Goal: Task Accomplishment & Management: Manage account settings

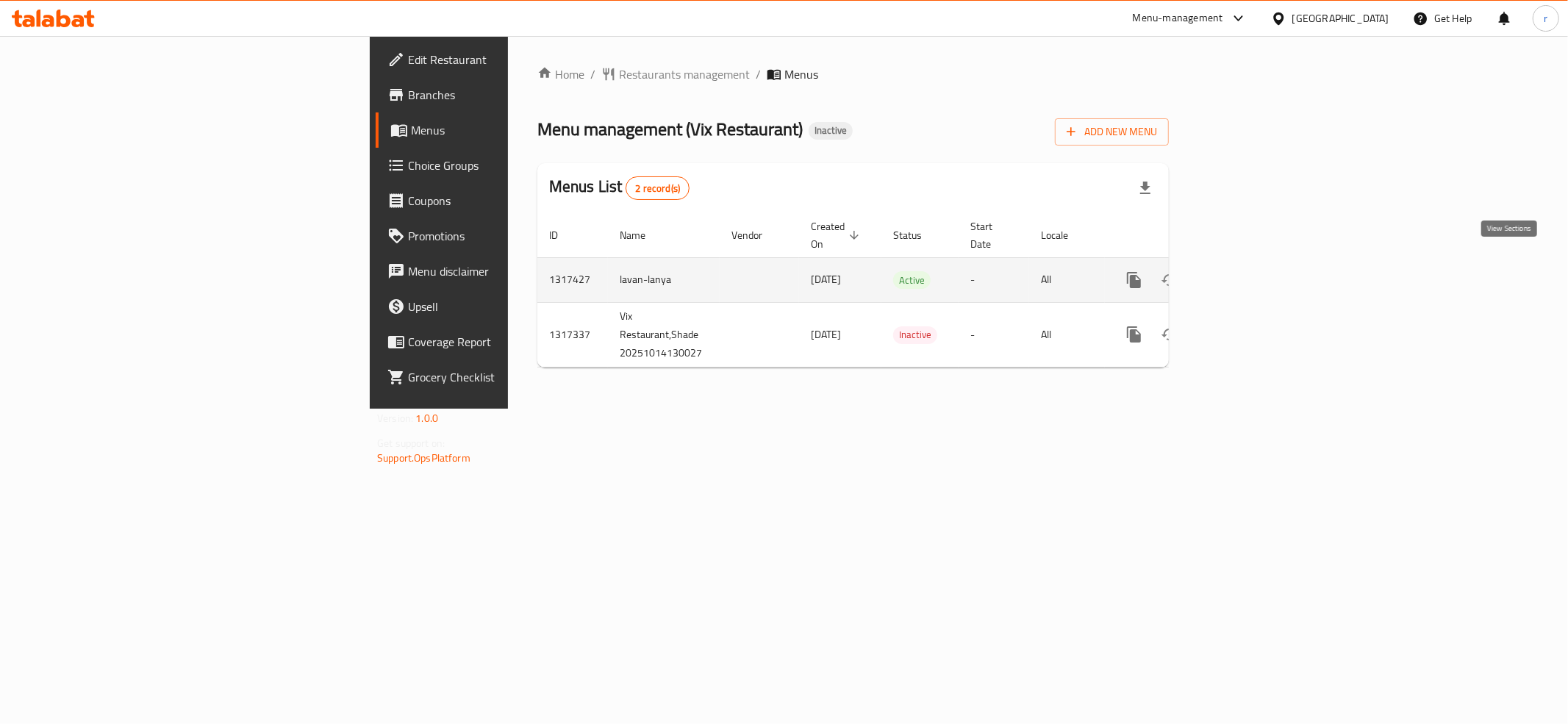
click at [1249, 271] on icon "enhanced table" at bounding box center [1240, 280] width 17 height 17
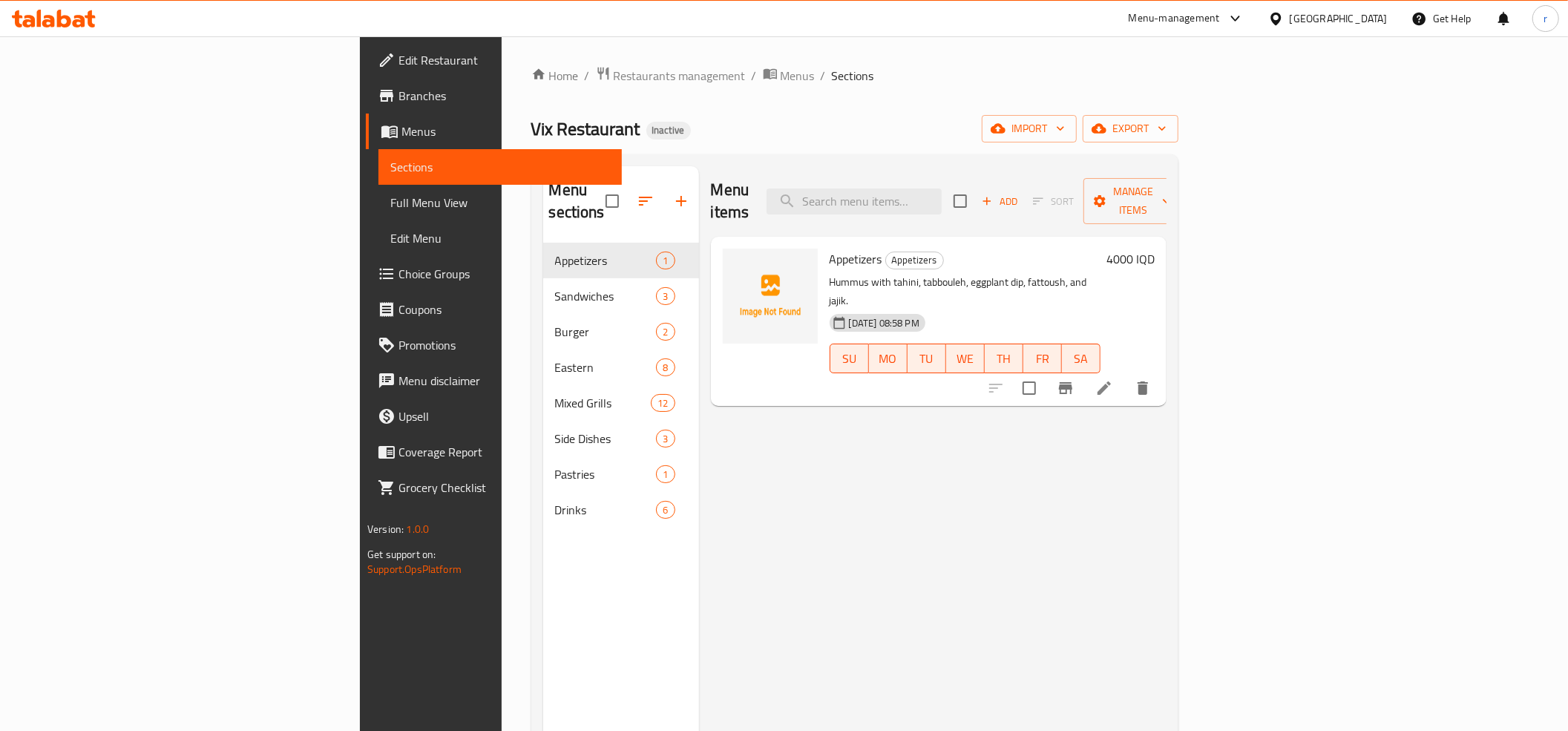
click at [366, 104] on link "Branches" at bounding box center [494, 95] width 256 height 35
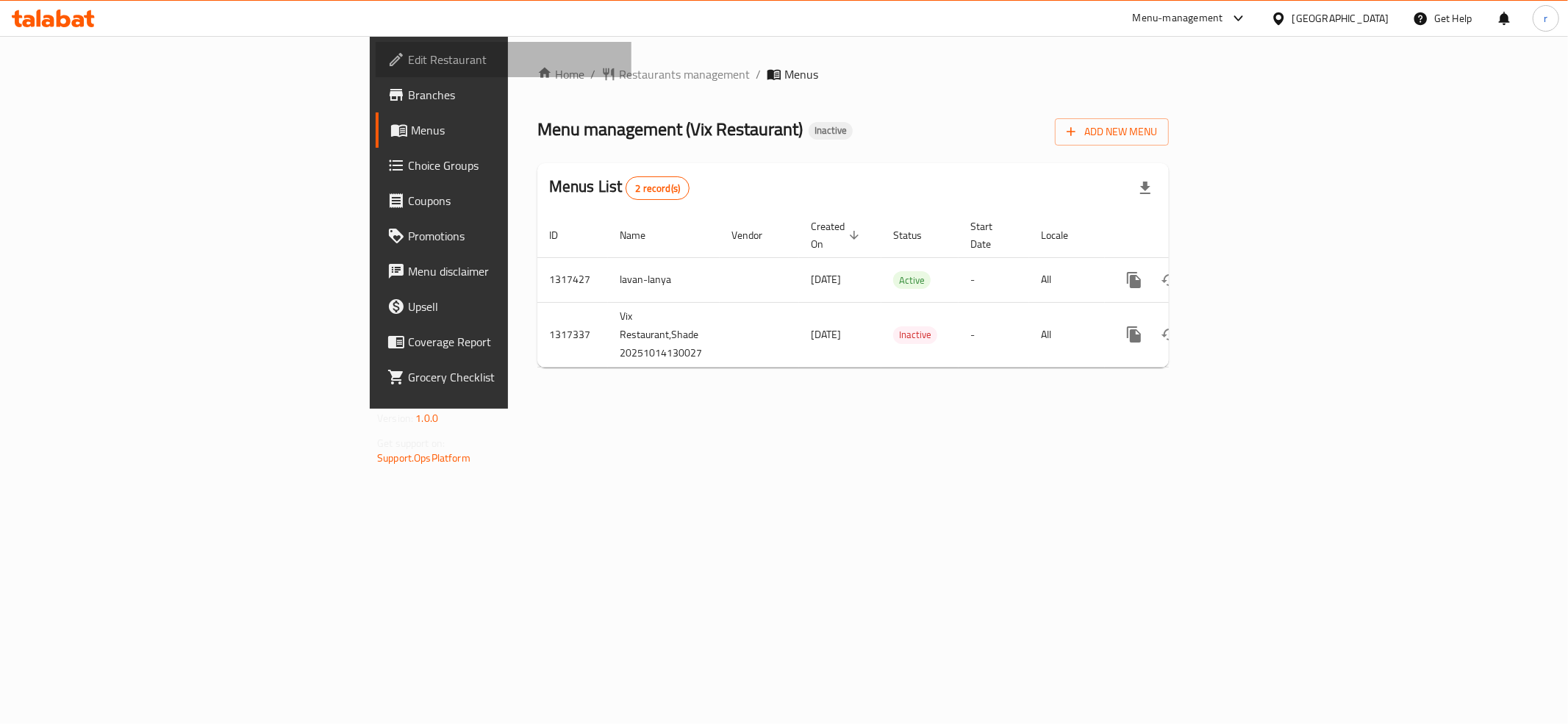
click at [375, 48] on link "Edit Restaurant" at bounding box center [503, 60] width 256 height 35
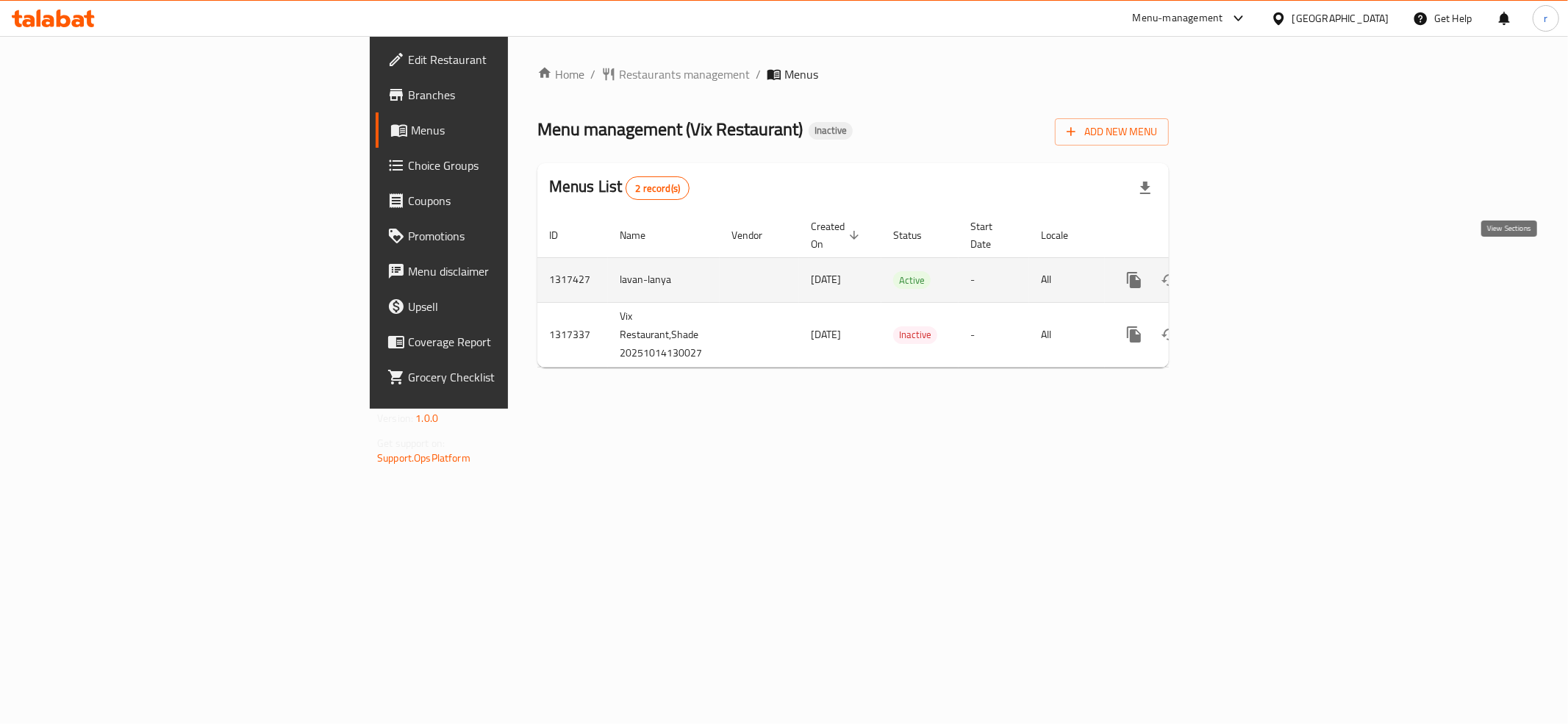
click at [1249, 271] on icon "enhanced table" at bounding box center [1240, 280] width 17 height 17
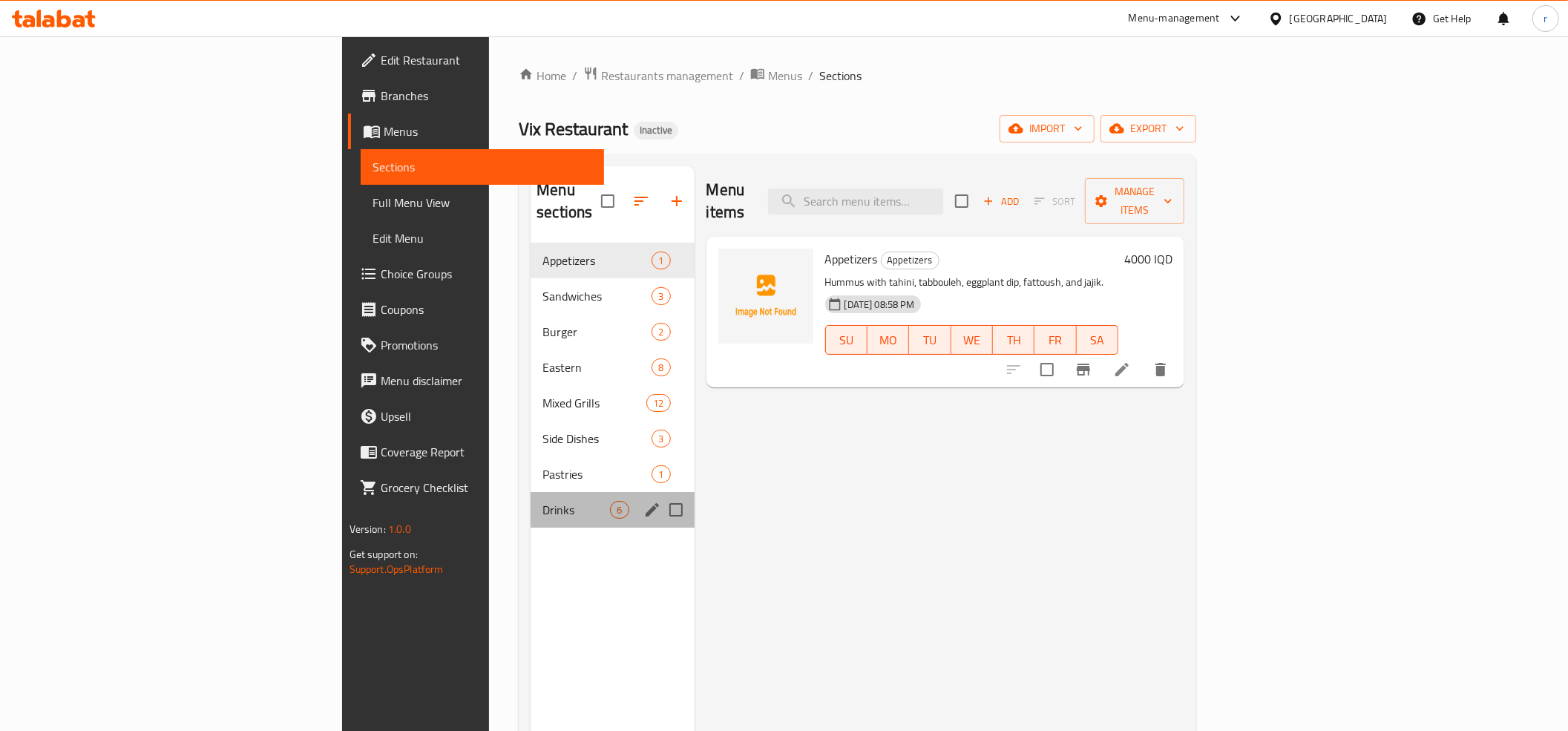
click at [531, 498] on div "Drinks 6" at bounding box center [612, 510] width 163 height 35
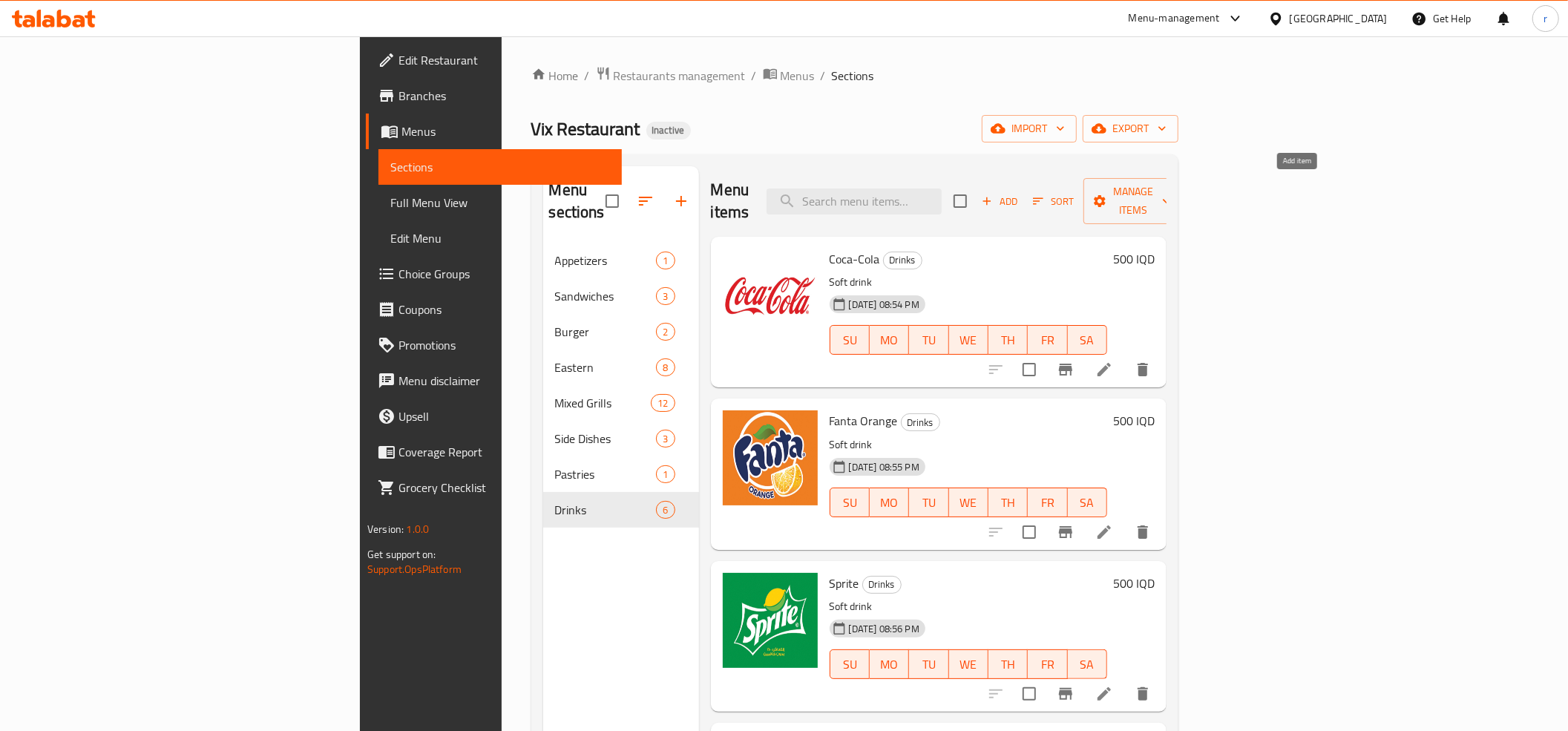
click at [1020, 193] on span "Add" at bounding box center [1000, 201] width 40 height 17
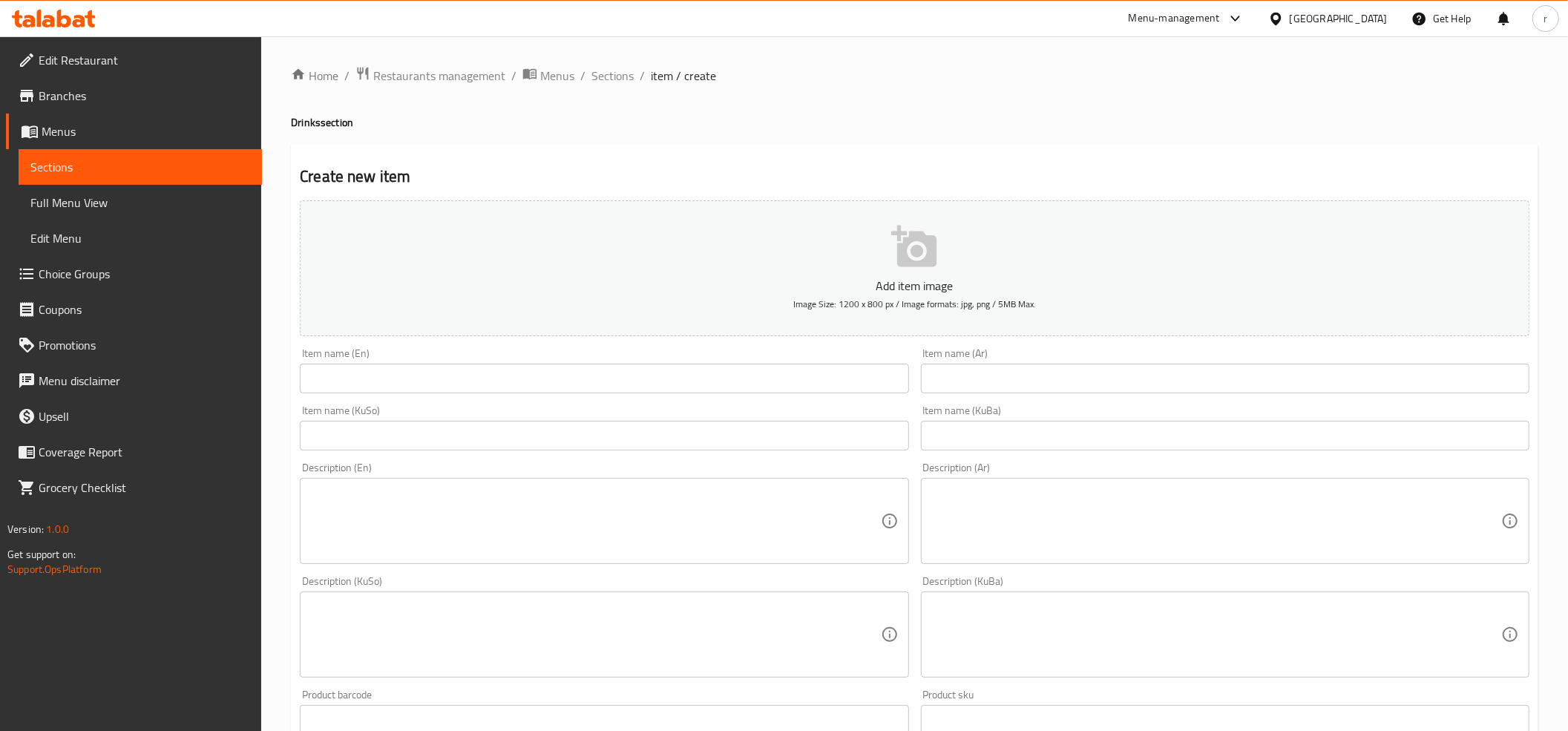
click at [368, 383] on input "text" at bounding box center [604, 378] width 609 height 30
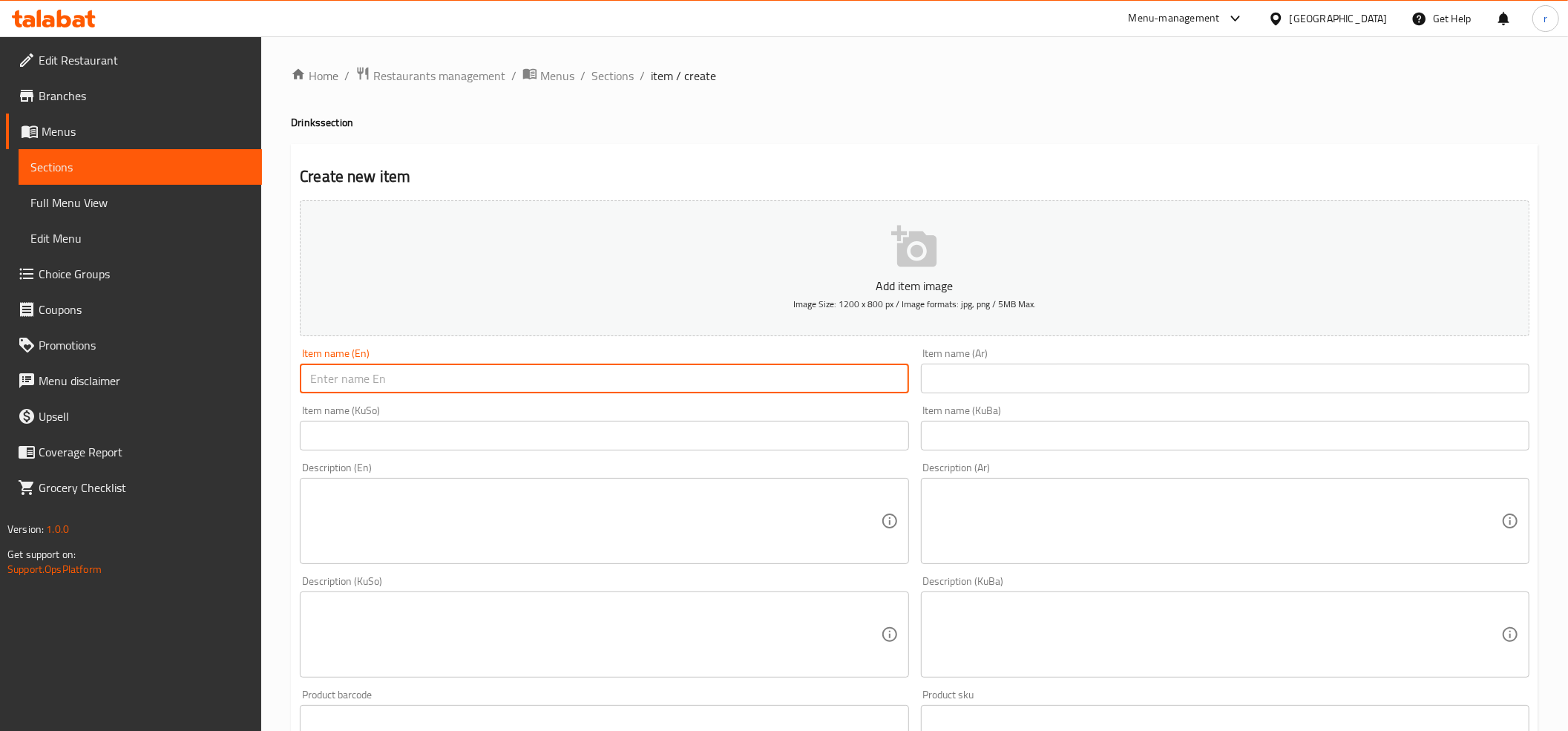
paste input "Orange Juice"
type input "Orange Juice"
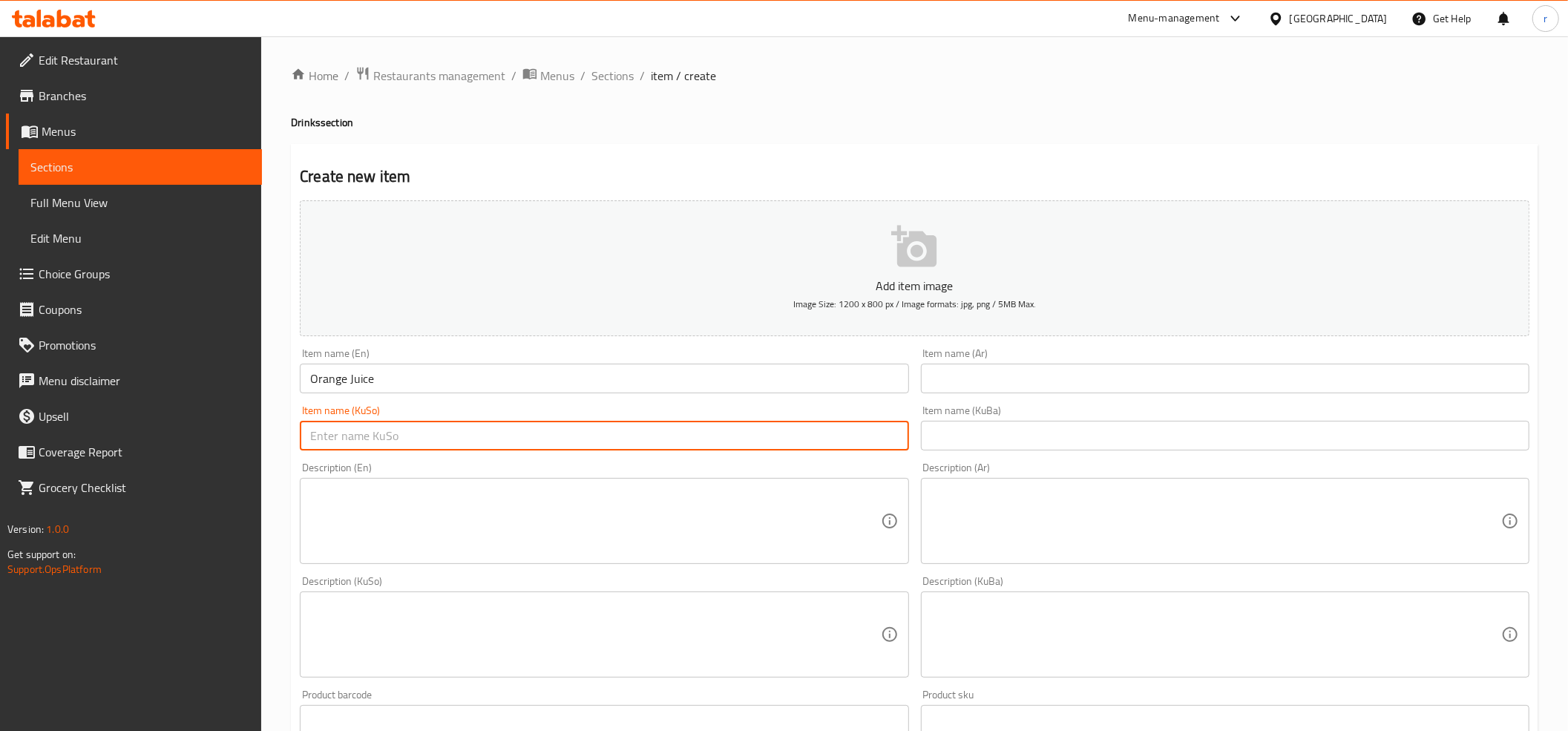
click at [425, 448] on input "text" at bounding box center [604, 435] width 609 height 30
paste input "شەربەتی پرتەقاڵ"
type input "شەربەتی پرتەقاڵ"
click at [941, 433] on input "text" at bounding box center [1225, 435] width 609 height 30
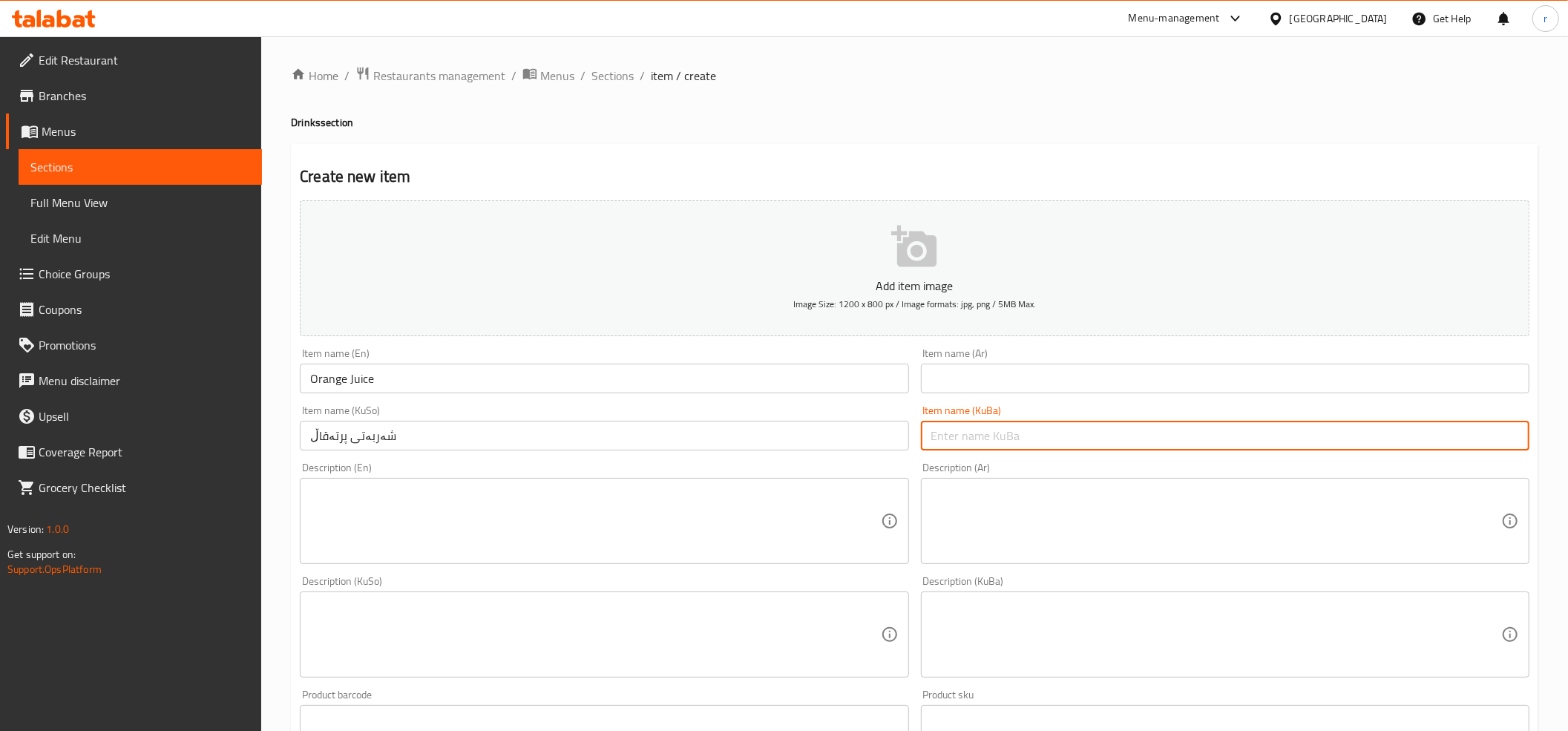
paste input "شەربەتی پرتەقاڵ"
type input "شەربەتی پرتەقاڵ"
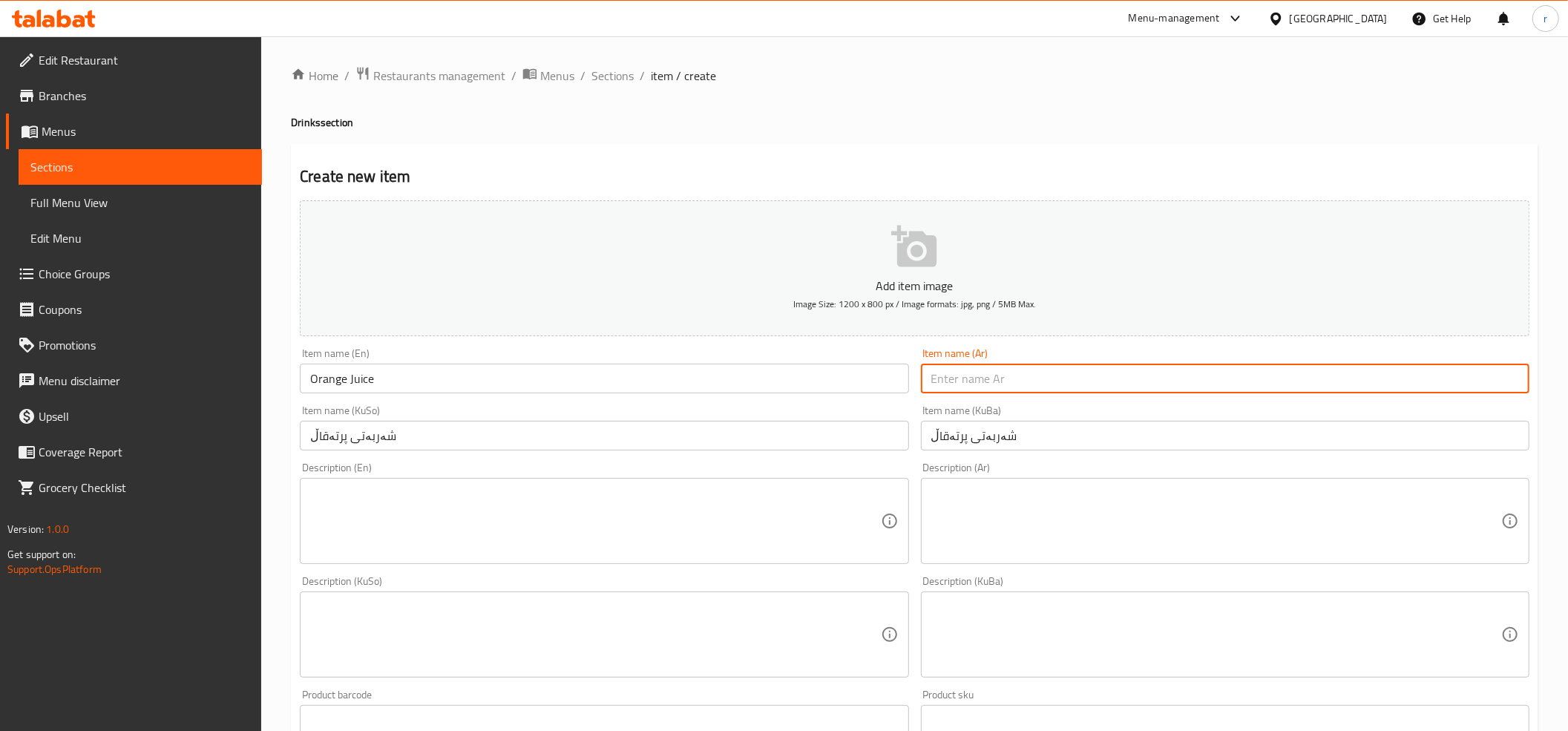
click at [947, 386] on input "text" at bounding box center [1225, 378] width 609 height 30
paste input "عصير برتقال"
type input "عصير برتقال"
click at [790, 524] on textarea at bounding box center [595, 521] width 570 height 71
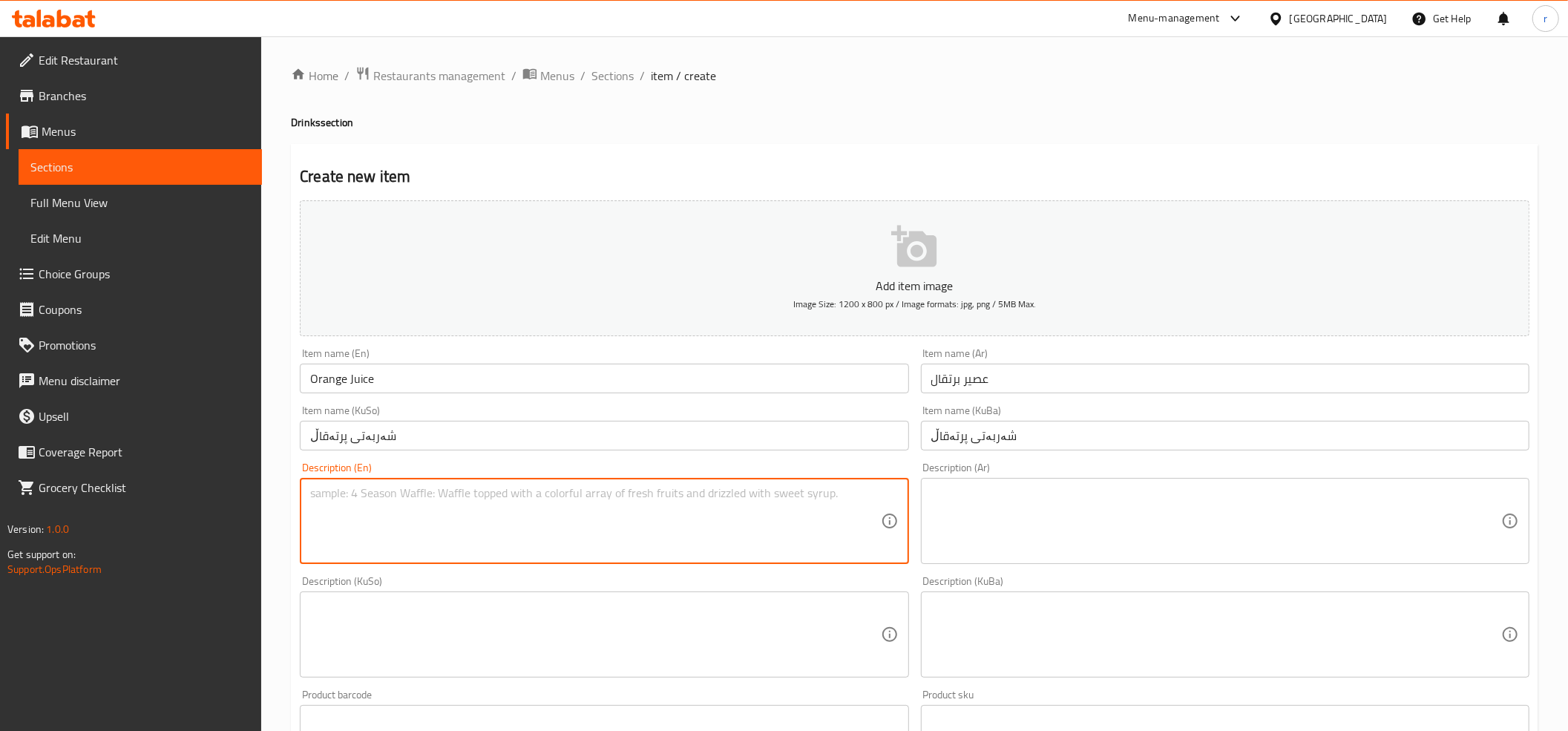
paste textarea "water and ice"
drag, startPoint x: 319, startPoint y: 493, endPoint x: 303, endPoint y: 490, distance: 16.3
click at [303, 490] on div "water and ice Description (En)" at bounding box center [604, 520] width 609 height 86
type textarea "Water and ice"
click at [983, 518] on textarea at bounding box center [1216, 521] width 570 height 71
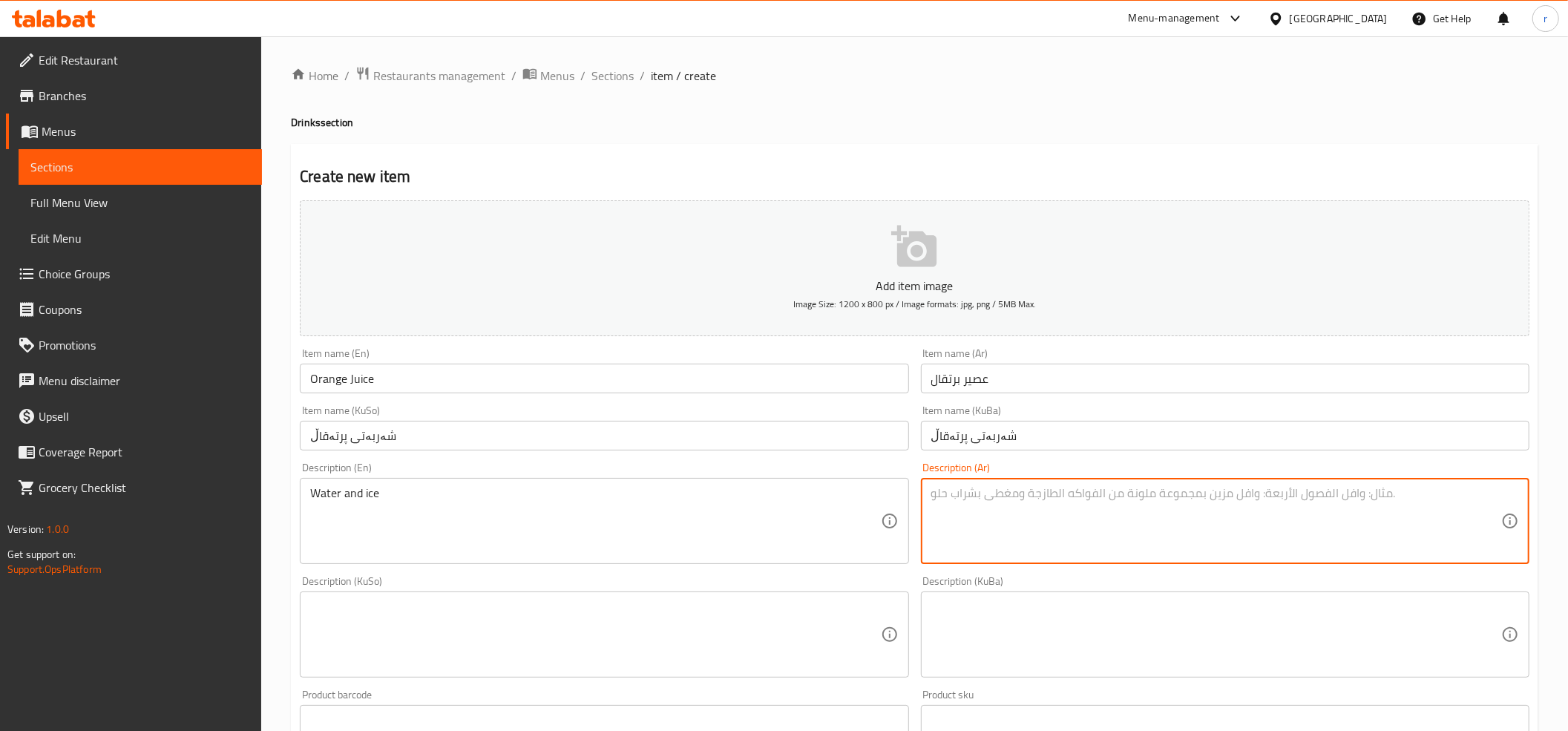
paste textarea "ماء وثلج"
type textarea "ماء وثلج"
click at [788, 621] on textarea at bounding box center [595, 635] width 570 height 71
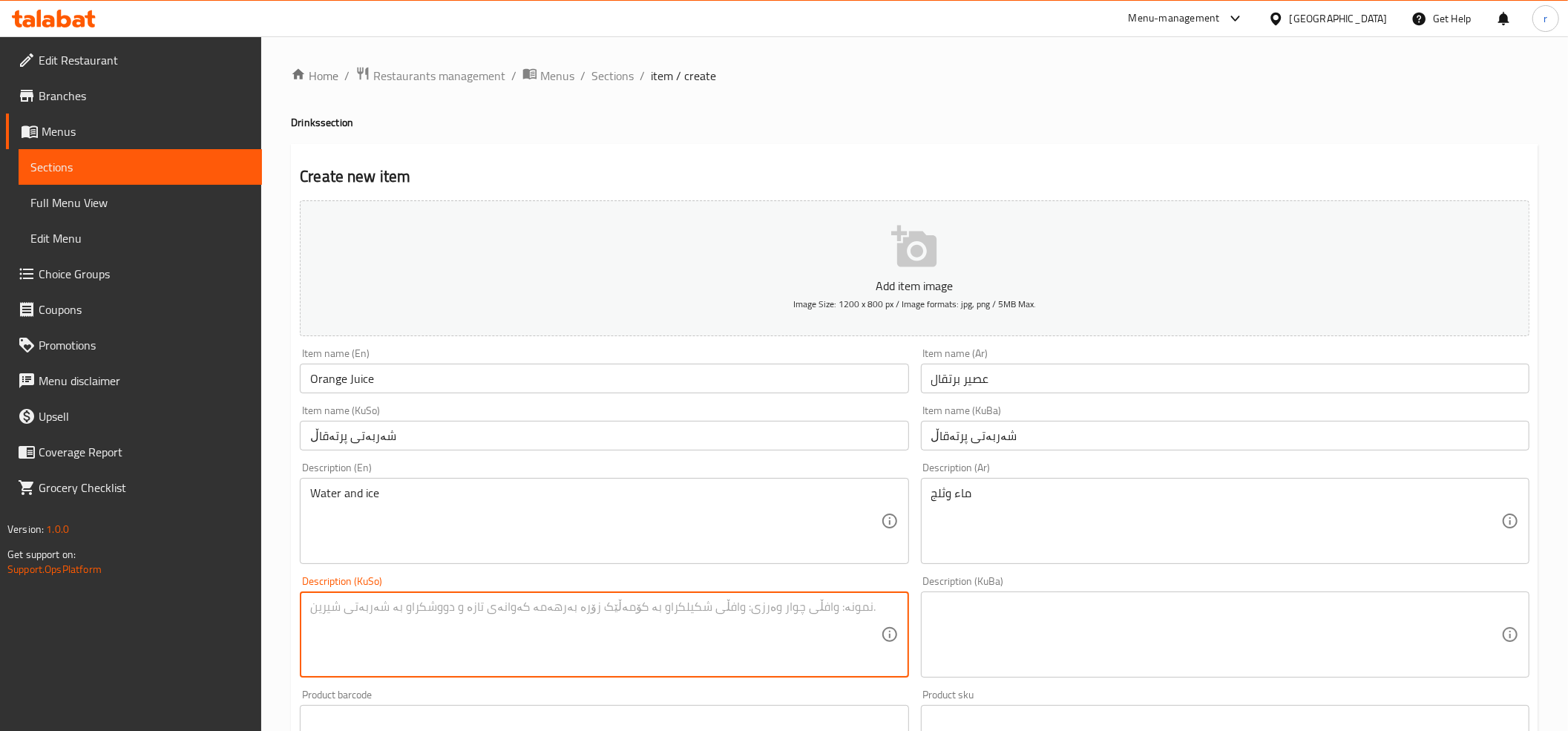
paste textarea "ئاو و سەهۆڵ"
type textarea "ئاو و سەهۆڵ"
click at [975, 609] on textarea at bounding box center [1216, 635] width 570 height 71
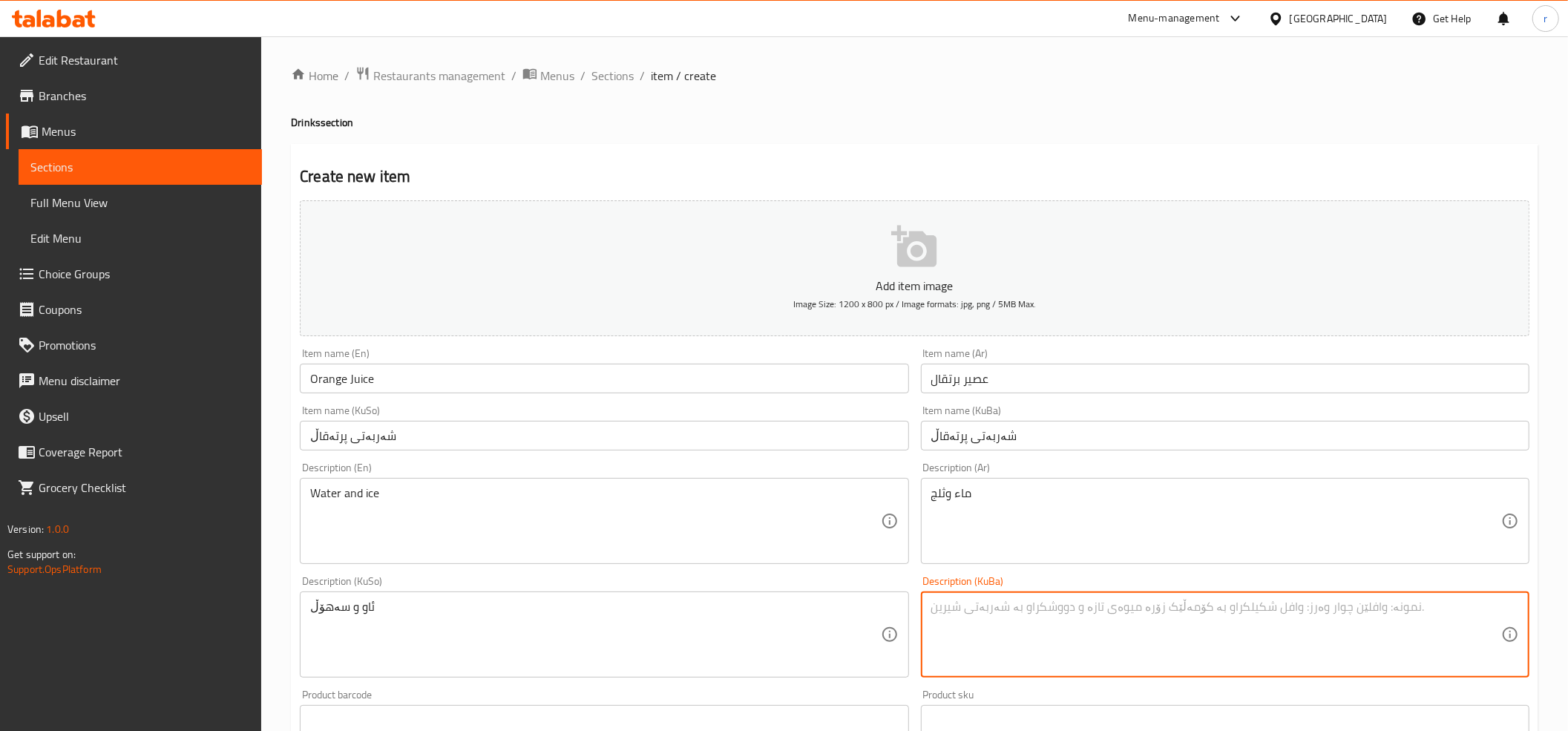
paste textarea "ئاو و سەهۆڵ"
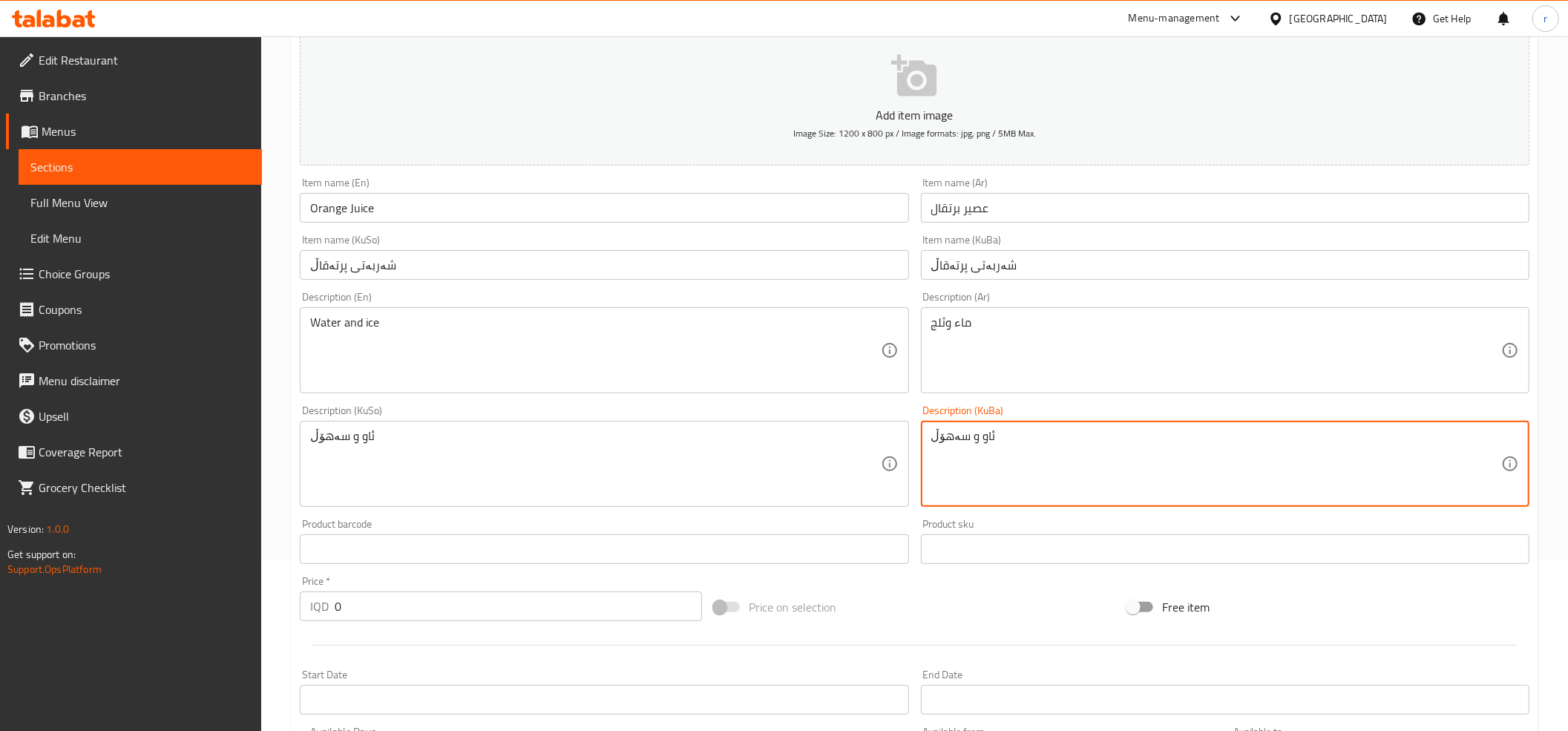
scroll to position [329, 0]
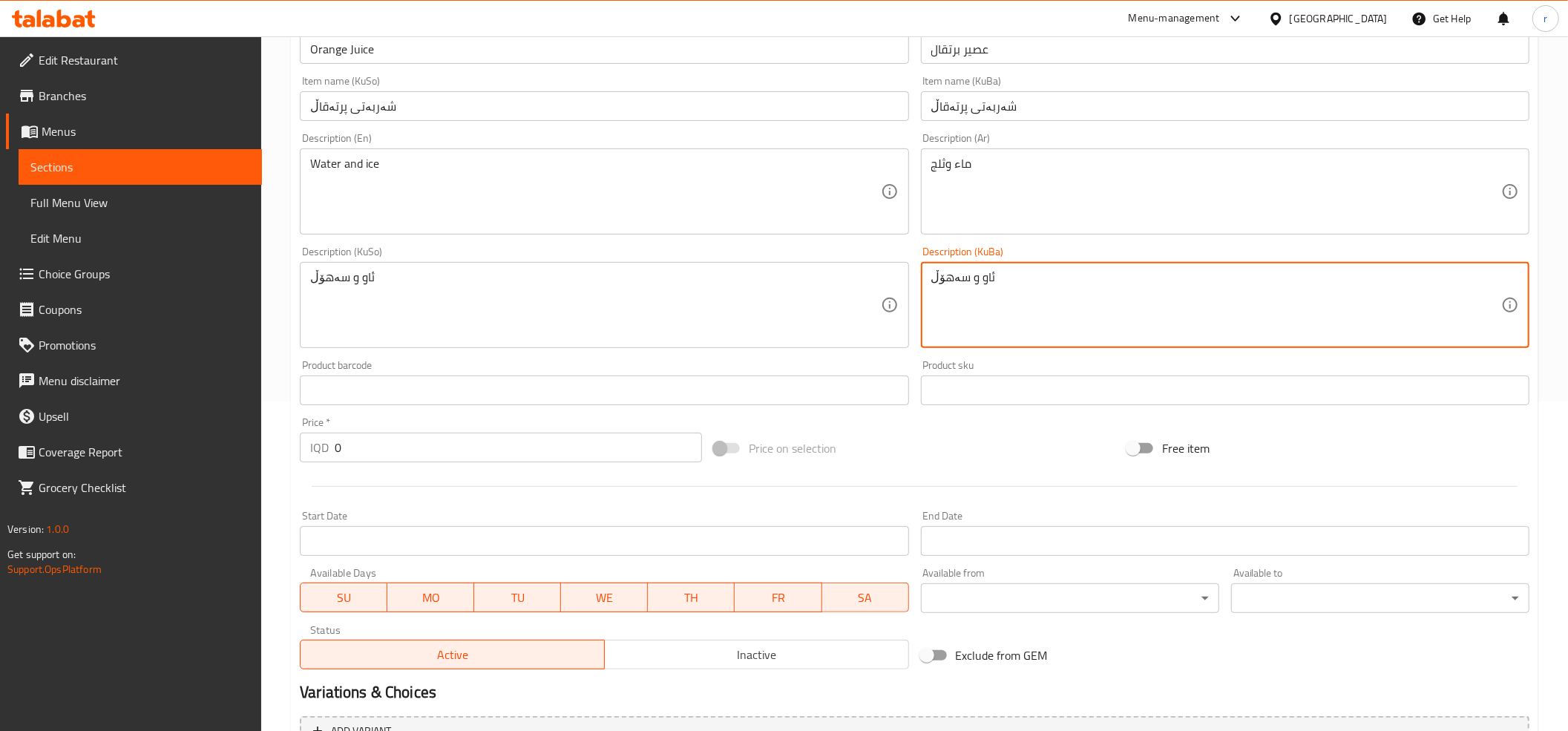
type textarea "ئاو و سەهۆڵ"
click at [493, 449] on input "0" at bounding box center [519, 447] width 368 height 30
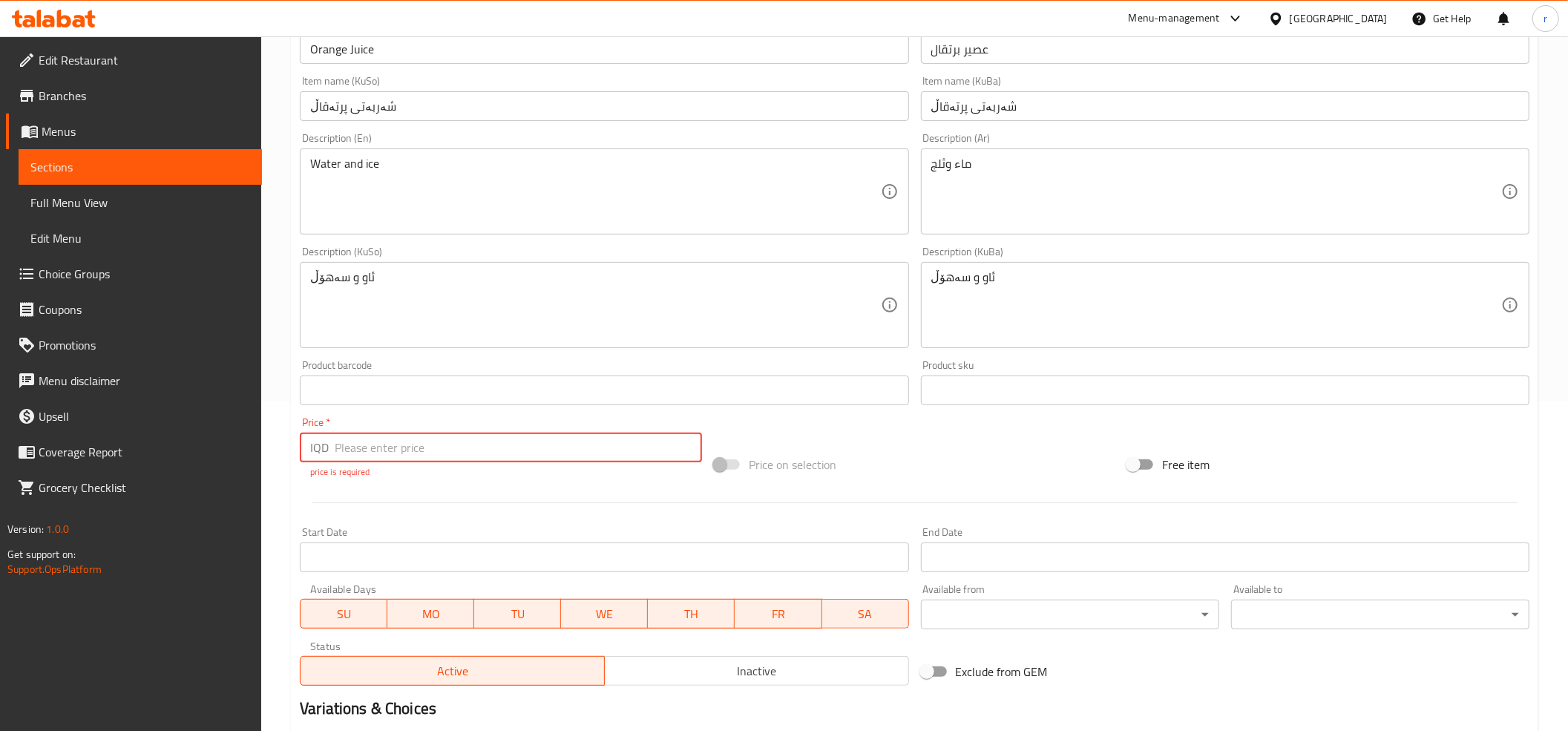
paste input "500"
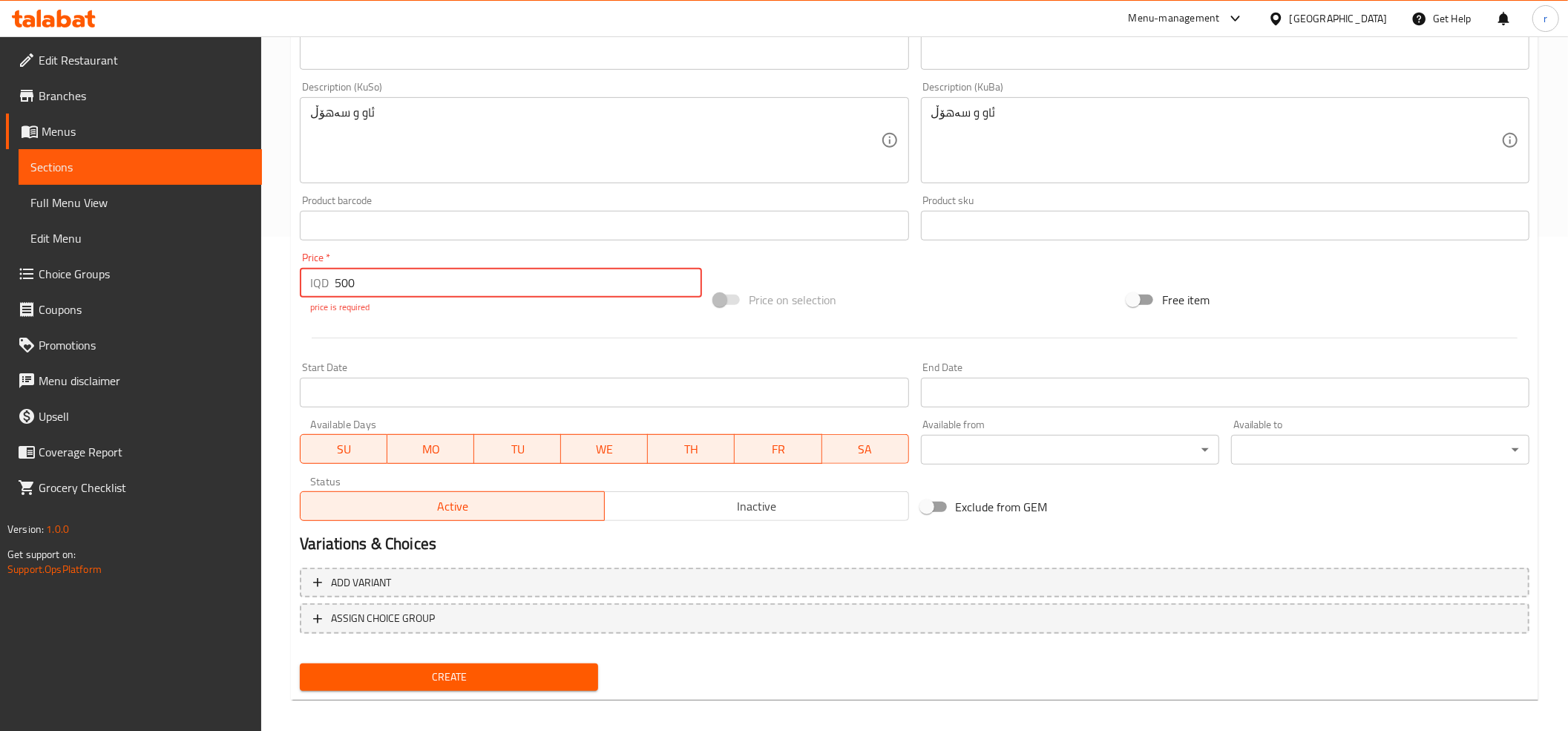
scroll to position [503, 0]
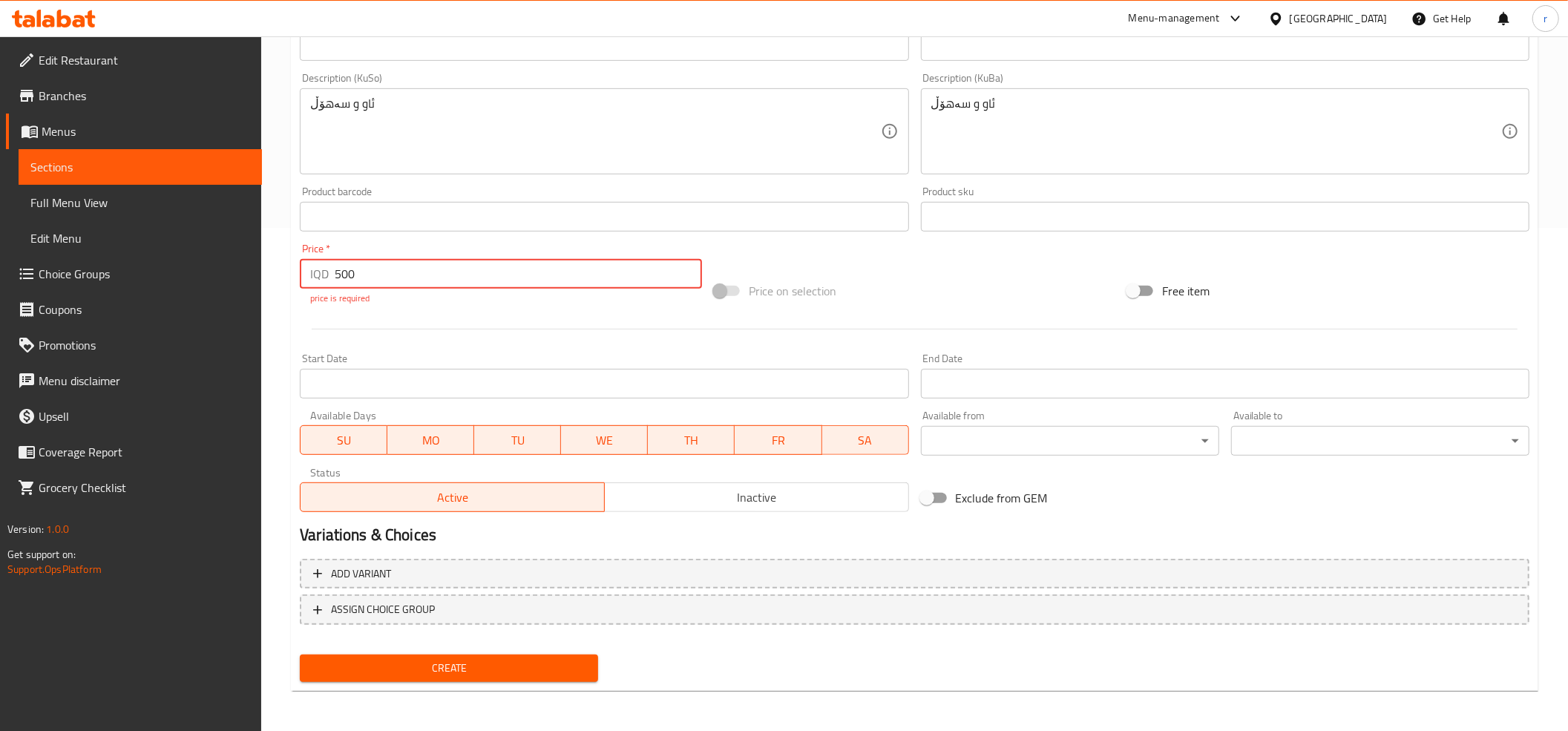
type input "500"
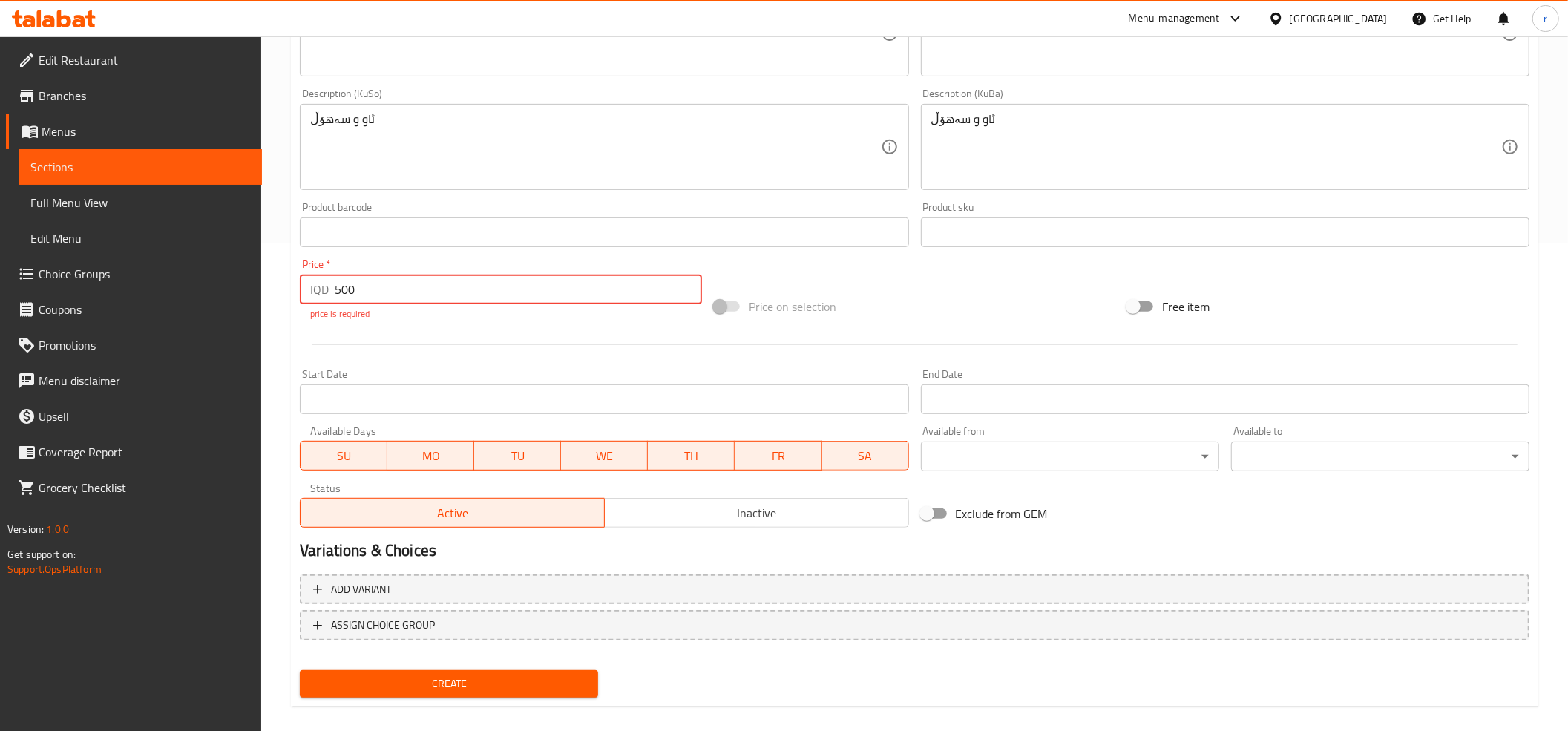
click at [469, 670] on button "Create" at bounding box center [449, 684] width 299 height 27
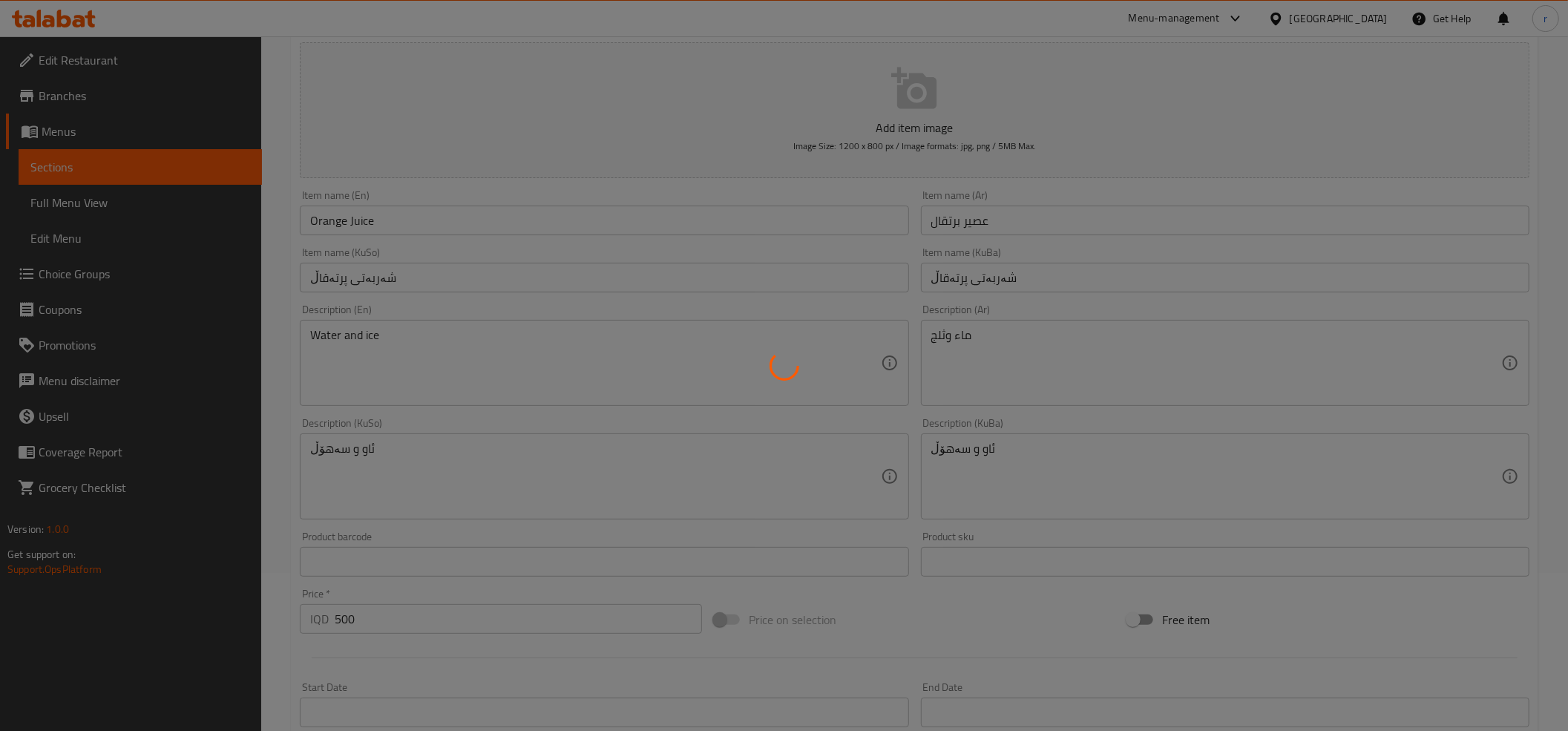
scroll to position [0, 0]
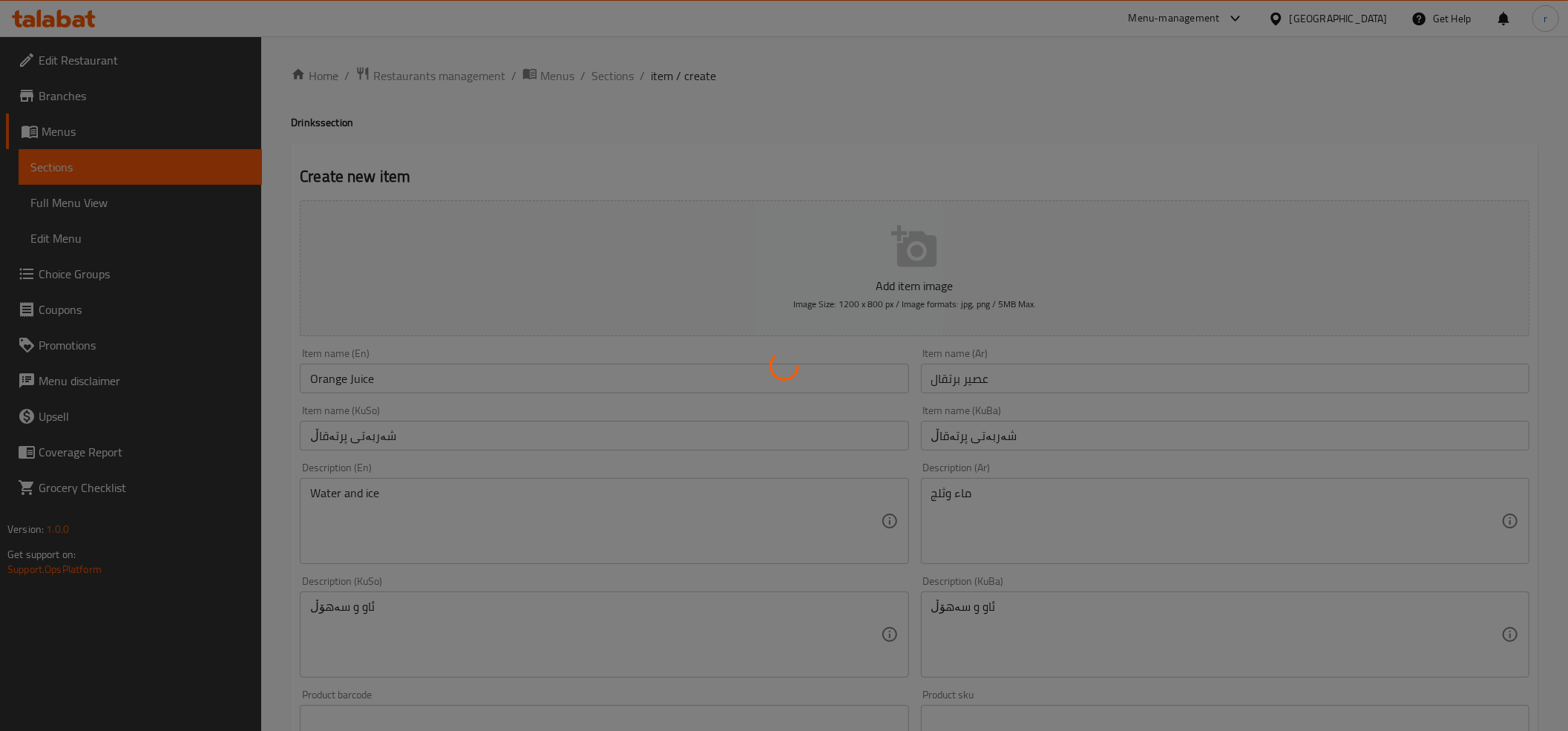
type input "0"
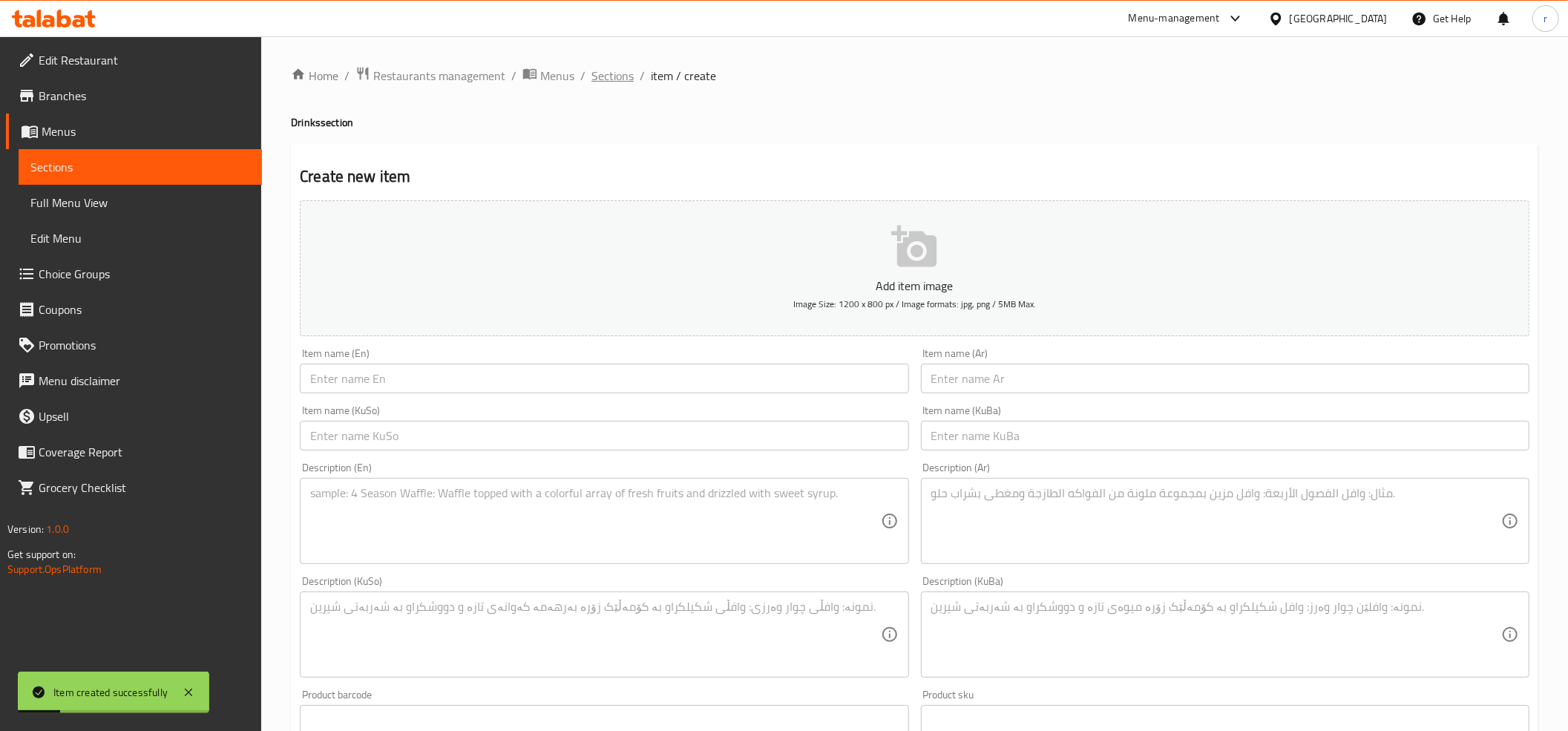
click at [609, 68] on span "Sections" at bounding box center [613, 75] width 43 height 18
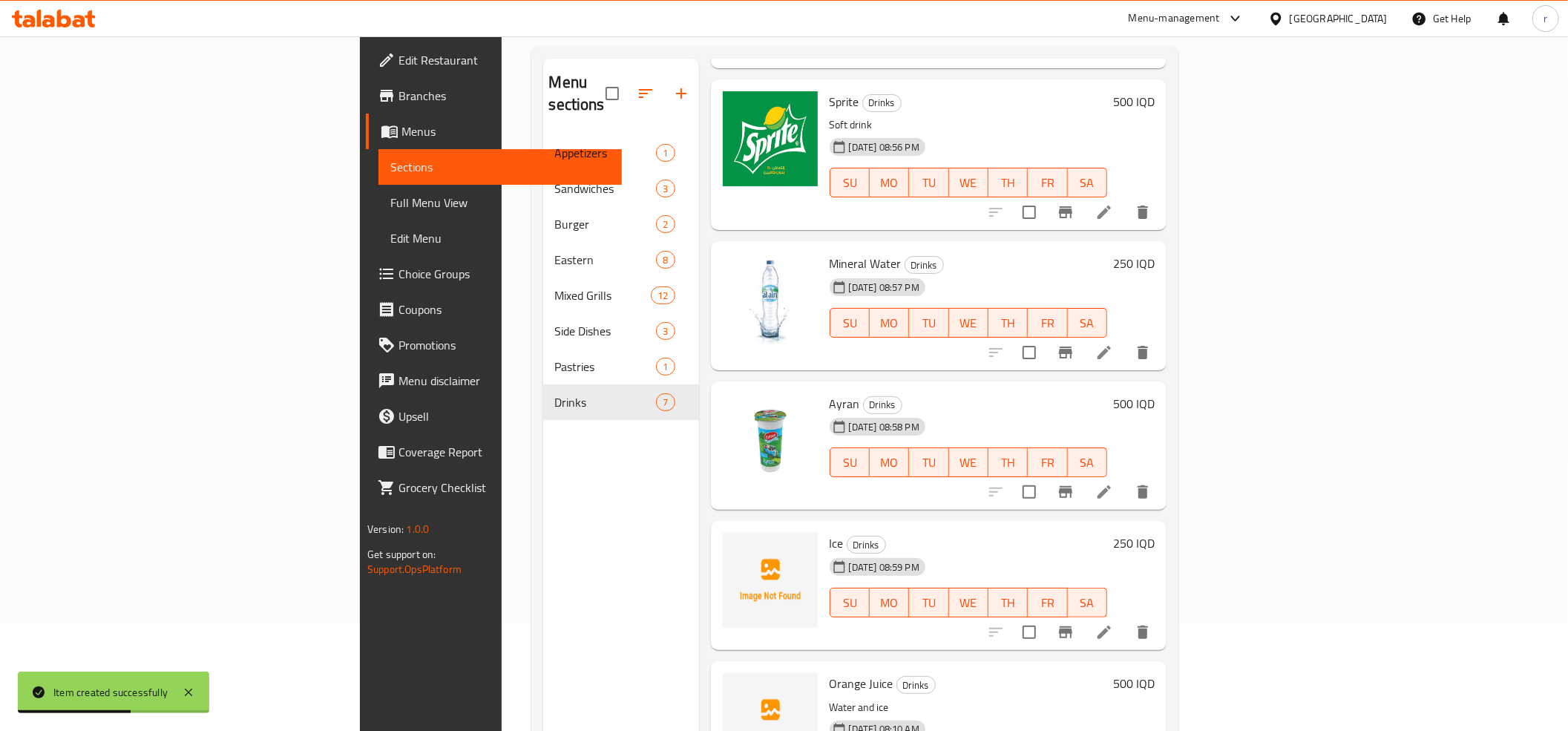
scroll to position [209, 0]
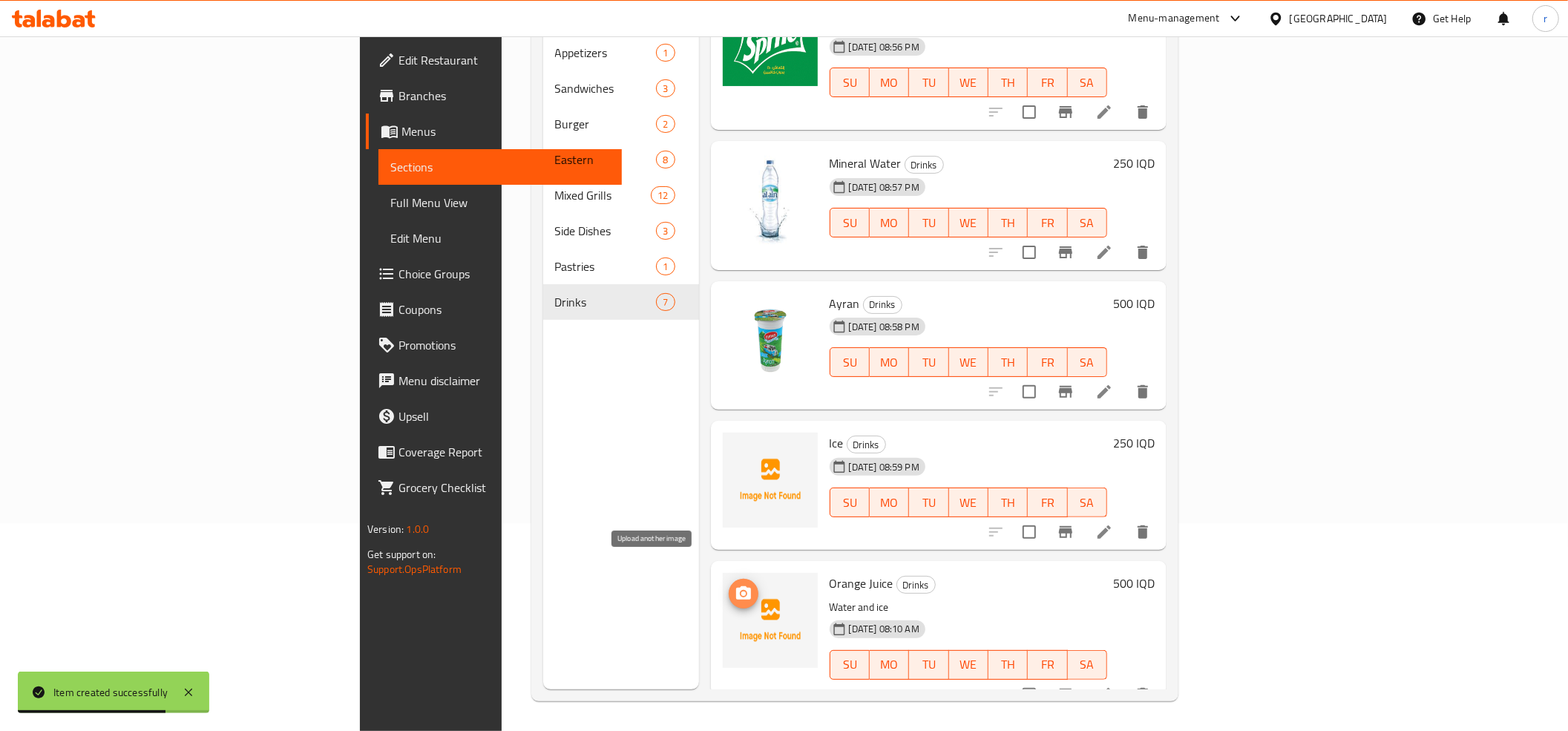
click at [736, 586] on icon "upload picture" at bounding box center [743, 592] width 14 height 14
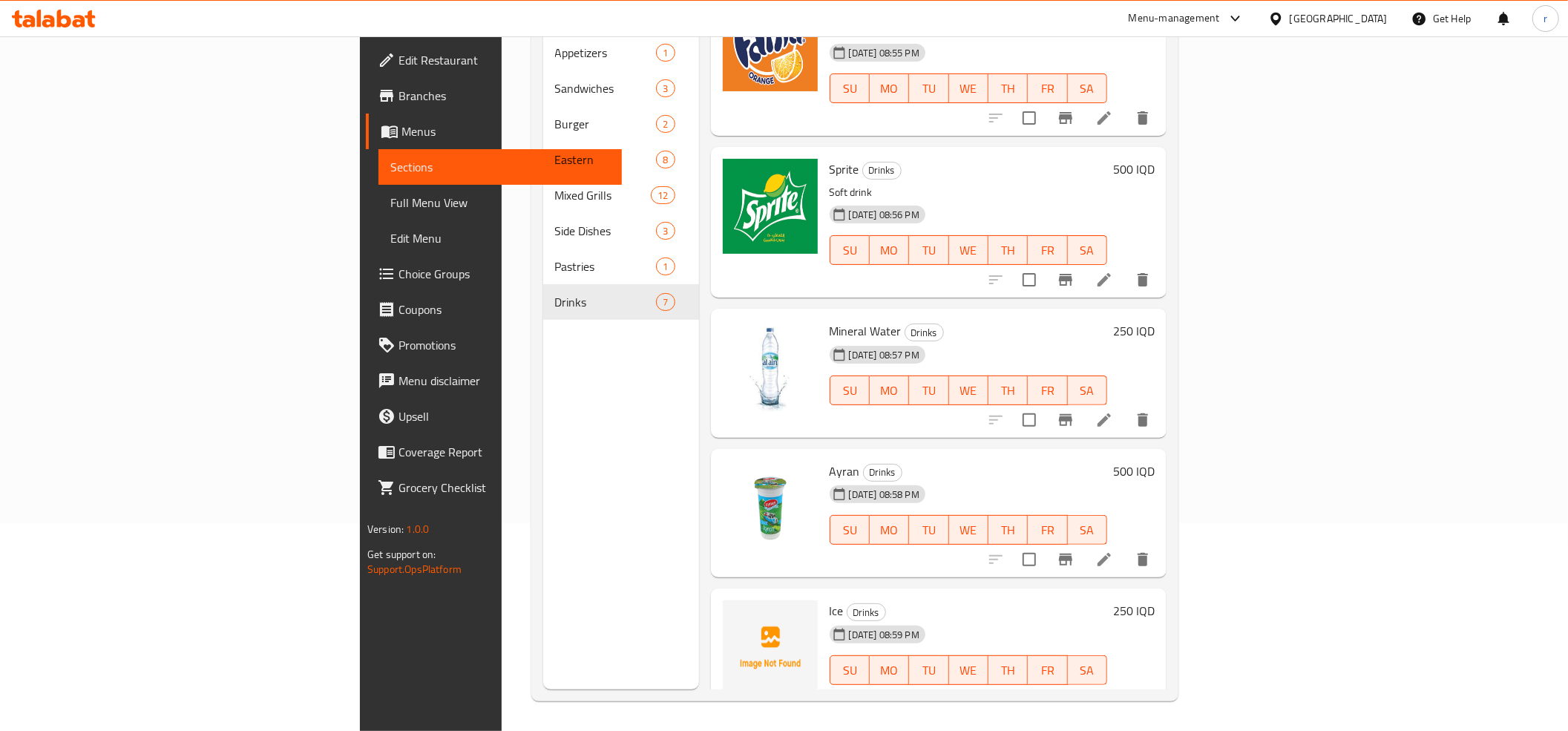
scroll to position [374, 0]
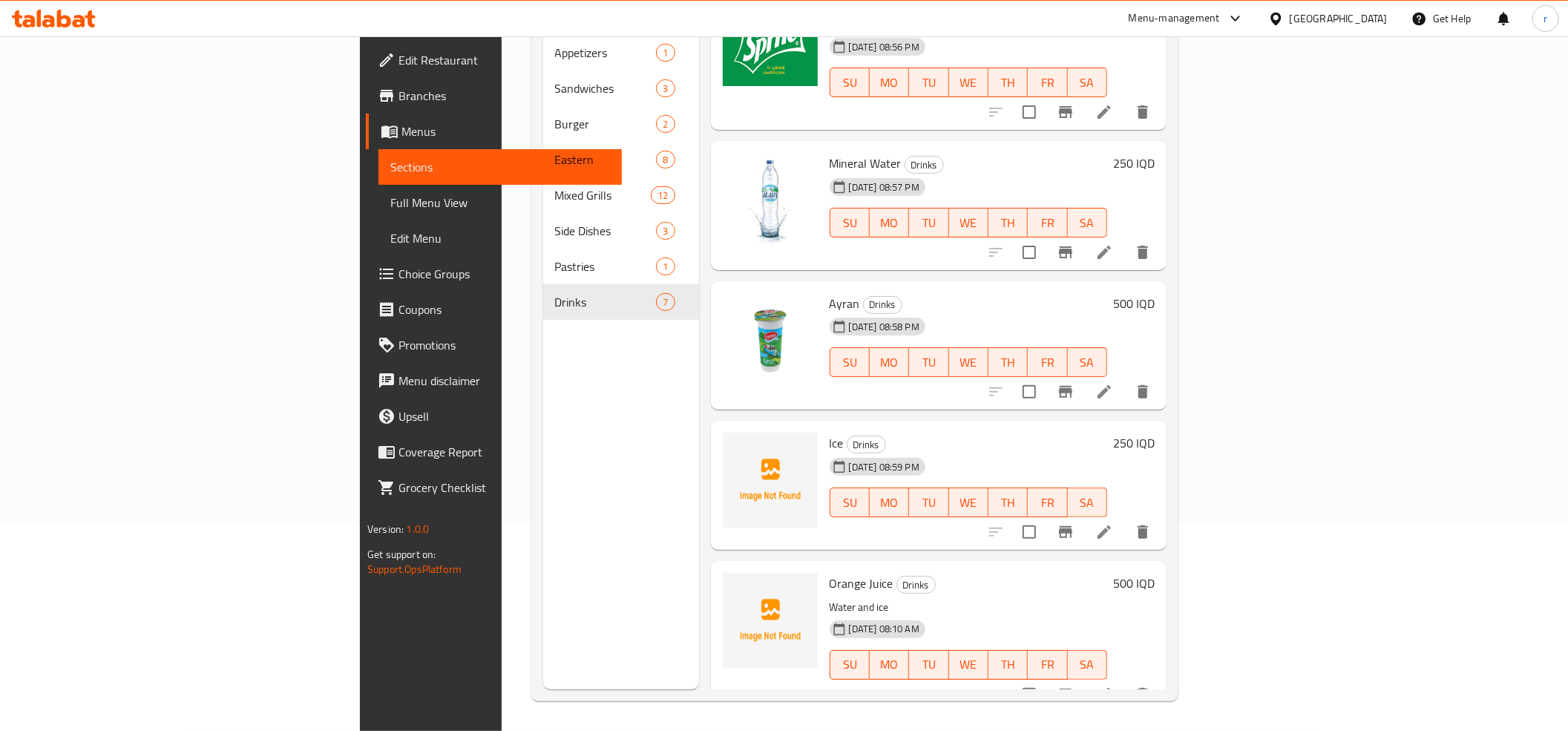
click at [544, 554] on div "Menu sections Appetizers 1 Sandwiches 3 Burger 2 Eastern 8 Mixed Grills 12 Side…" at bounding box center [621, 323] width 156 height 731
click at [390, 197] on span "Full Menu View" at bounding box center [500, 202] width 220 height 18
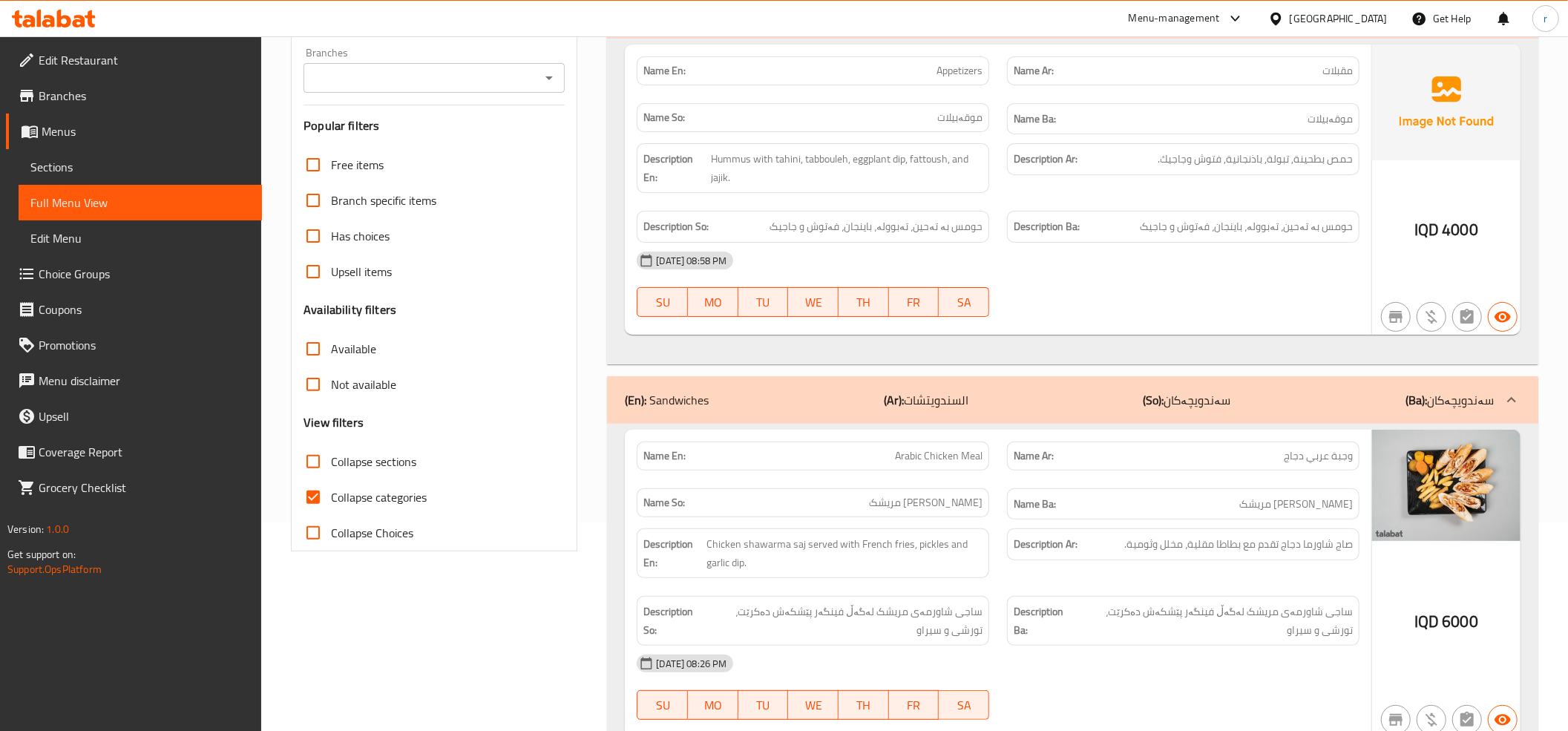
click at [316, 497] on input "Collapse categories" at bounding box center [313, 497] width 35 height 35
checkbox input "false"
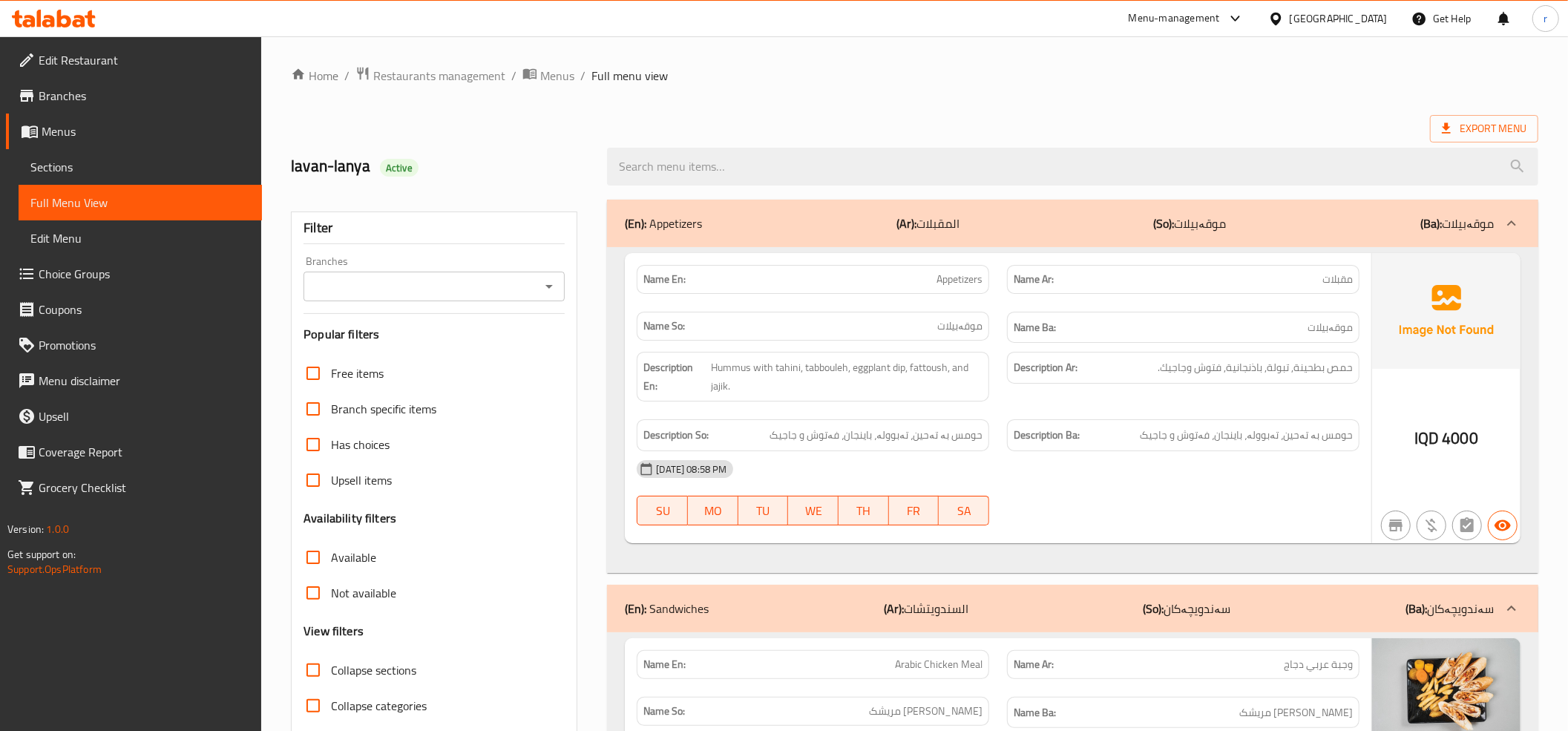
click at [766, 141] on div at bounding box center [1073, 166] width 949 height 55
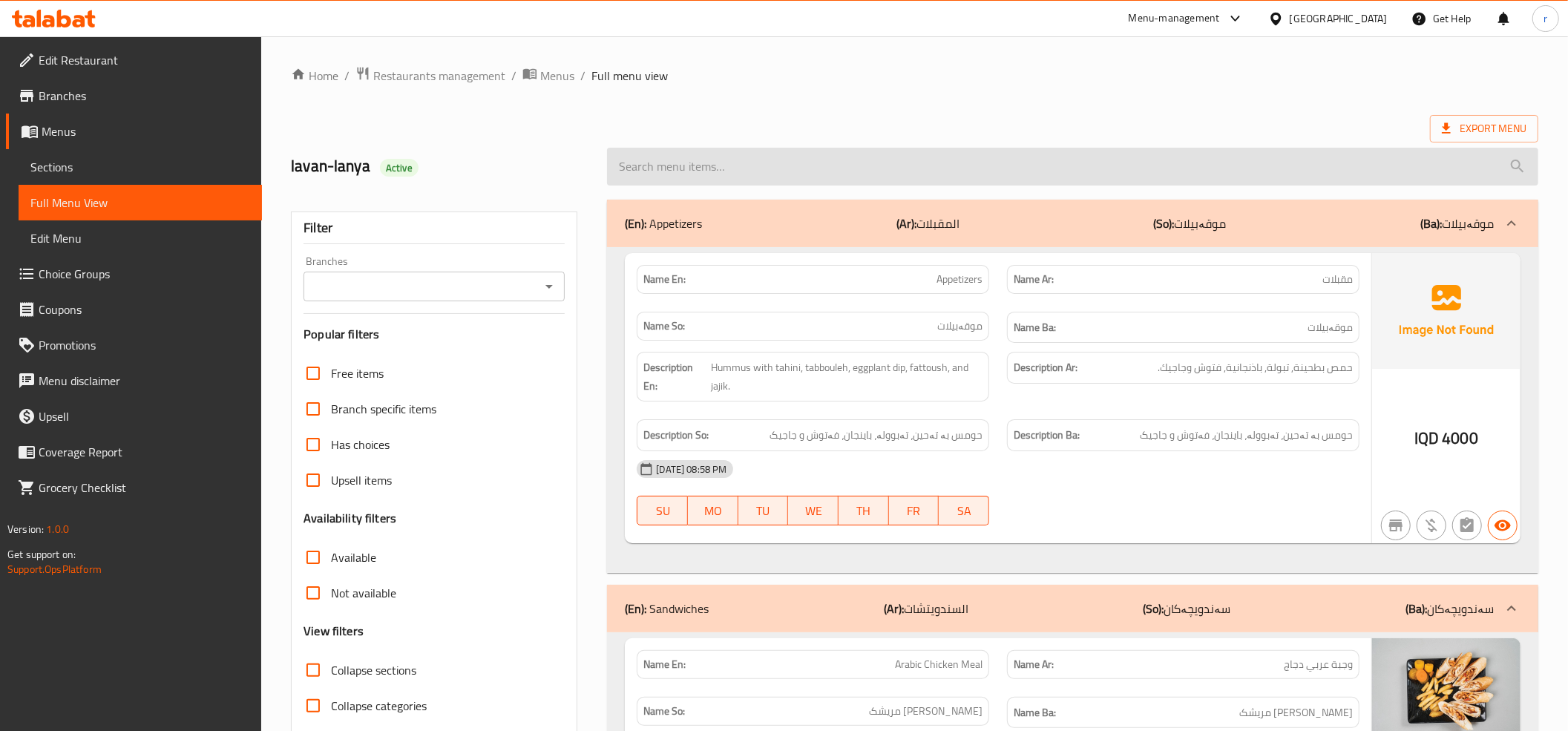
click at [746, 155] on input "search" at bounding box center [1073, 166] width 931 height 38
paste input "Orange Juice"
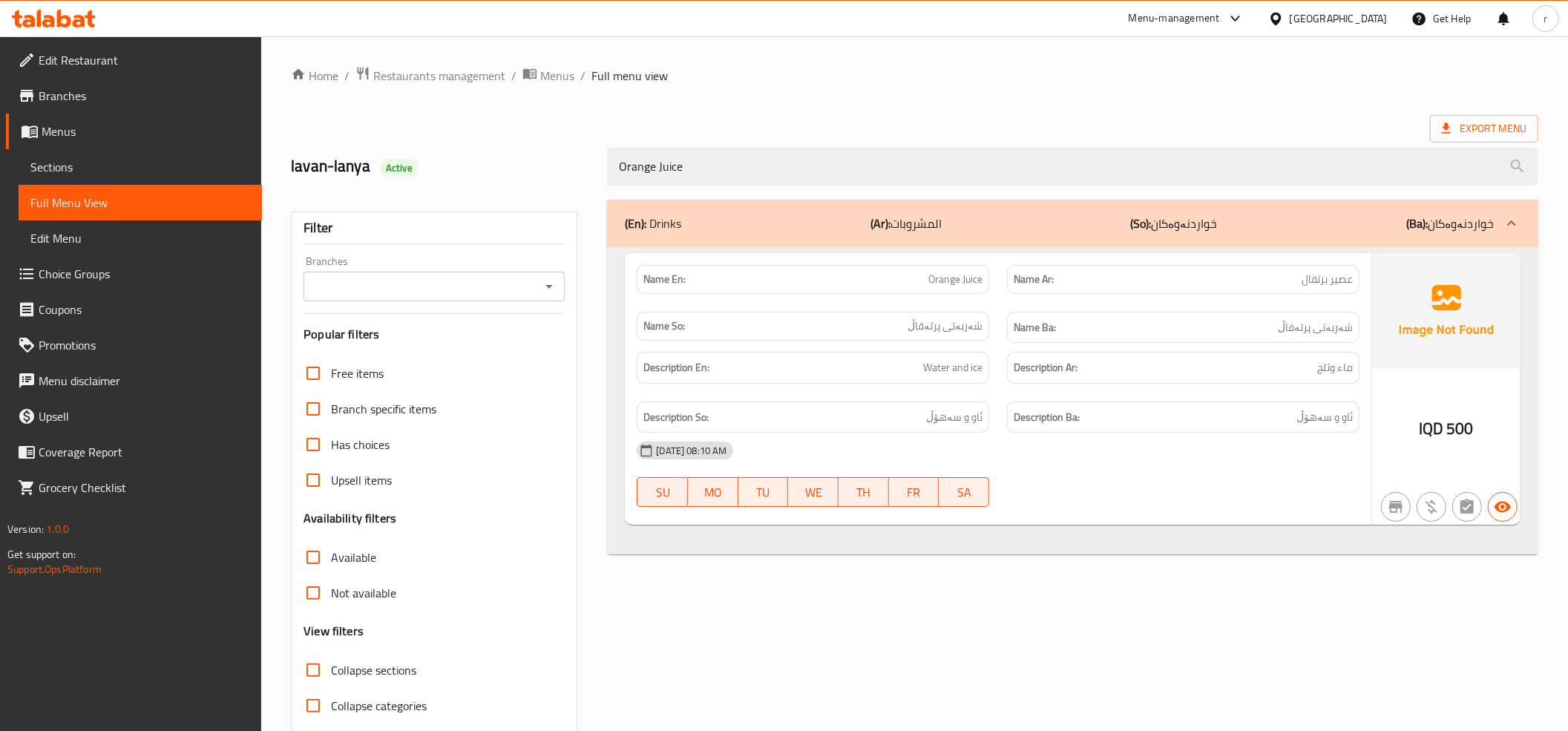
click at [547, 290] on icon "Open" at bounding box center [549, 286] width 18 height 18
type input "Orange Juice"
click at [460, 357] on li "Vix Restaurant, Shade" at bounding box center [434, 351] width 261 height 26
type input "Vix Restaurant, Shade"
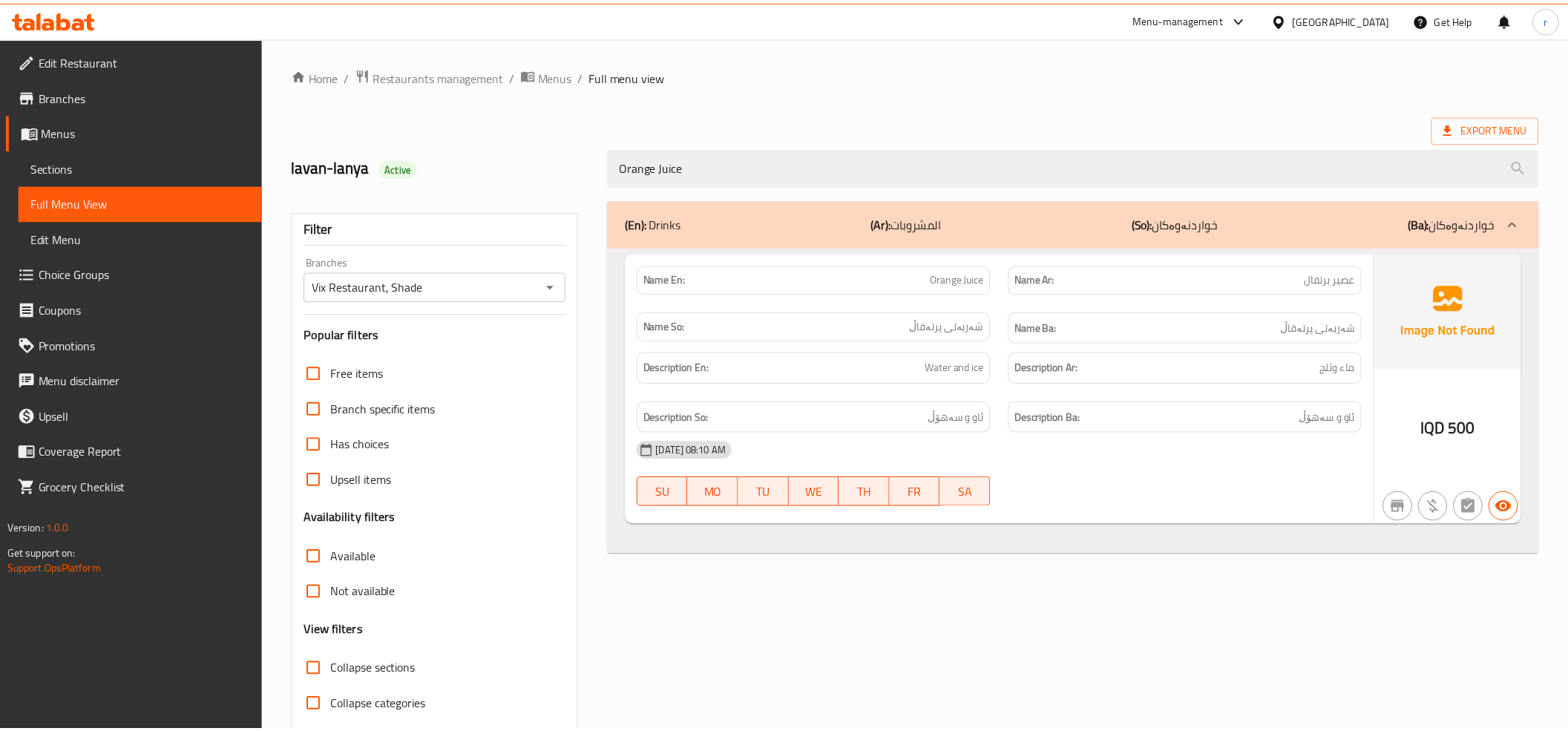
scroll to position [60, 0]
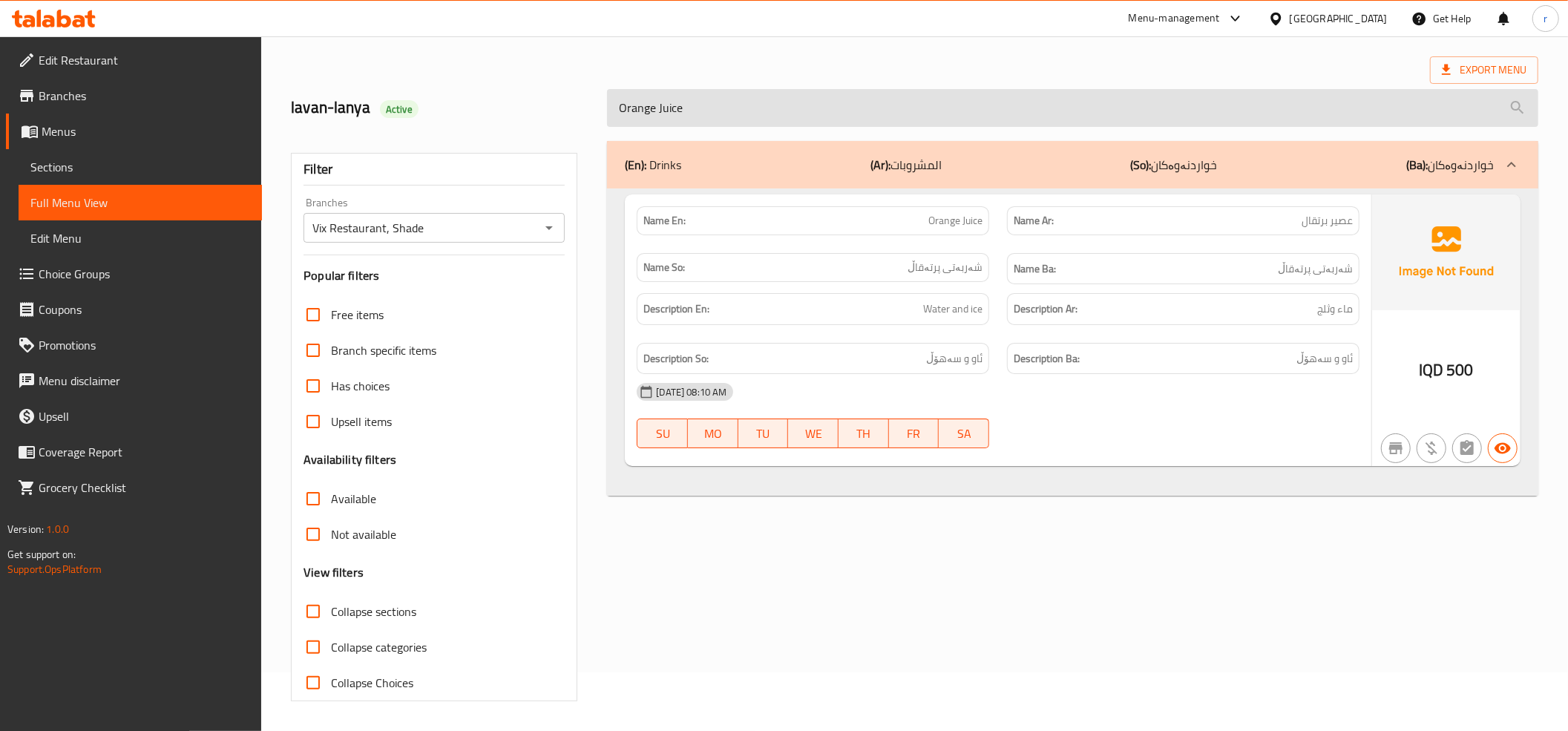
drag, startPoint x: 705, startPoint y: 87, endPoint x: 699, endPoint y: 120, distance: 33.5
click at [701, 120] on div "Orange Juice" at bounding box center [1073, 108] width 949 height 55
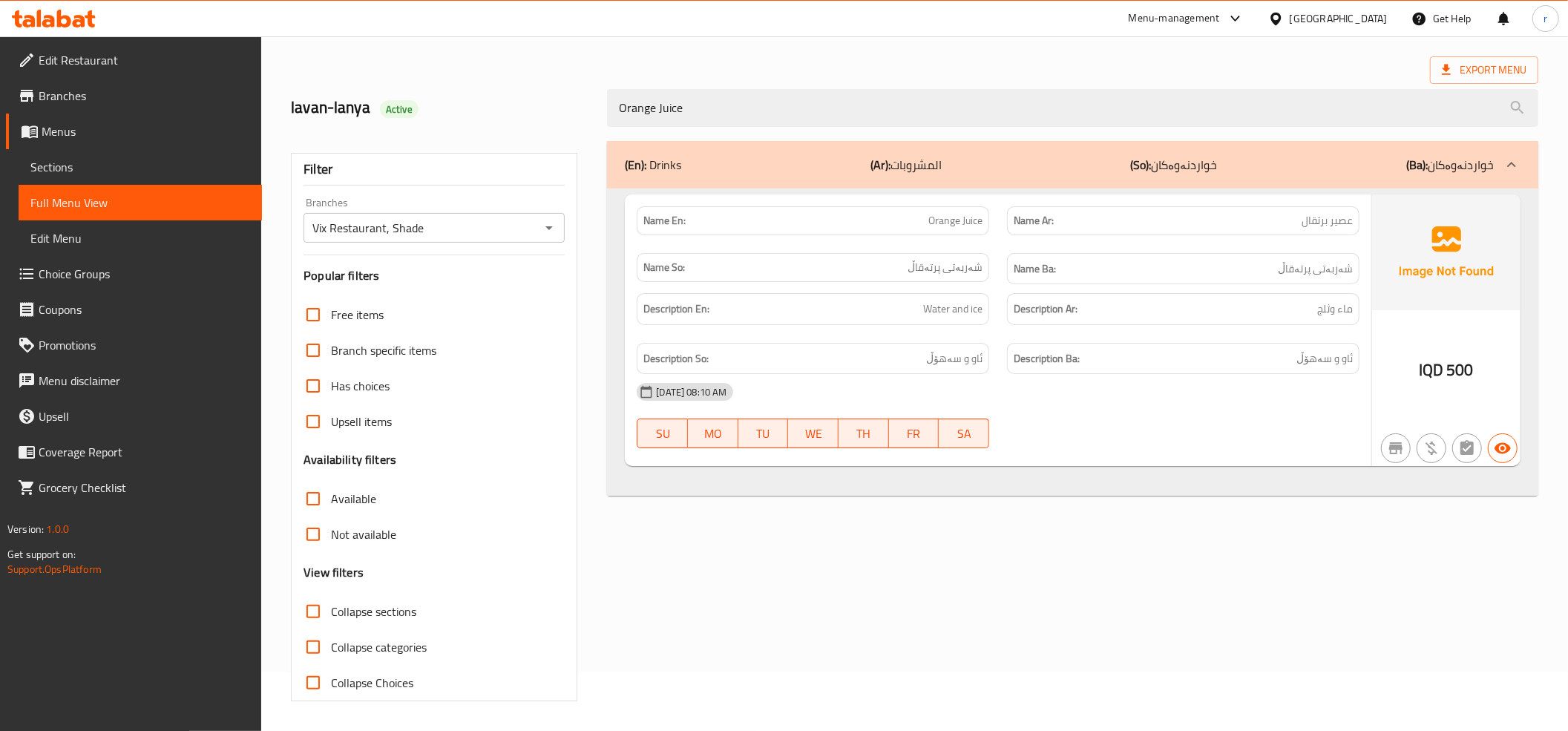
drag, startPoint x: 695, startPoint y: 111, endPoint x: 559, endPoint y: 111, distance: 136.0
click at [559, 111] on div "lavan-lanya Active Orange Juice" at bounding box center [914, 108] width 1265 height 66
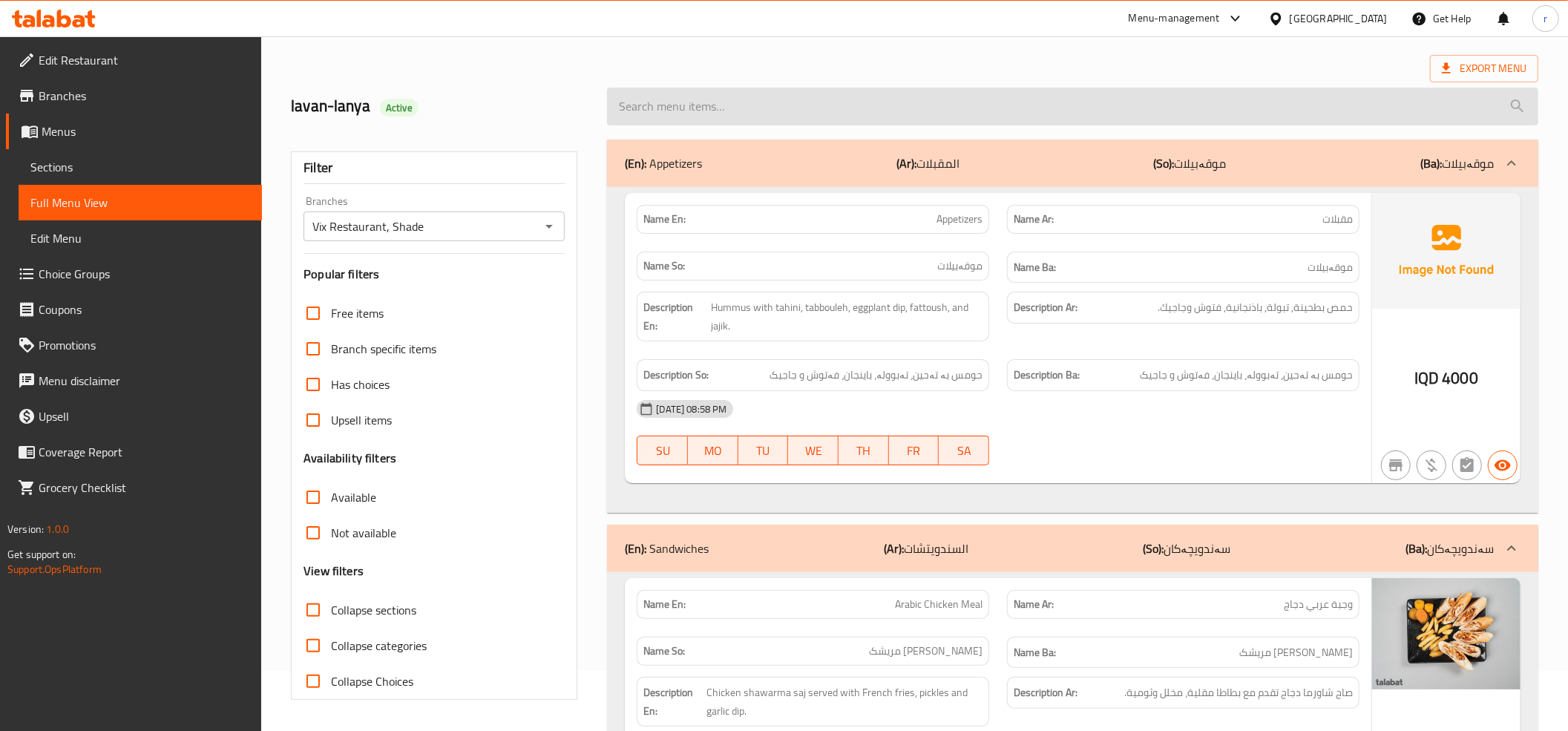
paste input "Nafar Chicken Kebab"
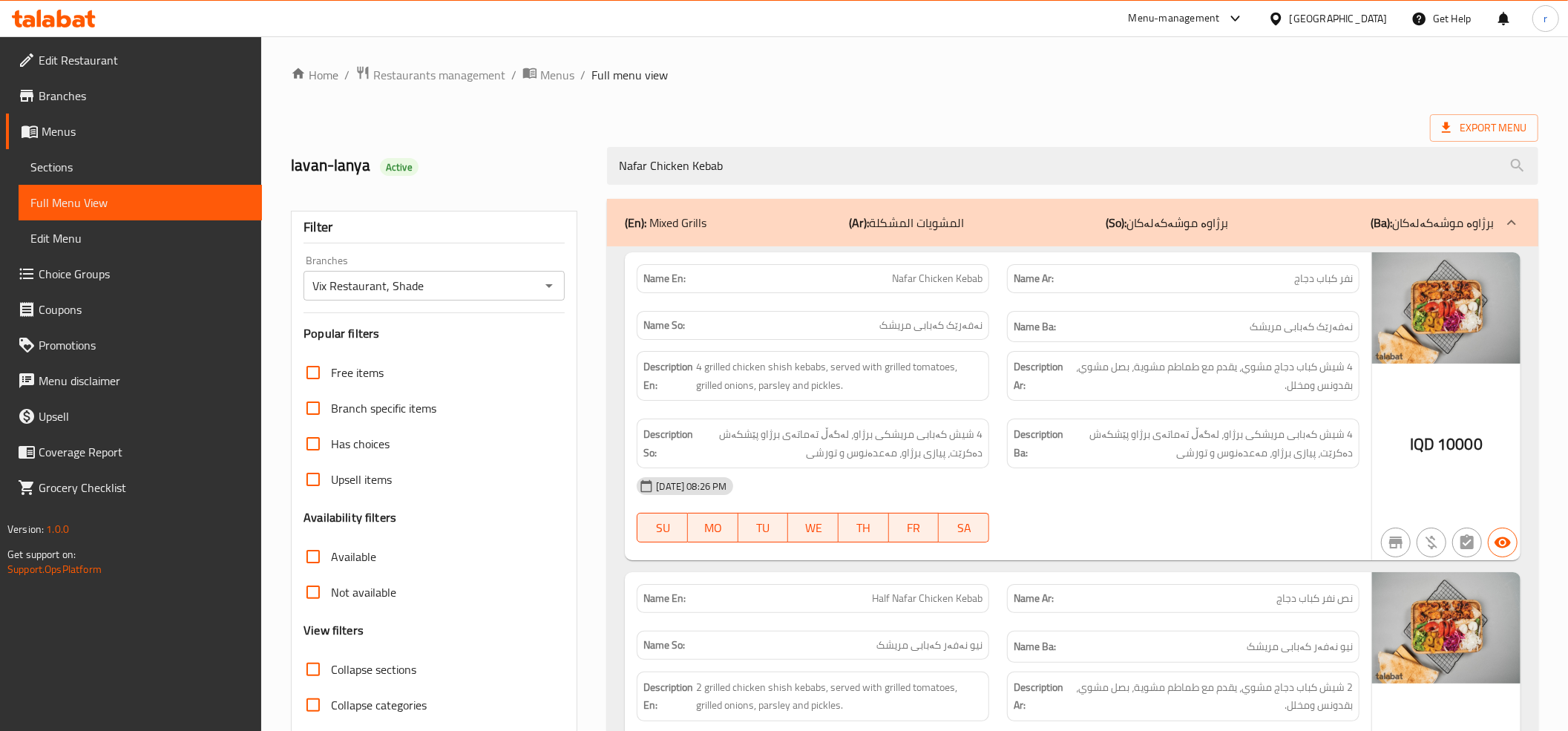
scroll to position [0, 0]
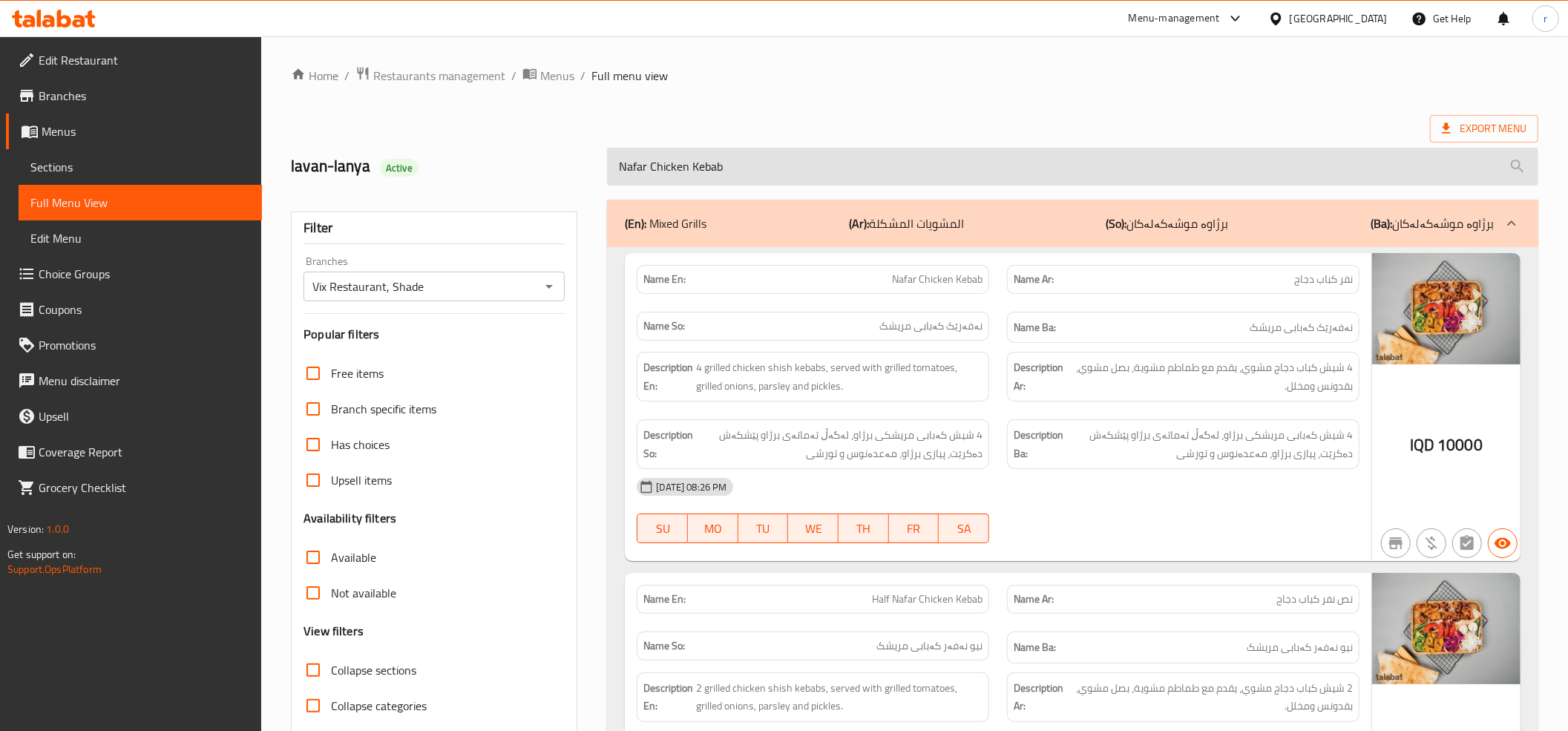
click at [779, 180] on input "Nafar Chicken Kebab" at bounding box center [1073, 166] width 931 height 38
drag, startPoint x: 750, startPoint y: 176, endPoint x: 609, endPoint y: 180, distance: 141.1
click at [609, 180] on input "Nafar Chicken Kebab" at bounding box center [1073, 166] width 931 height 38
paste input "Tikka"
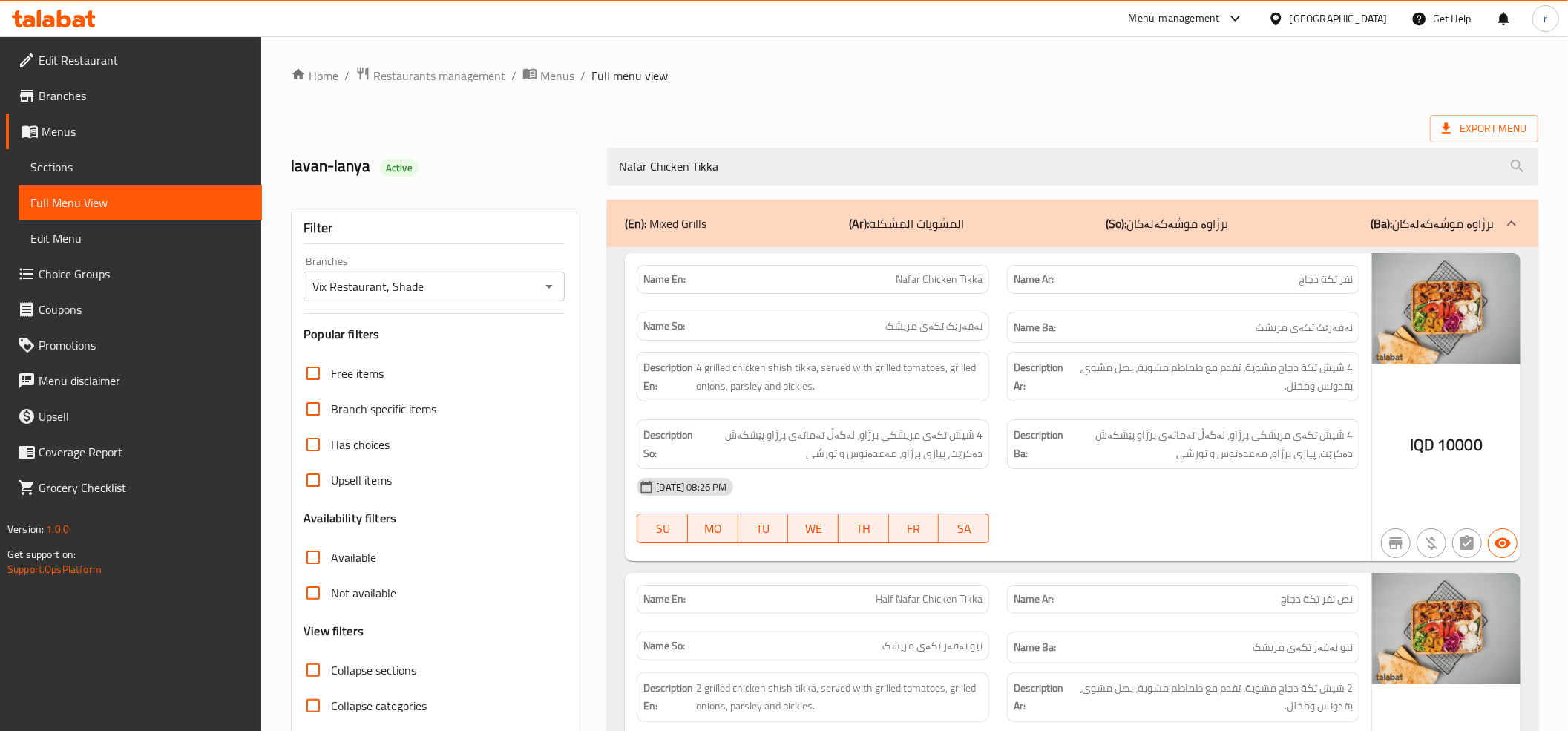
drag, startPoint x: 747, startPoint y: 175, endPoint x: 594, endPoint y: 171, distance: 153.1
click at [594, 171] on div "lavan-lanya Active Nafar Chicken Tikka" at bounding box center [914, 166] width 1265 height 66
paste input "Wings"
drag, startPoint x: 764, startPoint y: 160, endPoint x: 564, endPoint y: 173, distance: 200.4
click at [564, 173] on div "lavan-lanya Active Nafar Chicken Wings" at bounding box center [914, 166] width 1265 height 66
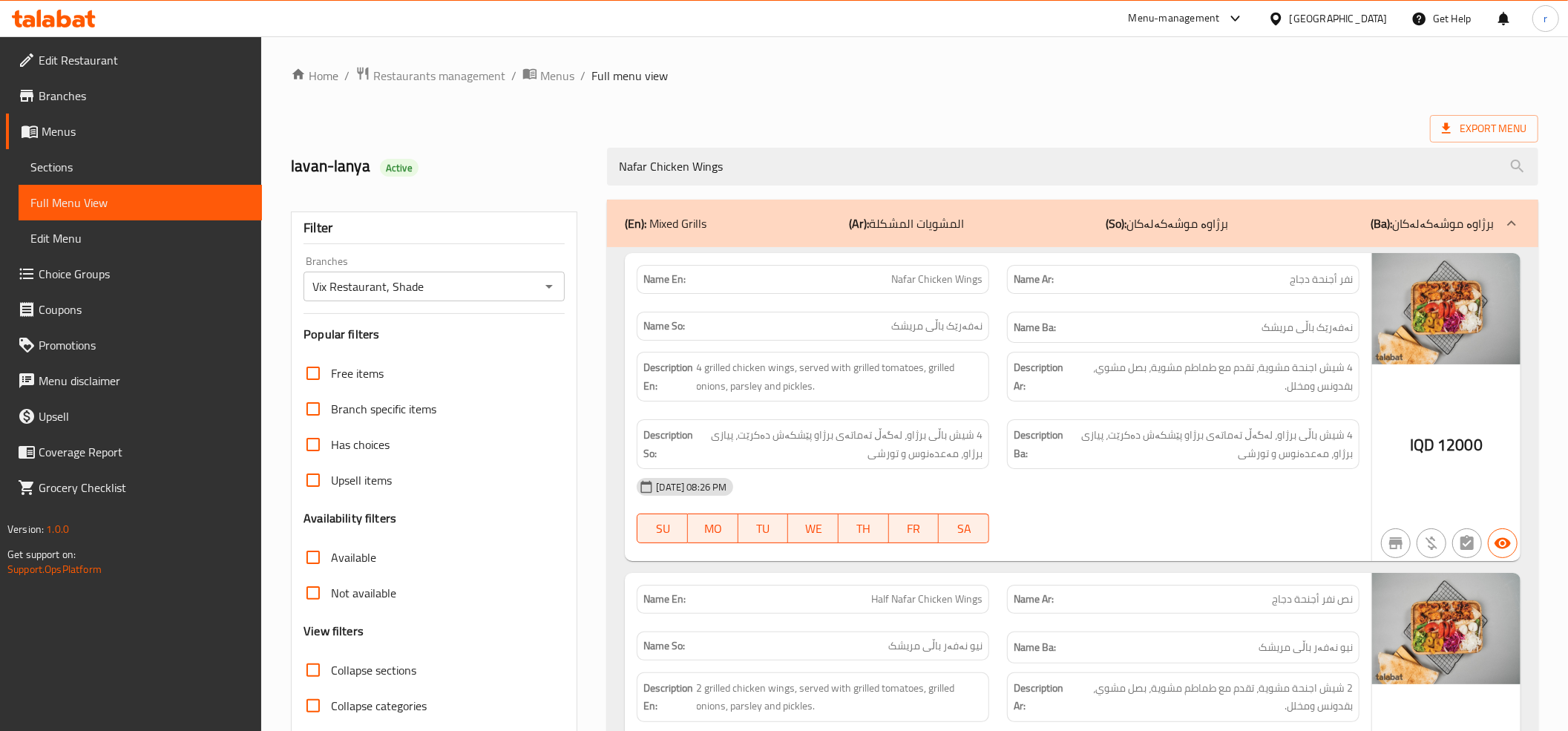
paste input "Mineral Water"
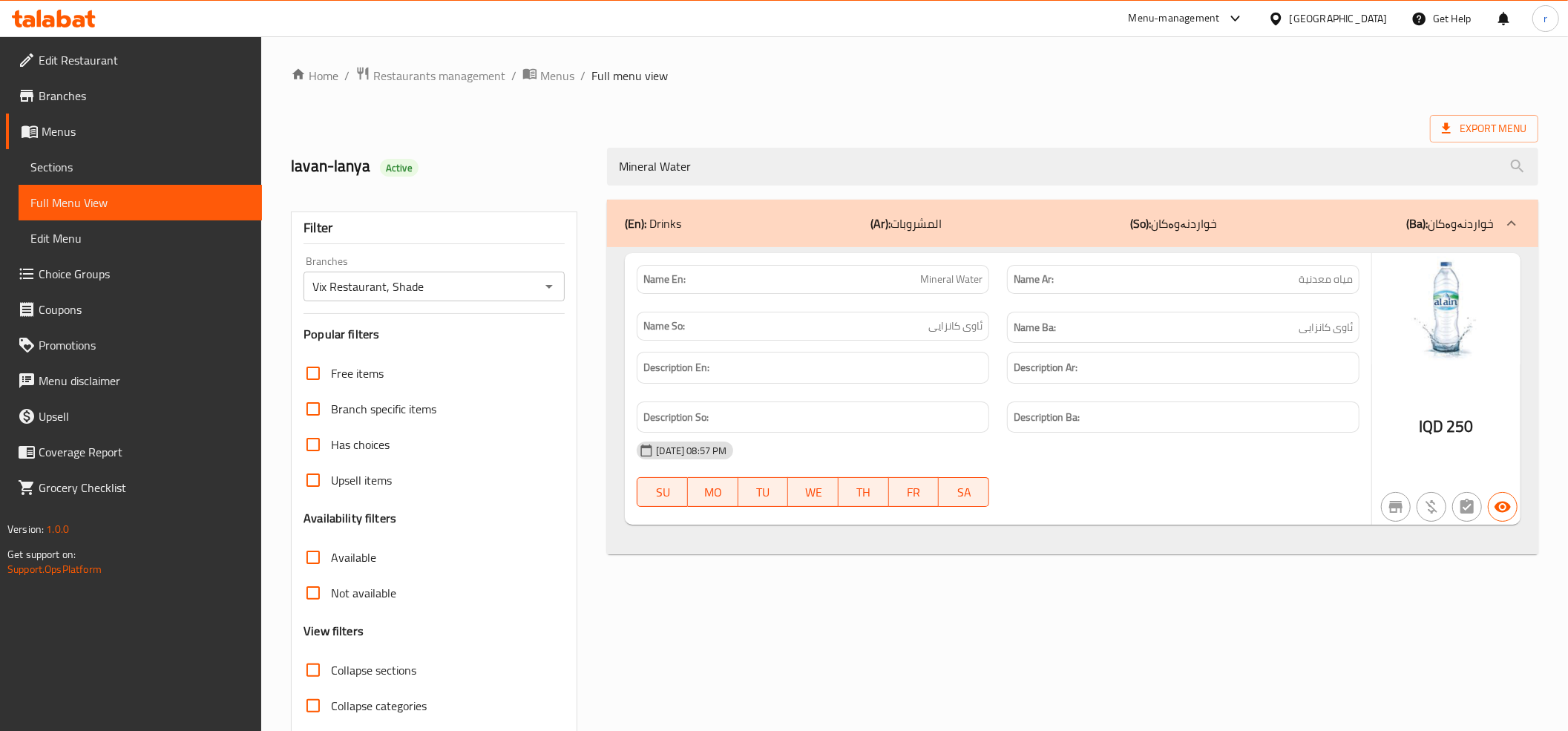
drag, startPoint x: 705, startPoint y: 164, endPoint x: 485, endPoint y: 175, distance: 220.3
click at [485, 175] on div "lavan-lanya Active Mineral Water" at bounding box center [914, 166] width 1265 height 66
paste input "Ayran"
drag, startPoint x: 707, startPoint y: 178, endPoint x: 552, endPoint y: 164, distance: 155.6
click at [552, 164] on div "lavan-lanya Active Ayran" at bounding box center [914, 166] width 1265 height 66
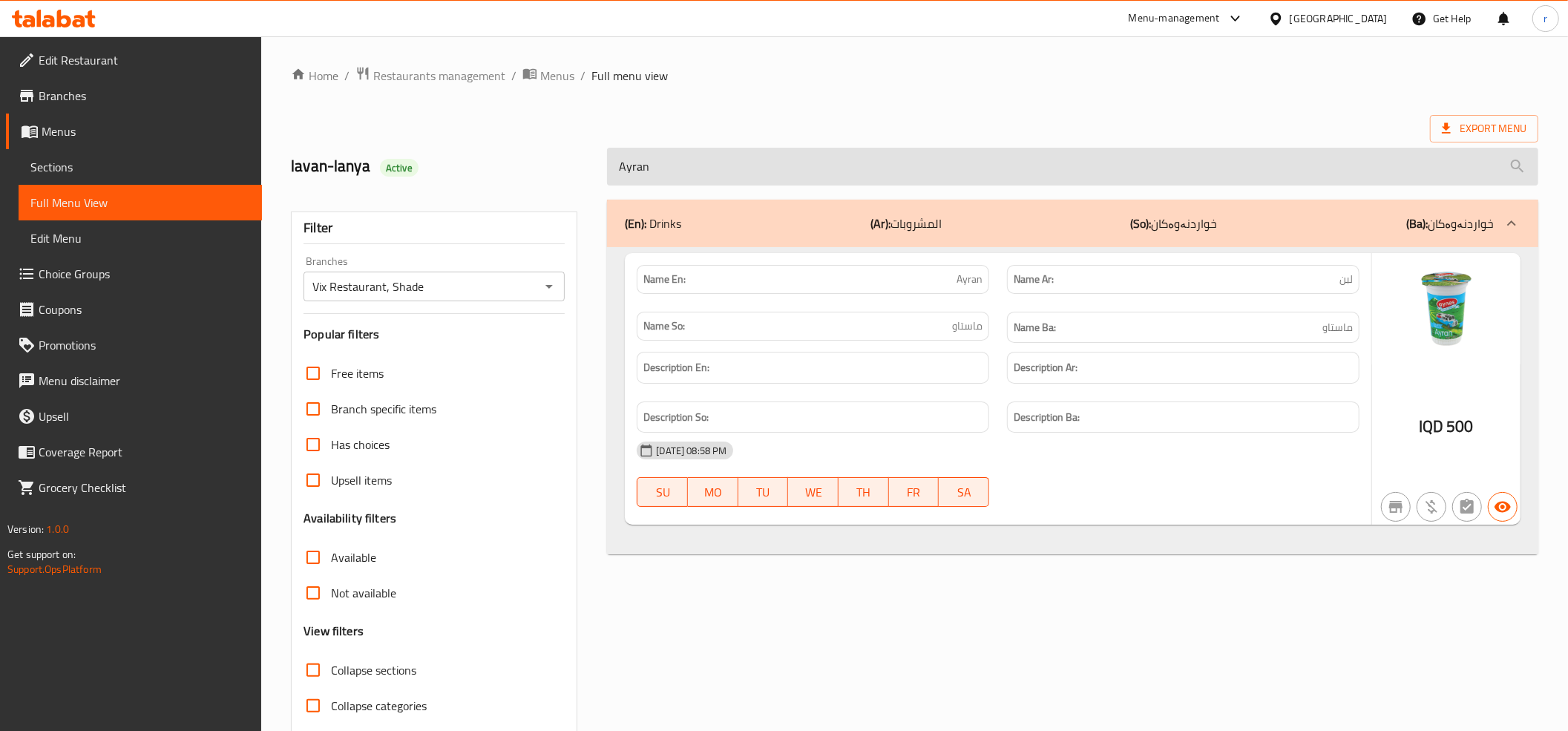
click at [690, 173] on input "Ayran" at bounding box center [1073, 166] width 931 height 38
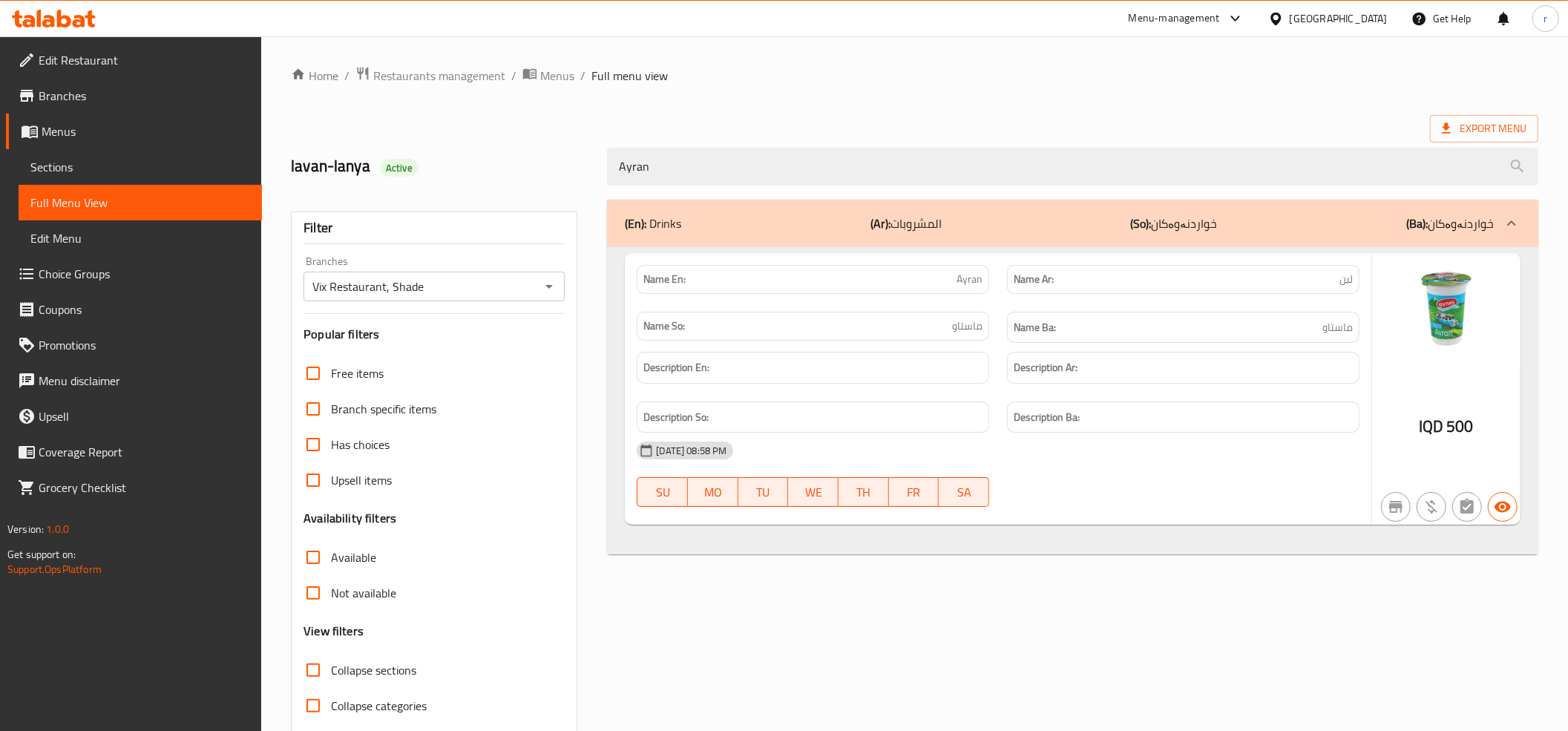
drag, startPoint x: 658, startPoint y: 176, endPoint x: 558, endPoint y: 164, distance: 100.7
click at [558, 164] on div "lavan-lanya Active Ayran" at bounding box center [914, 166] width 1265 height 66
paste input "ppetizers"
type input "Appetizers"
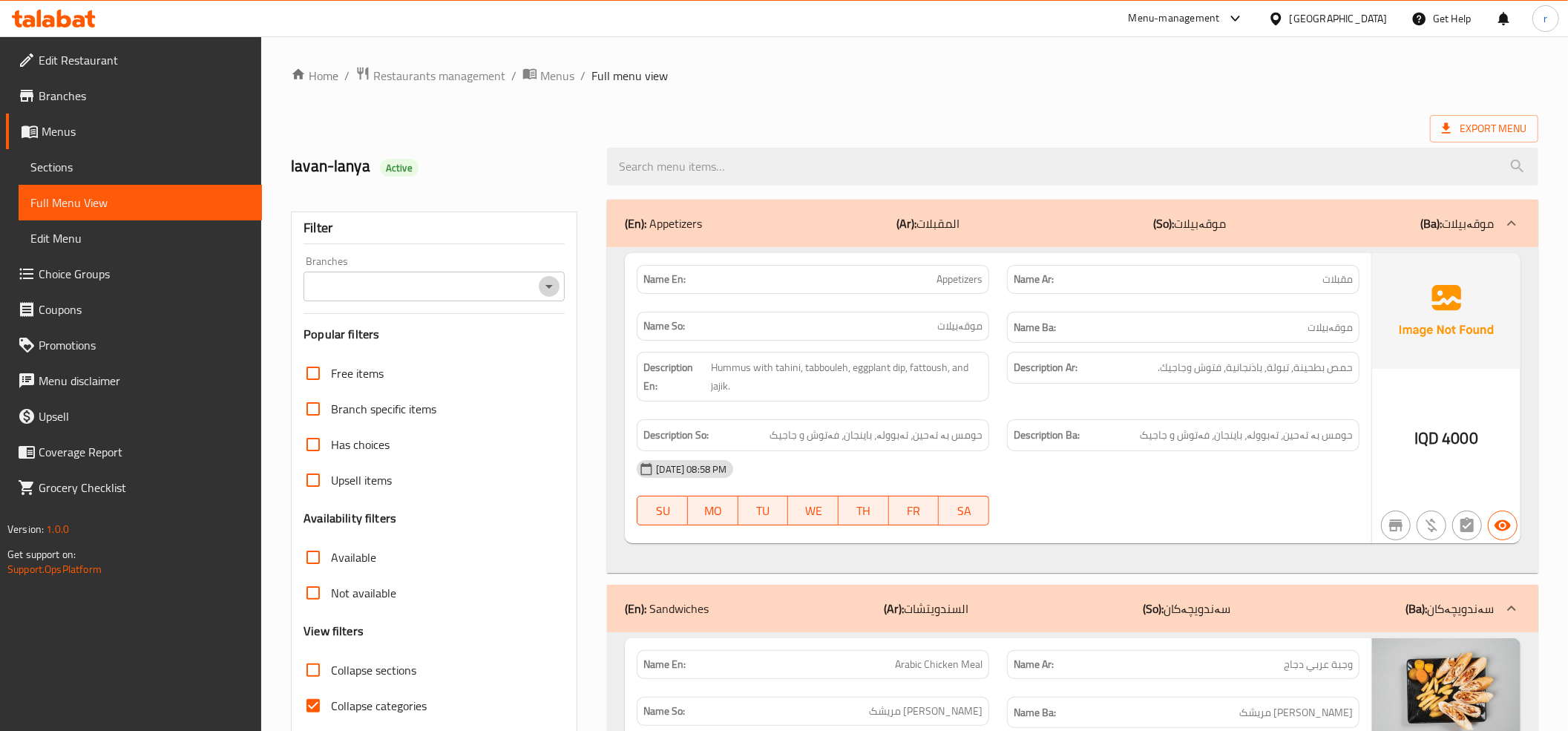
click at [553, 288] on icon "Open" at bounding box center [549, 286] width 18 height 18
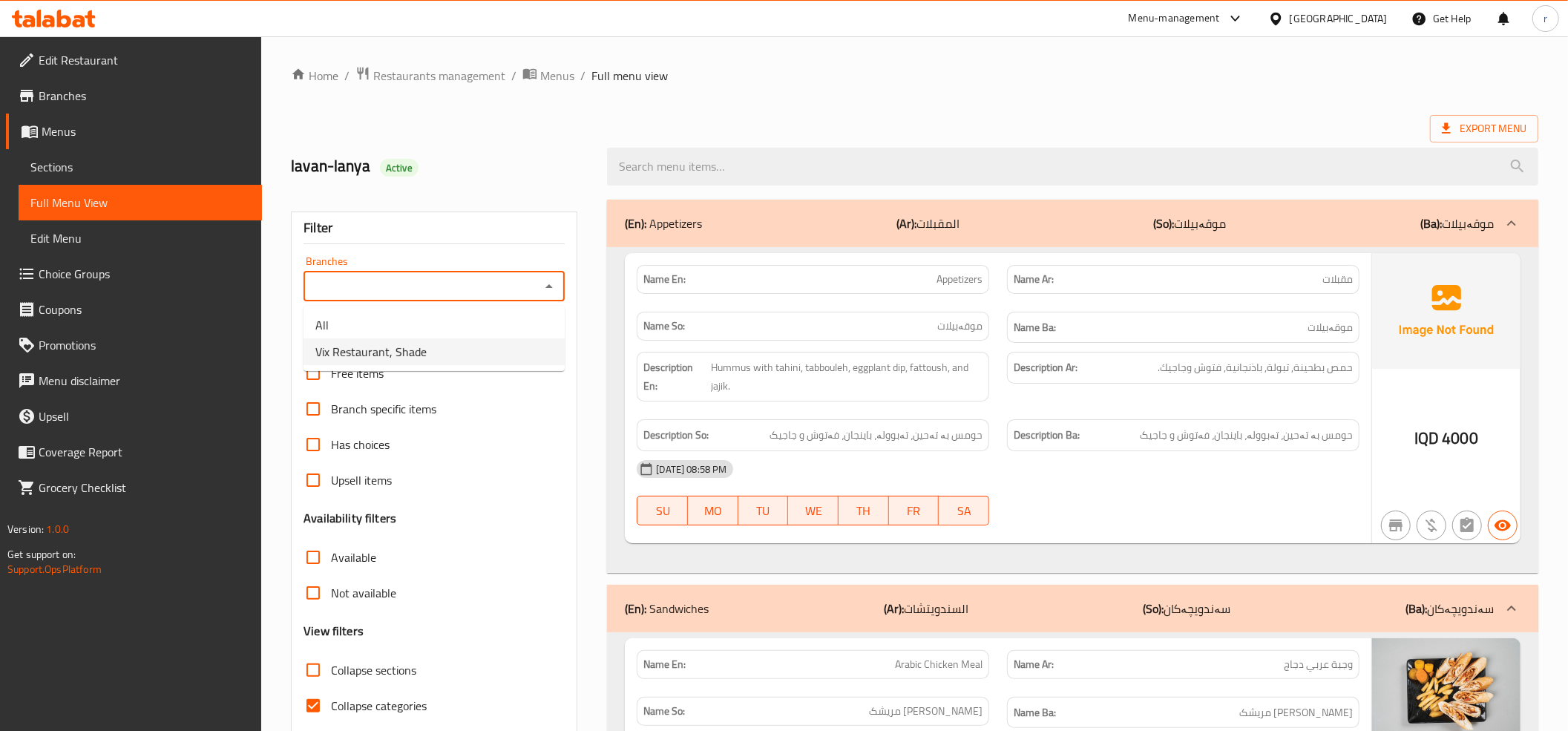
click at [511, 354] on li "Vix Restaurant, Shade" at bounding box center [434, 351] width 261 height 26
type input "Vix Restaurant, Shade"
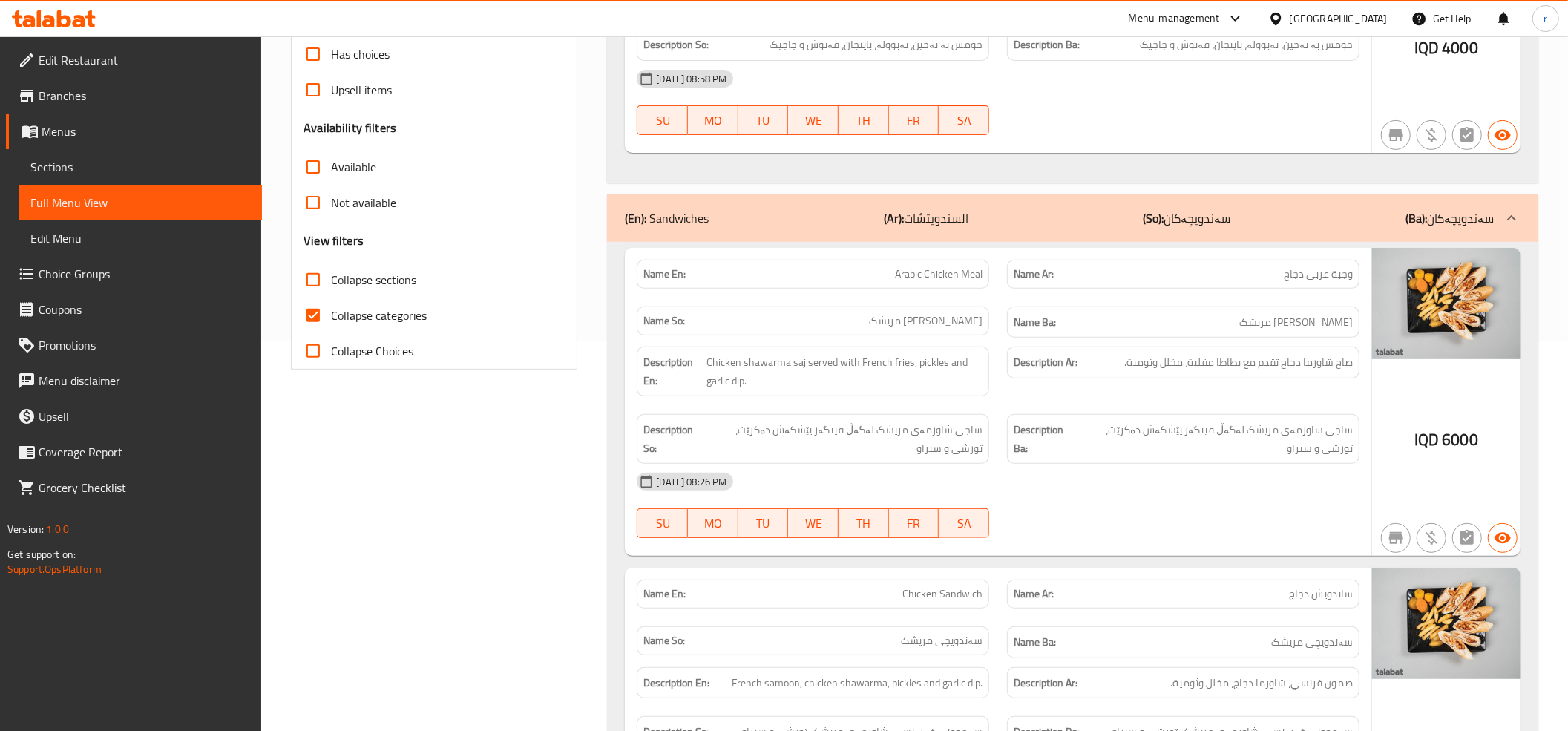
scroll to position [494, 0]
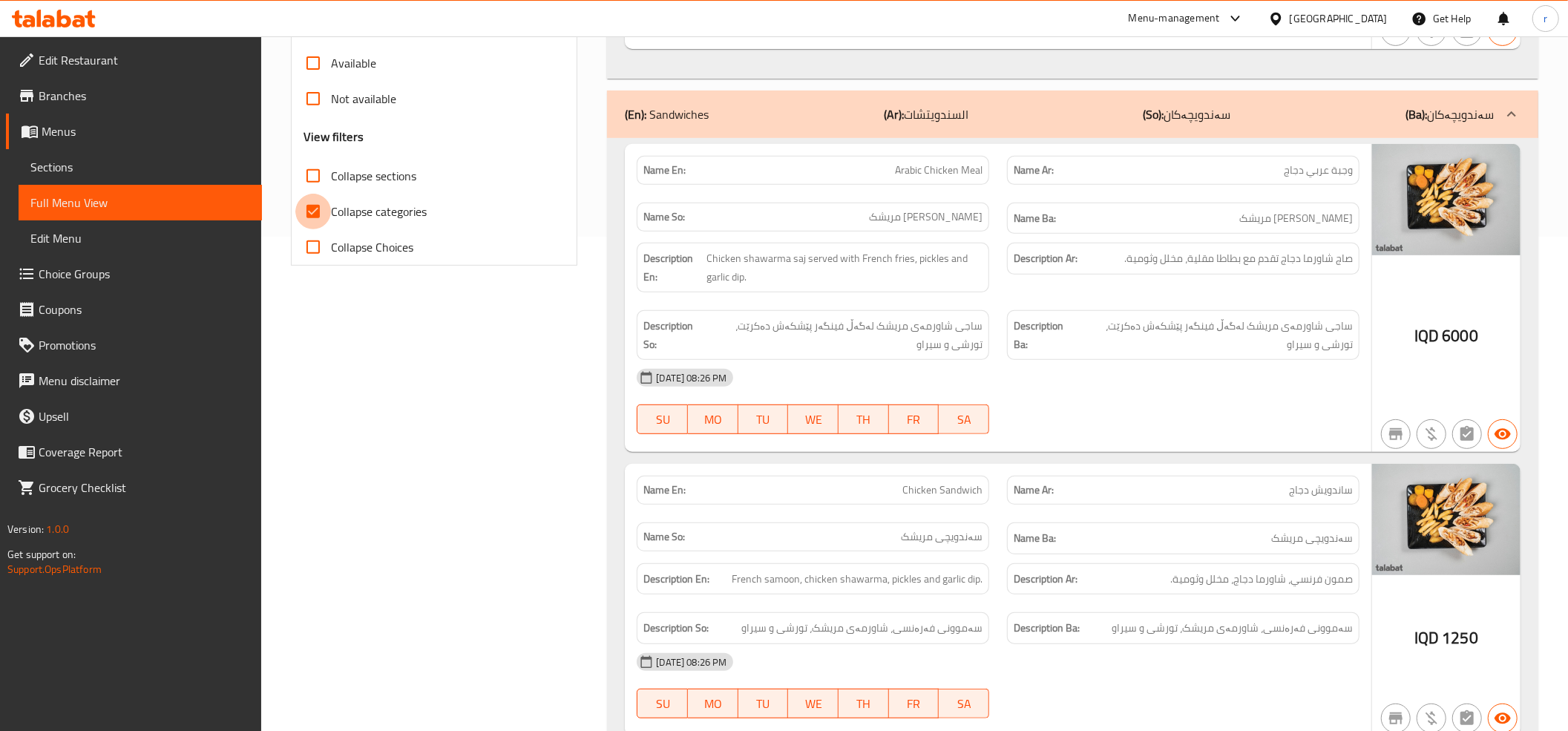
click at [304, 213] on input "Collapse categories" at bounding box center [313, 211] width 35 height 35
checkbox input "false"
click at [307, 182] on input "Collapse sections" at bounding box center [313, 176] width 35 height 35
checkbox input "true"
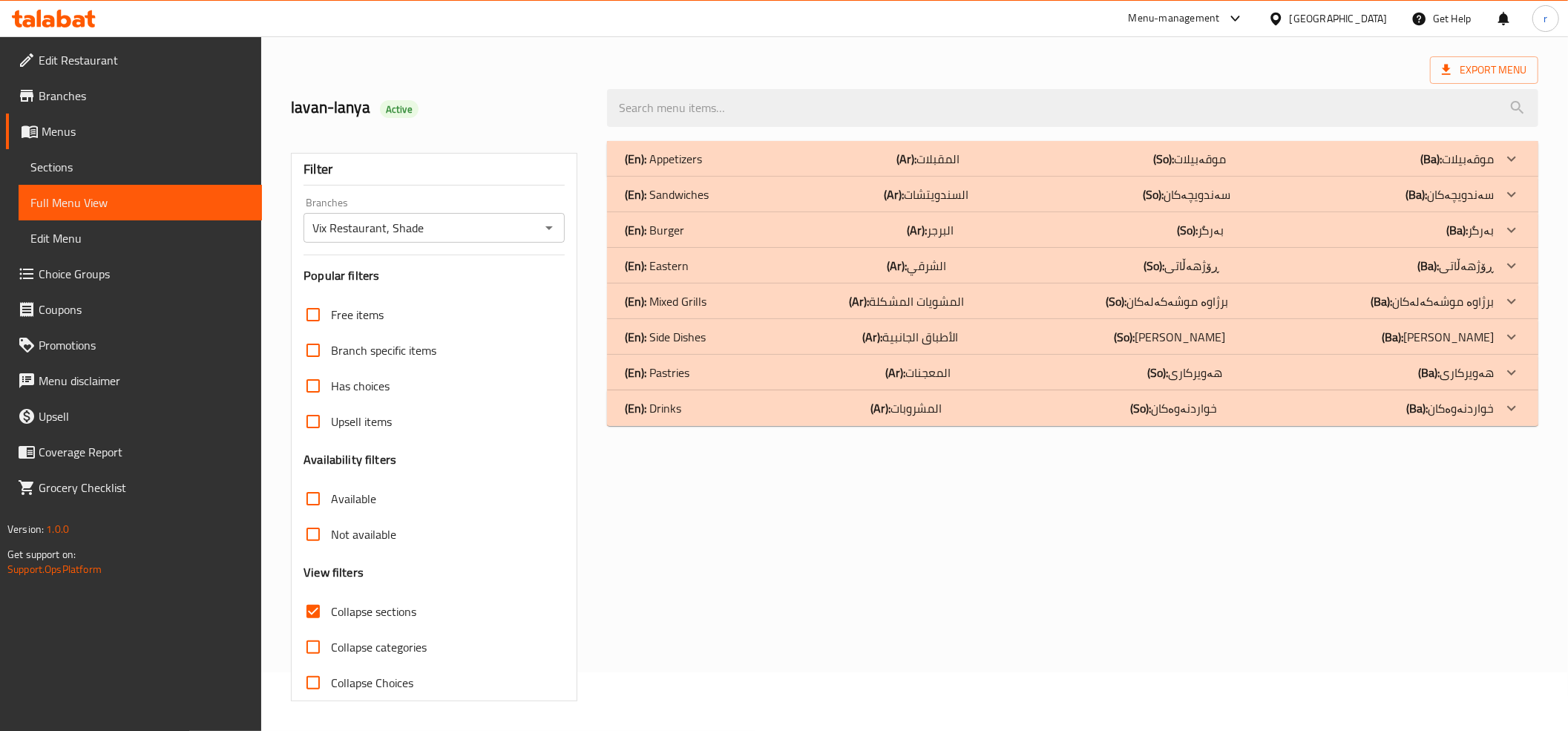
scroll to position [60, 0]
click at [814, 402] on div "(En): Drinks (Ar): المشروبات (So): خواردنەوەکان (Ba): خواردنەوەکان" at bounding box center [1059, 408] width 869 height 18
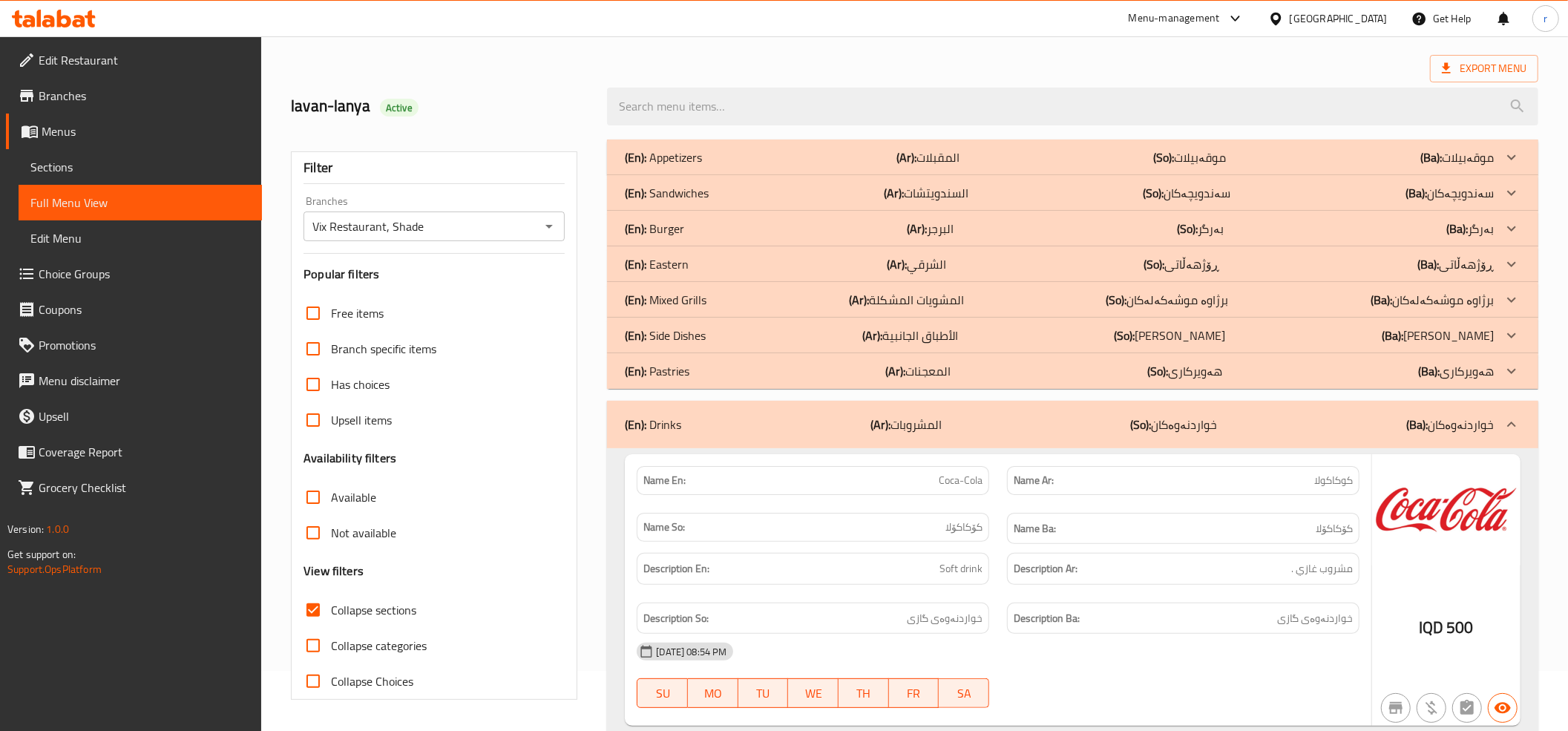
click at [802, 339] on div "(En): Side Dishes (Ar): الأطباق الجانبية (So): ژەمە لاوەکییەکان (Ba): ژەمە لاوە…" at bounding box center [1059, 335] width 869 height 18
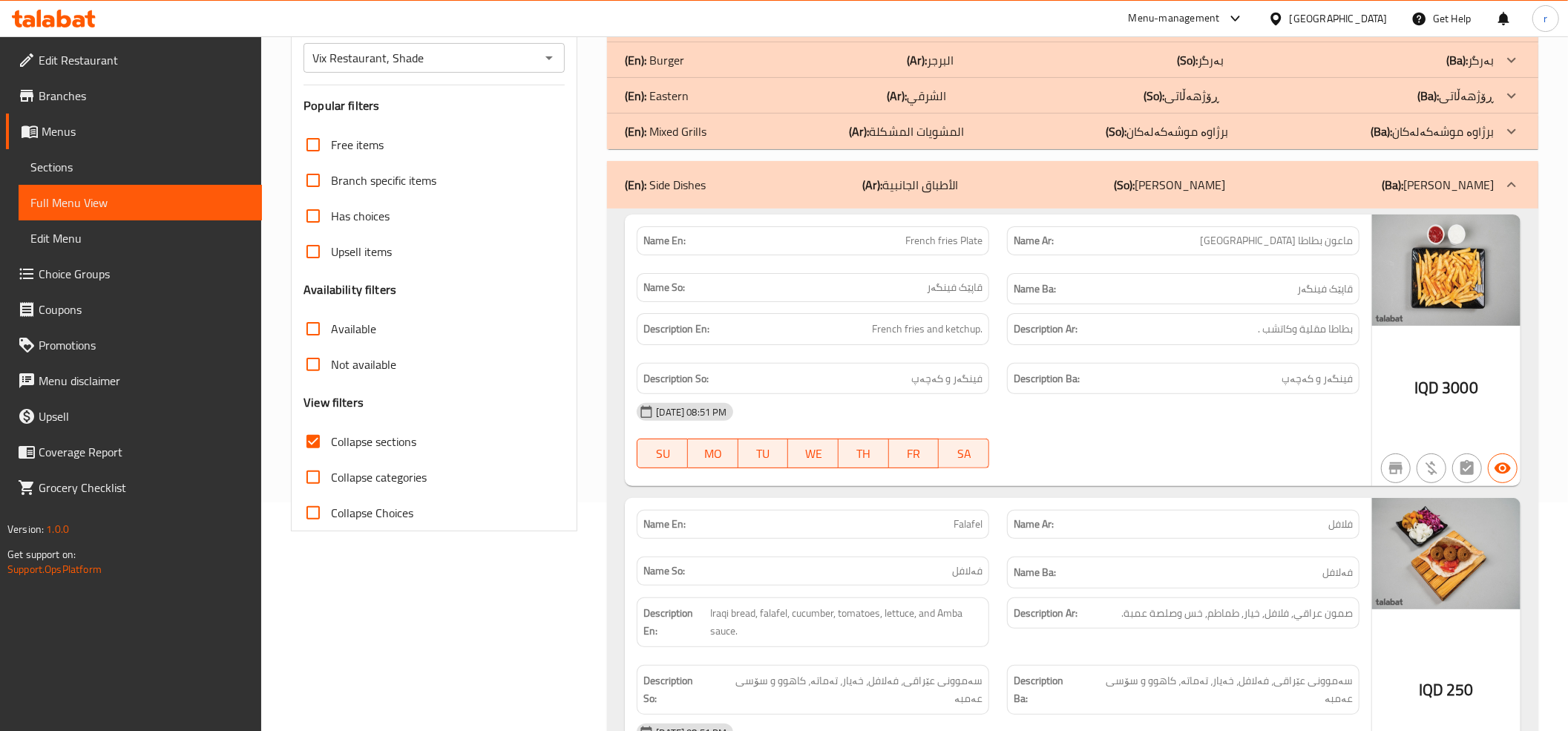
scroll to position [225, 0]
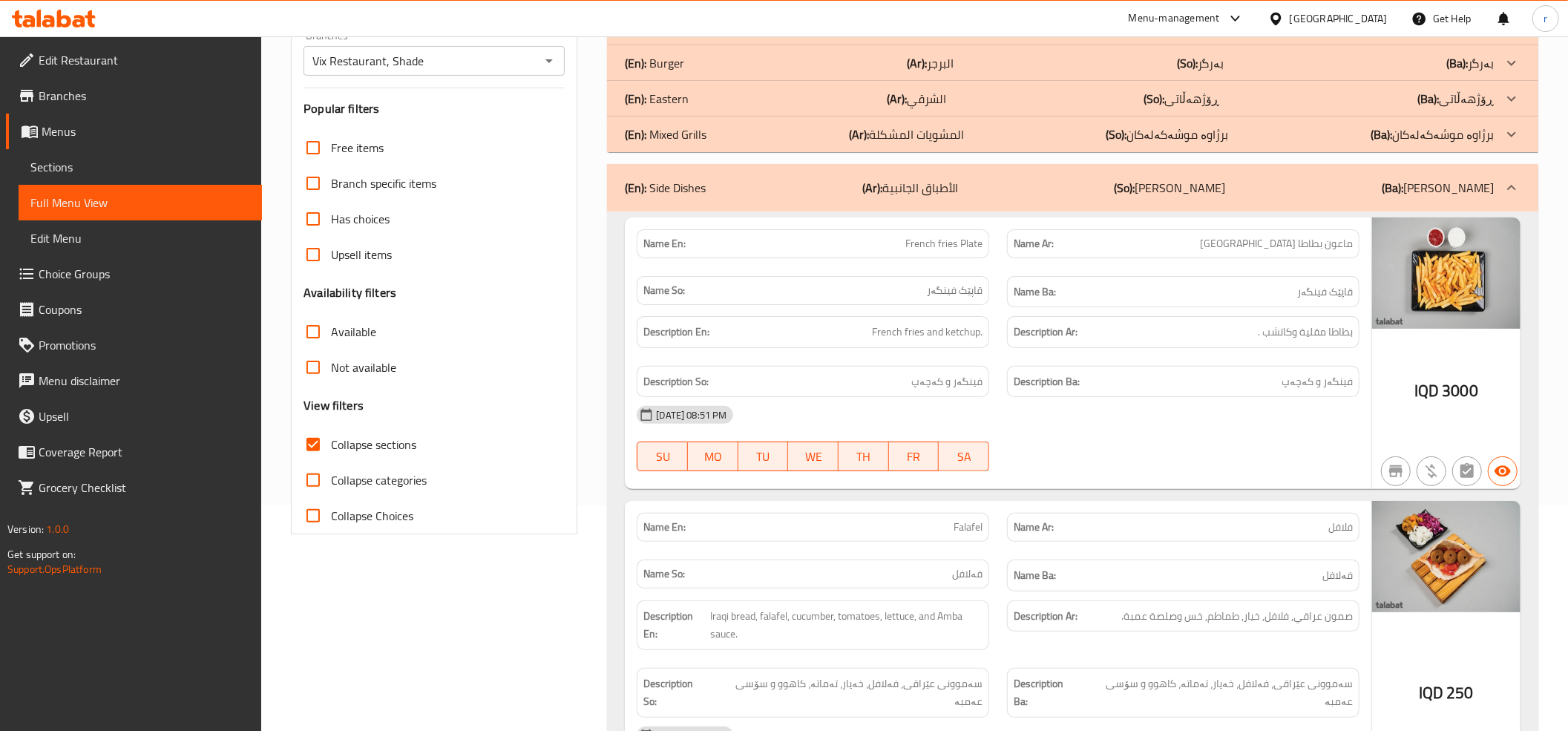
click at [800, 205] on div "(En): Side Dishes (Ar): الأطباق الجانبية (So): ژەمە لاوەکییەکان (Ba): ژەمە لاوە…" at bounding box center [1073, 187] width 931 height 47
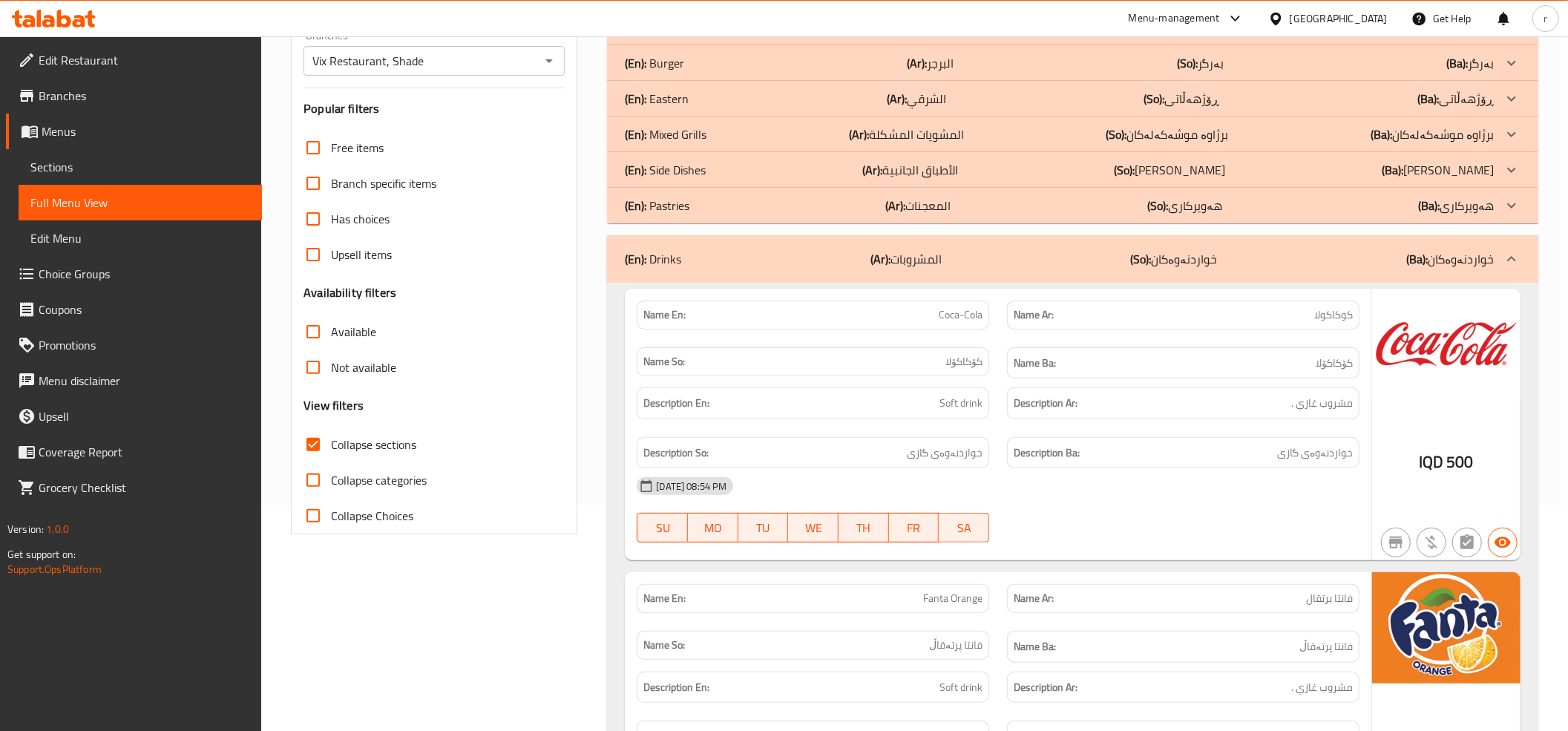
click at [801, 142] on div "(En): Mixed Grills (Ar): المشويات المشكلة (So): برژاوە موشەکەلەکان (Ba): برژاوە…" at bounding box center [1059, 134] width 869 height 18
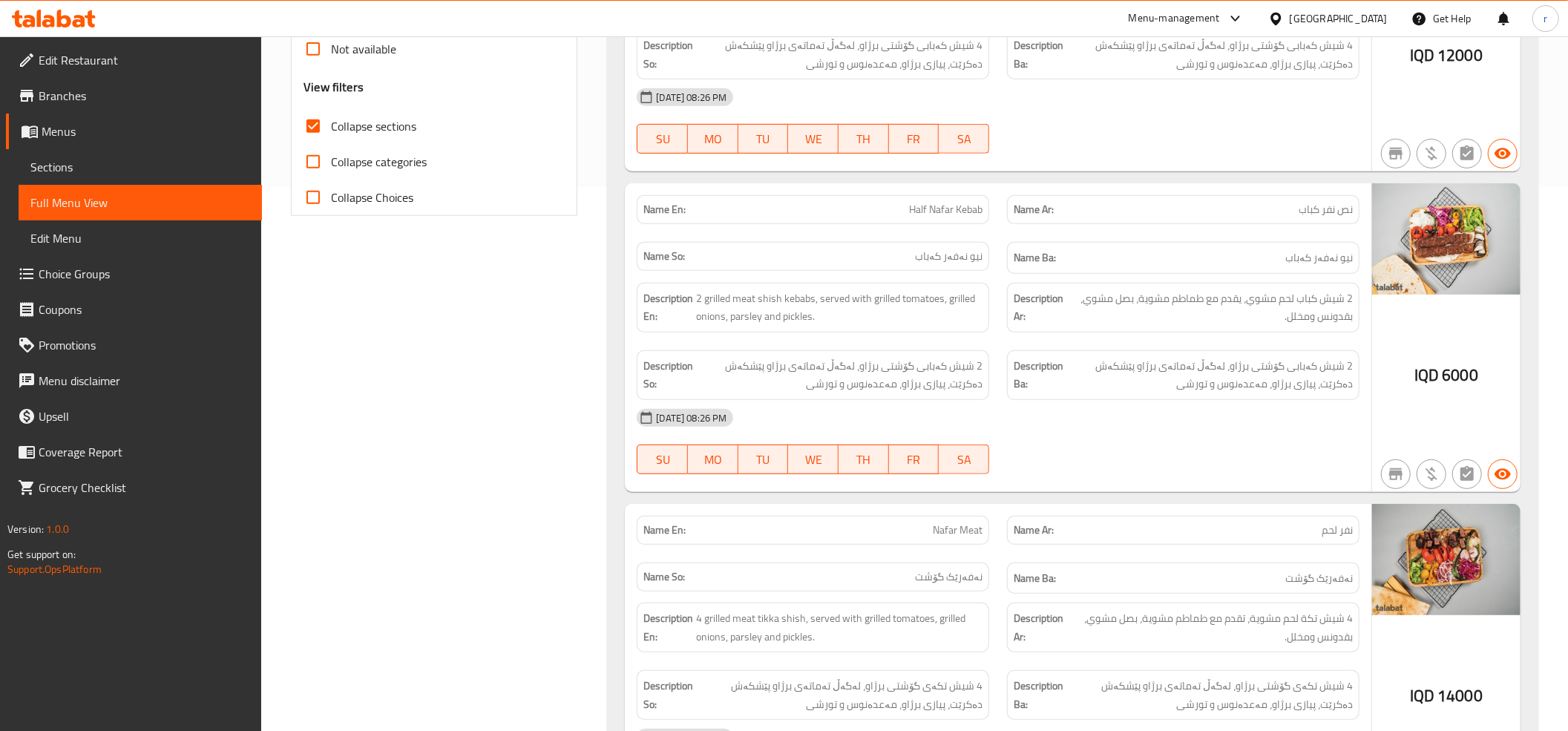
scroll to position [0, 0]
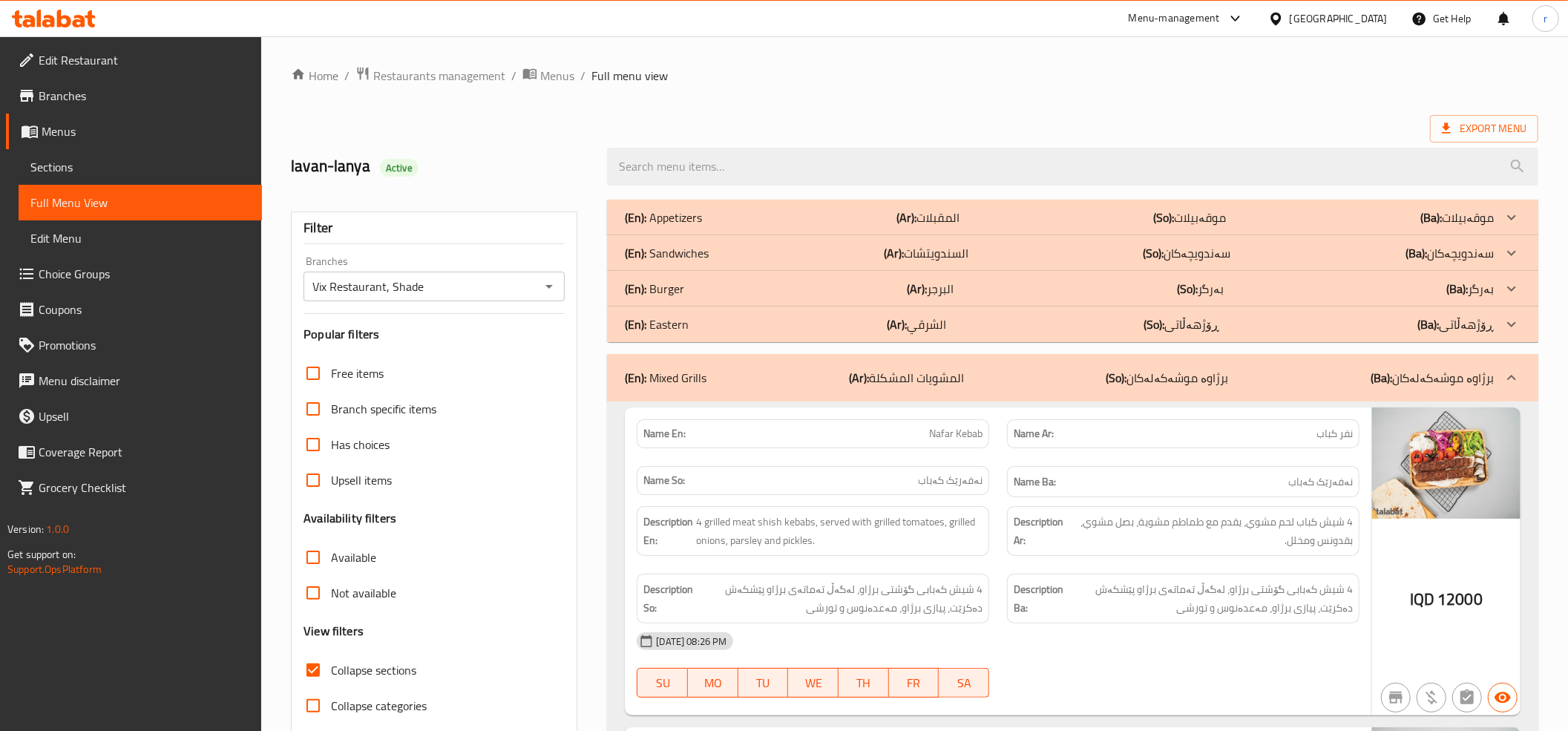
click at [825, 256] on div "(En): Sandwiches (Ar): السندويتشات (So): سەندویچەکان (Ba): سەندویچەکان" at bounding box center [1059, 253] width 869 height 18
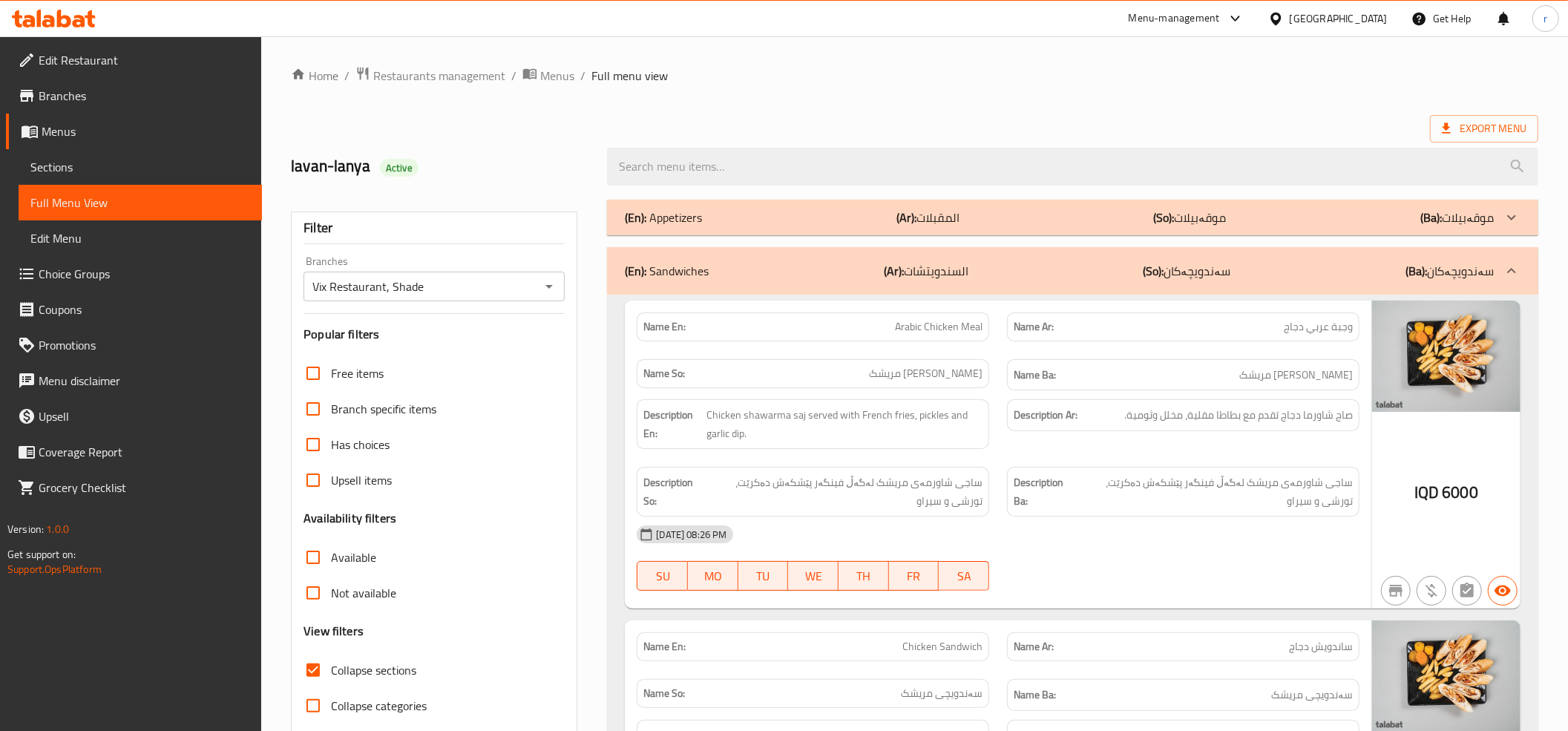
click at [817, 259] on div "(En): Sandwiches (Ar): السندويتشات (So): سەندویچەکان (Ba): سەندویچەکان" at bounding box center [1073, 270] width 931 height 47
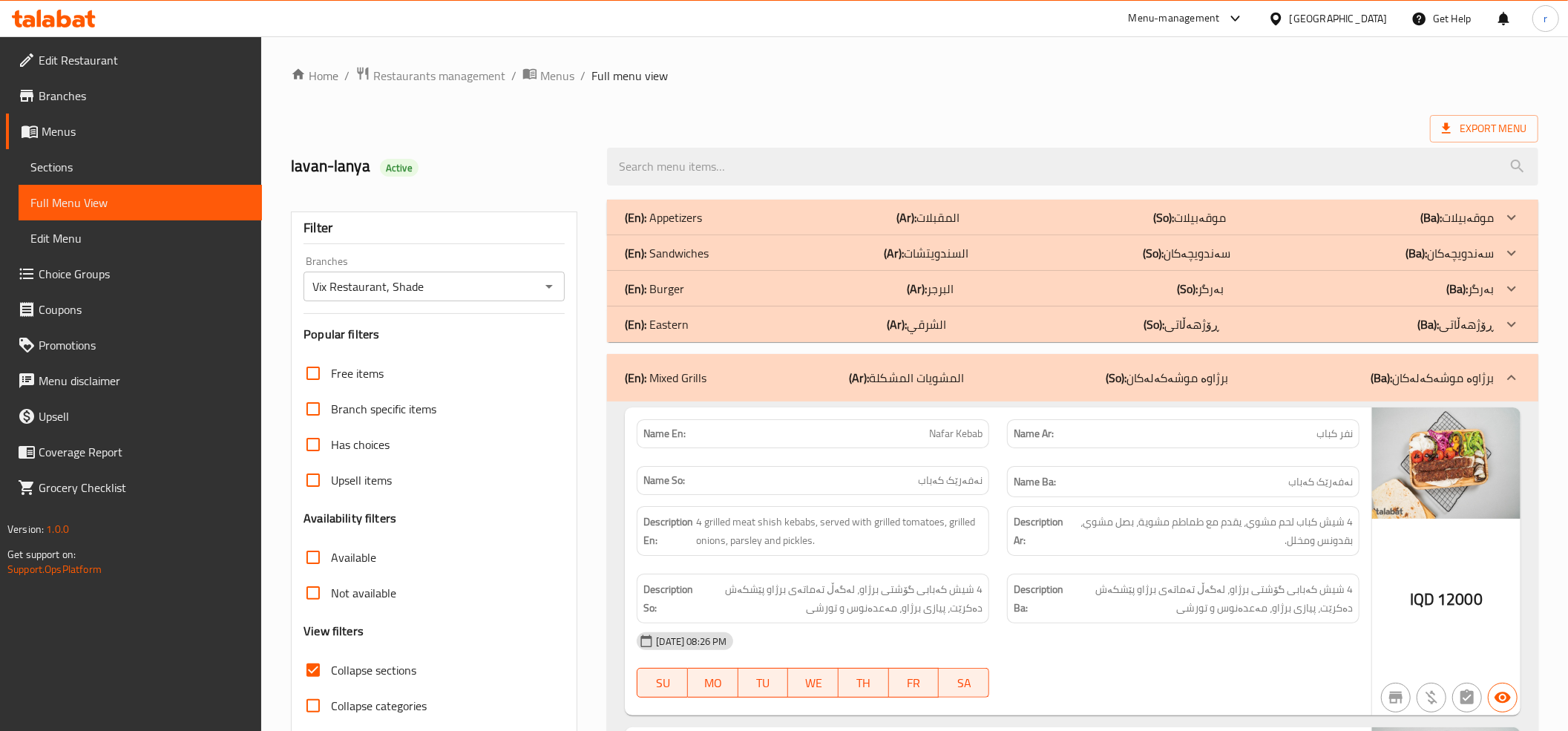
click at [820, 215] on div "(En): Appetizers (Ar): المقبلات (So): موقەبیلات (Ba): موقەبیلات" at bounding box center [1059, 217] width 869 height 18
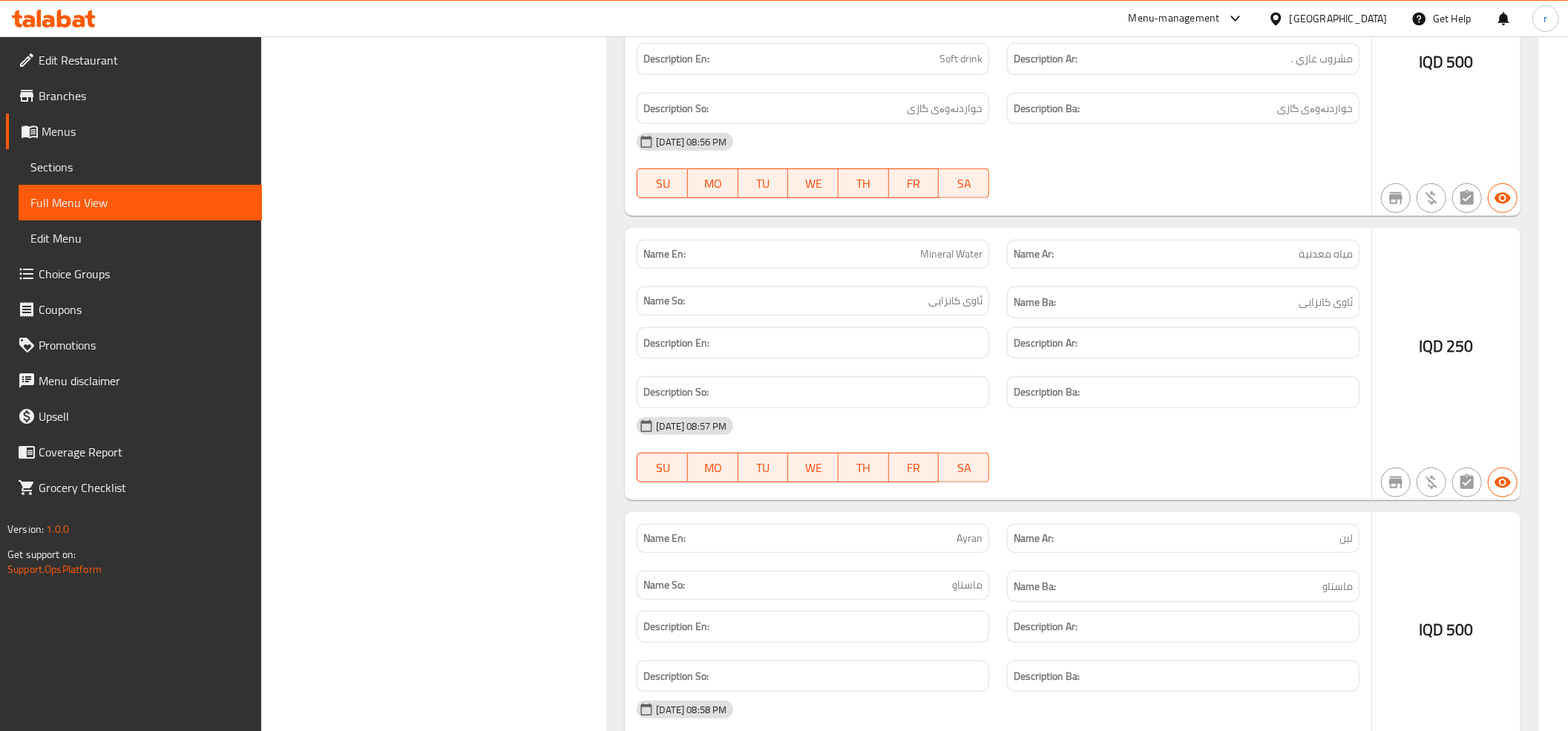
scroll to position [5777, 0]
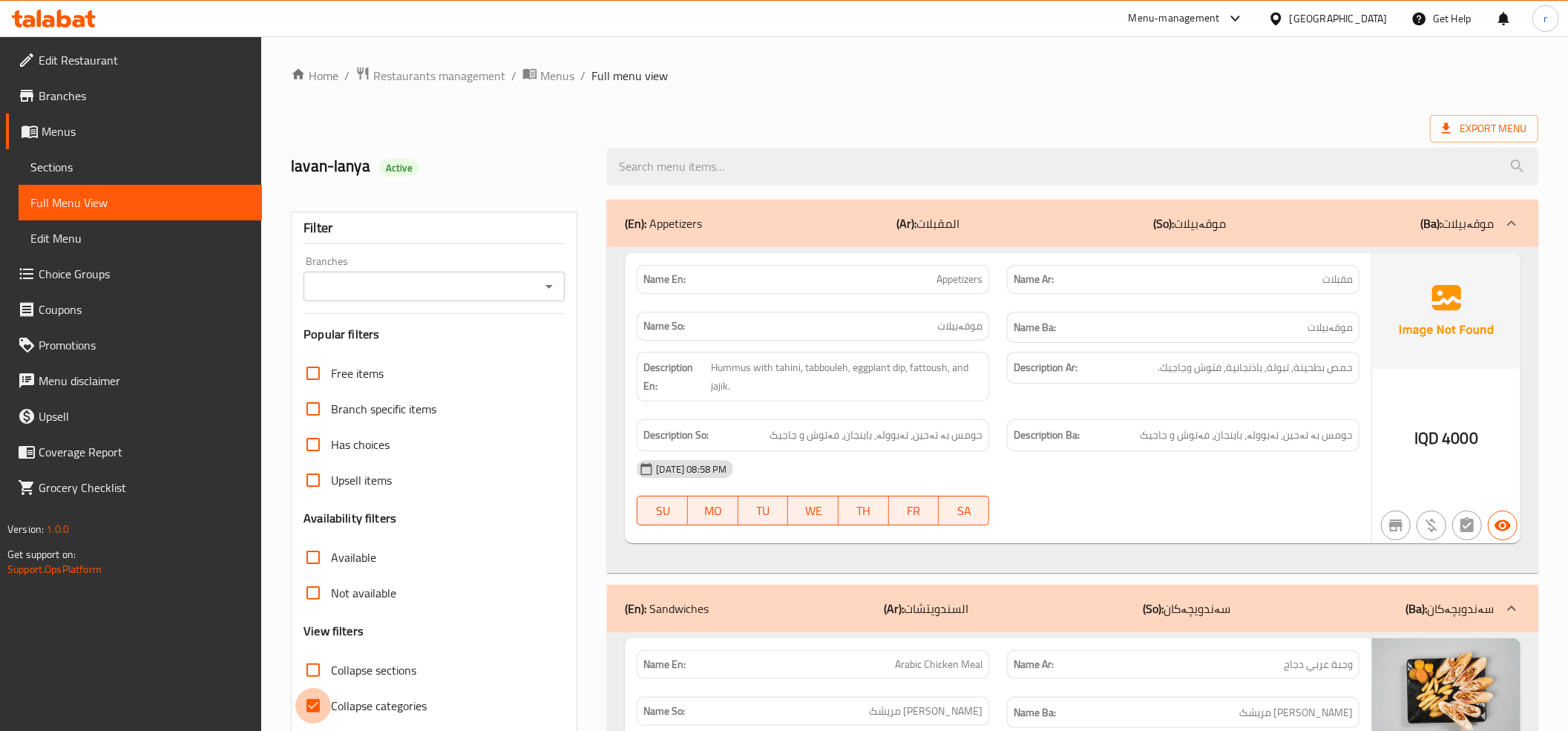
click at [320, 701] on input "Collapse categories" at bounding box center [313, 705] width 35 height 35
checkbox input "false"
click at [316, 664] on input "Collapse sections" at bounding box center [313, 670] width 35 height 35
checkbox input "true"
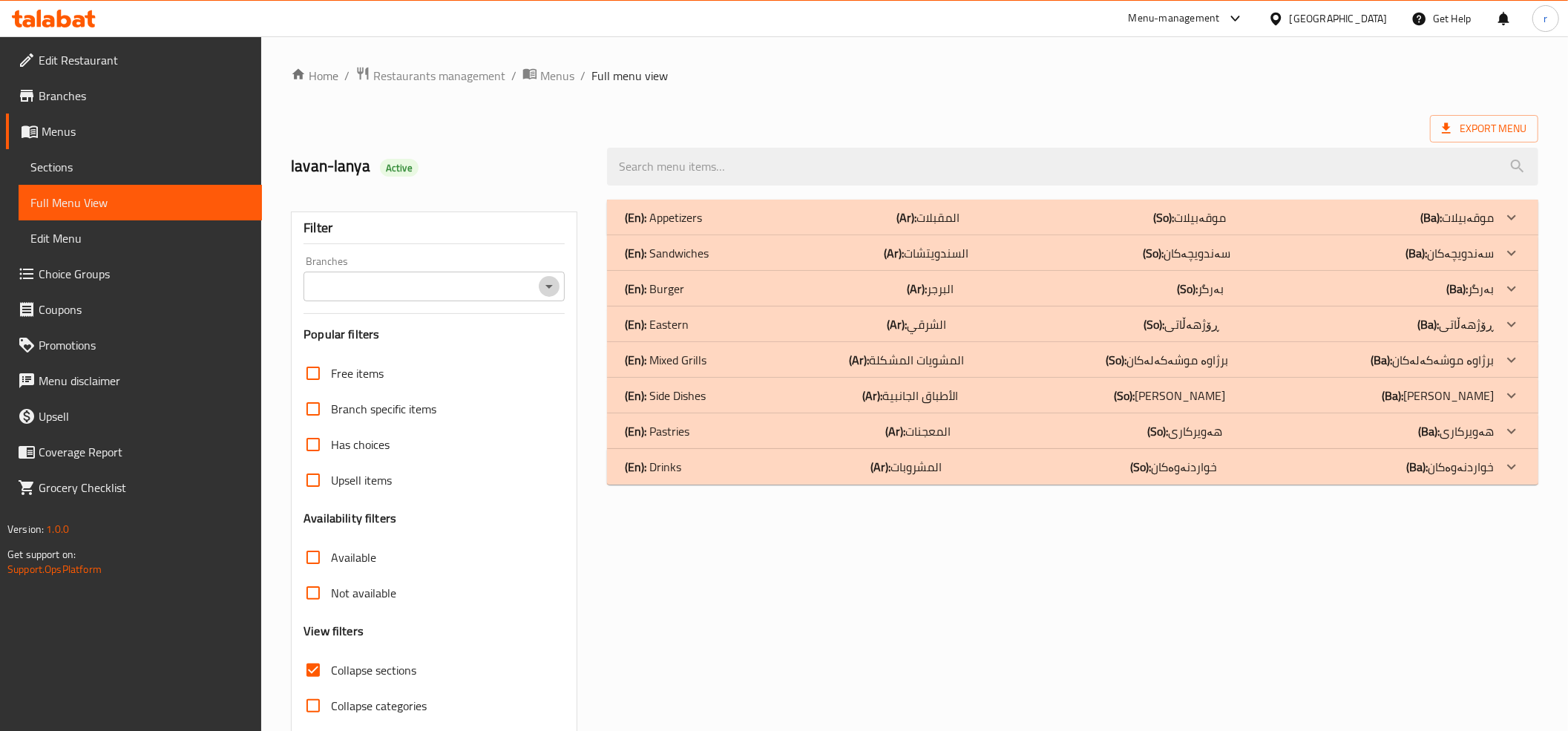
click at [551, 278] on icon "Open" at bounding box center [549, 286] width 18 height 18
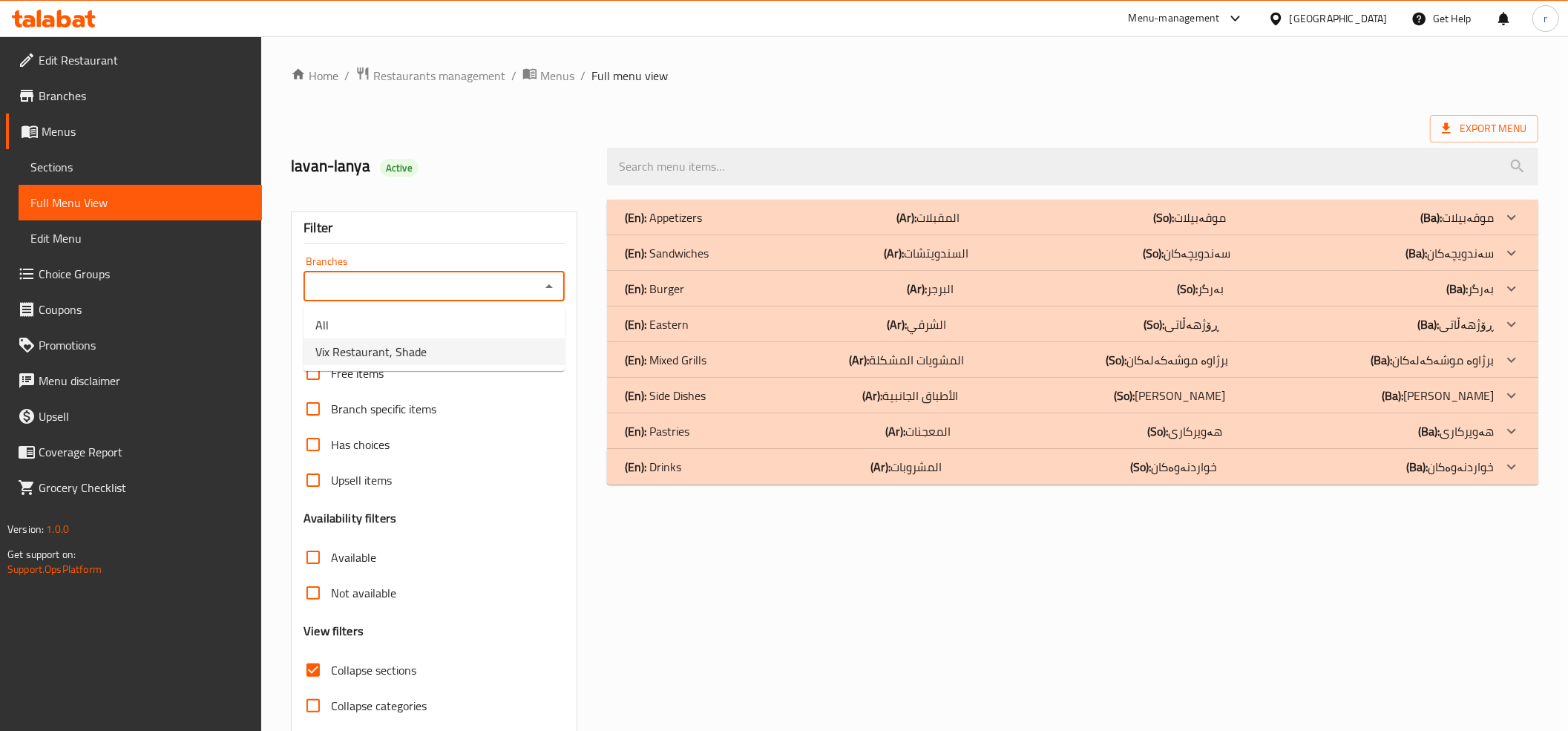
click at [535, 348] on li "Vix Restaurant, Shade" at bounding box center [434, 351] width 261 height 26
type input "Vix Restaurant, Shade"
click at [804, 457] on div "(En): Drinks (Ar): المشروبات (So): خواردنەوەکان (Ba): خواردنەوەکان" at bounding box center [1073, 466] width 931 height 35
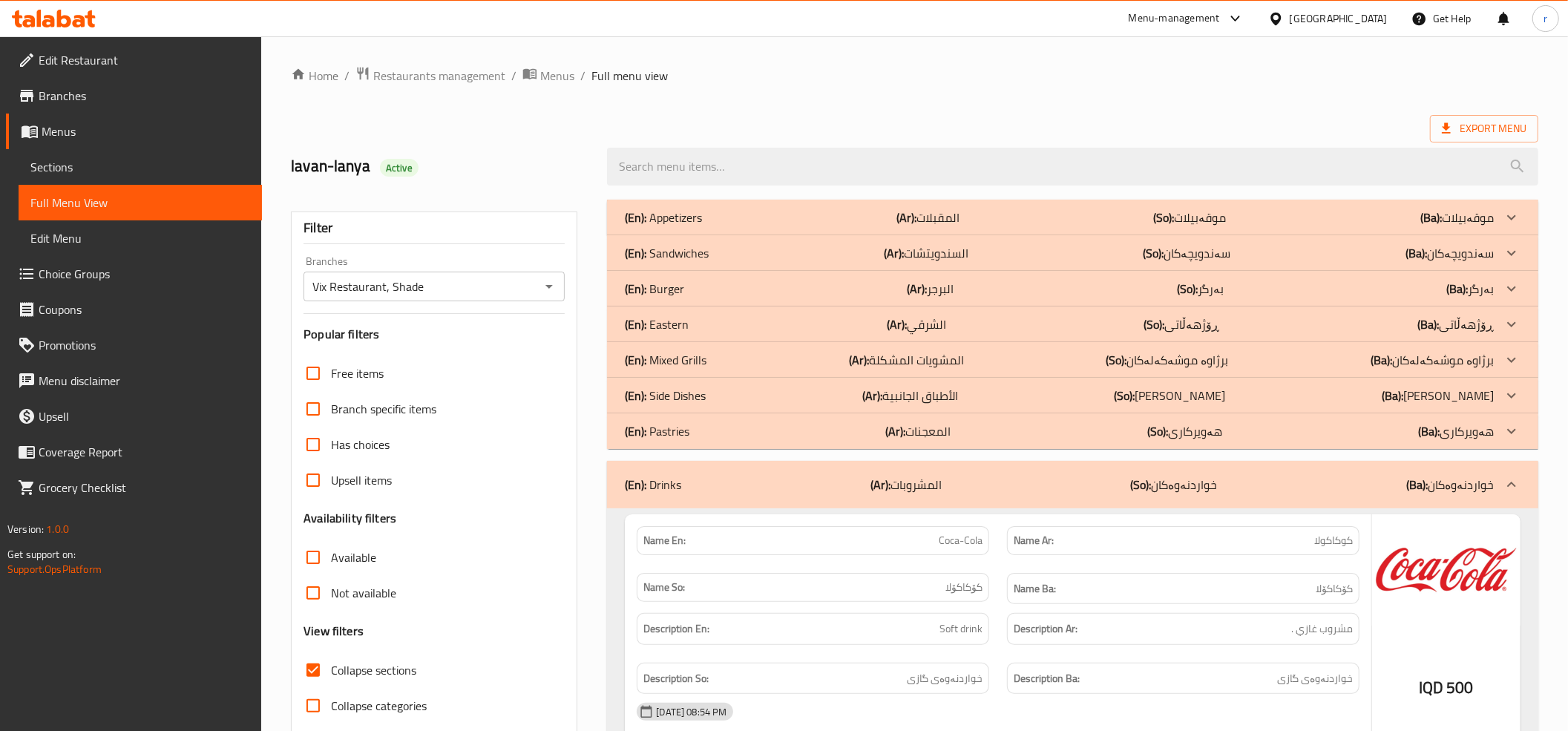
click at [814, 359] on div "(En): Mixed Grills (Ar): المشويات المشكلة (So): برژاوە موشەکەلەکان (Ba): برژاوە…" at bounding box center [1059, 359] width 869 height 18
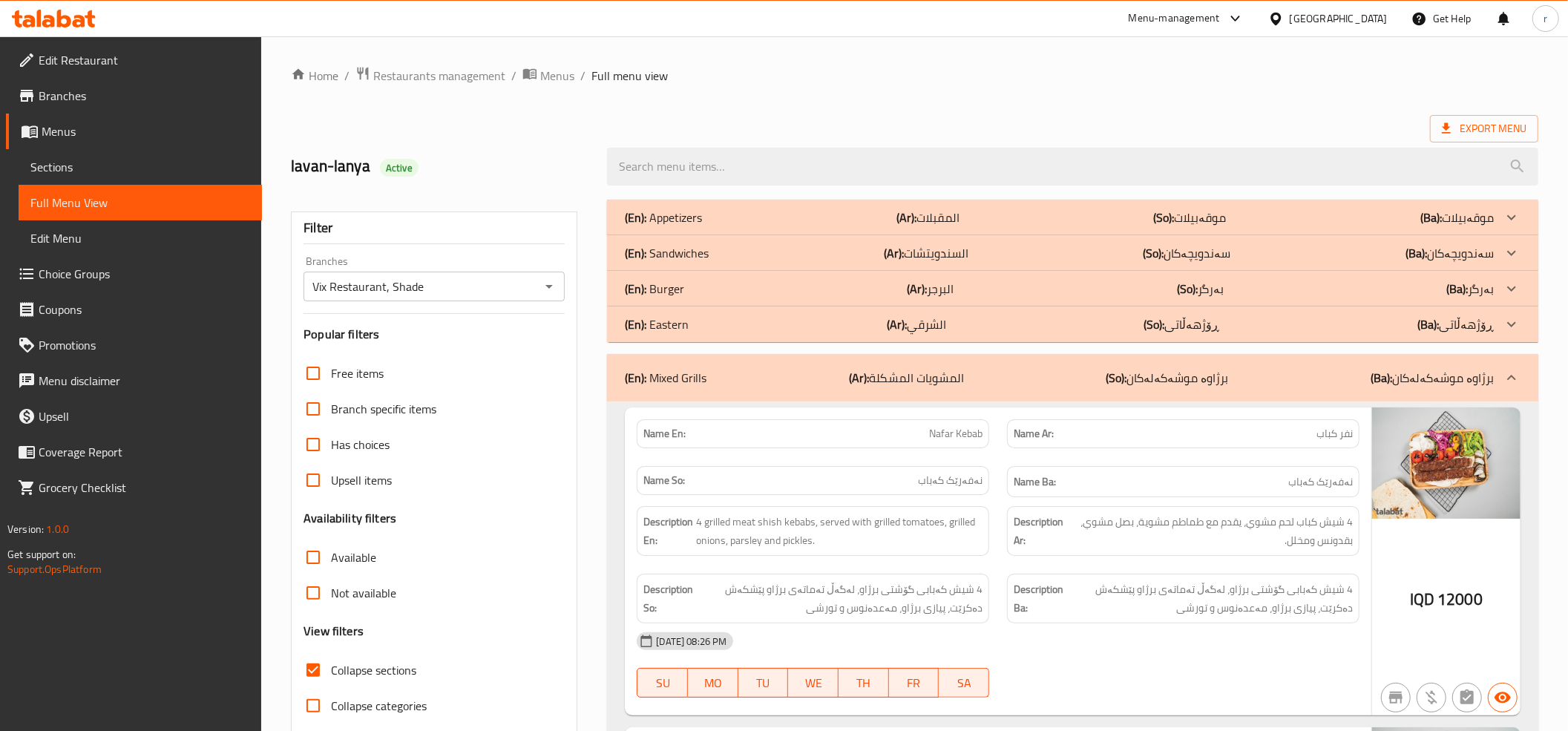
click at [811, 316] on div "(En): Eastern (Ar): الشرقي (So): ڕۆژهەڵاتی (Ba): ڕۆژهەڵاتی" at bounding box center [1059, 324] width 869 height 18
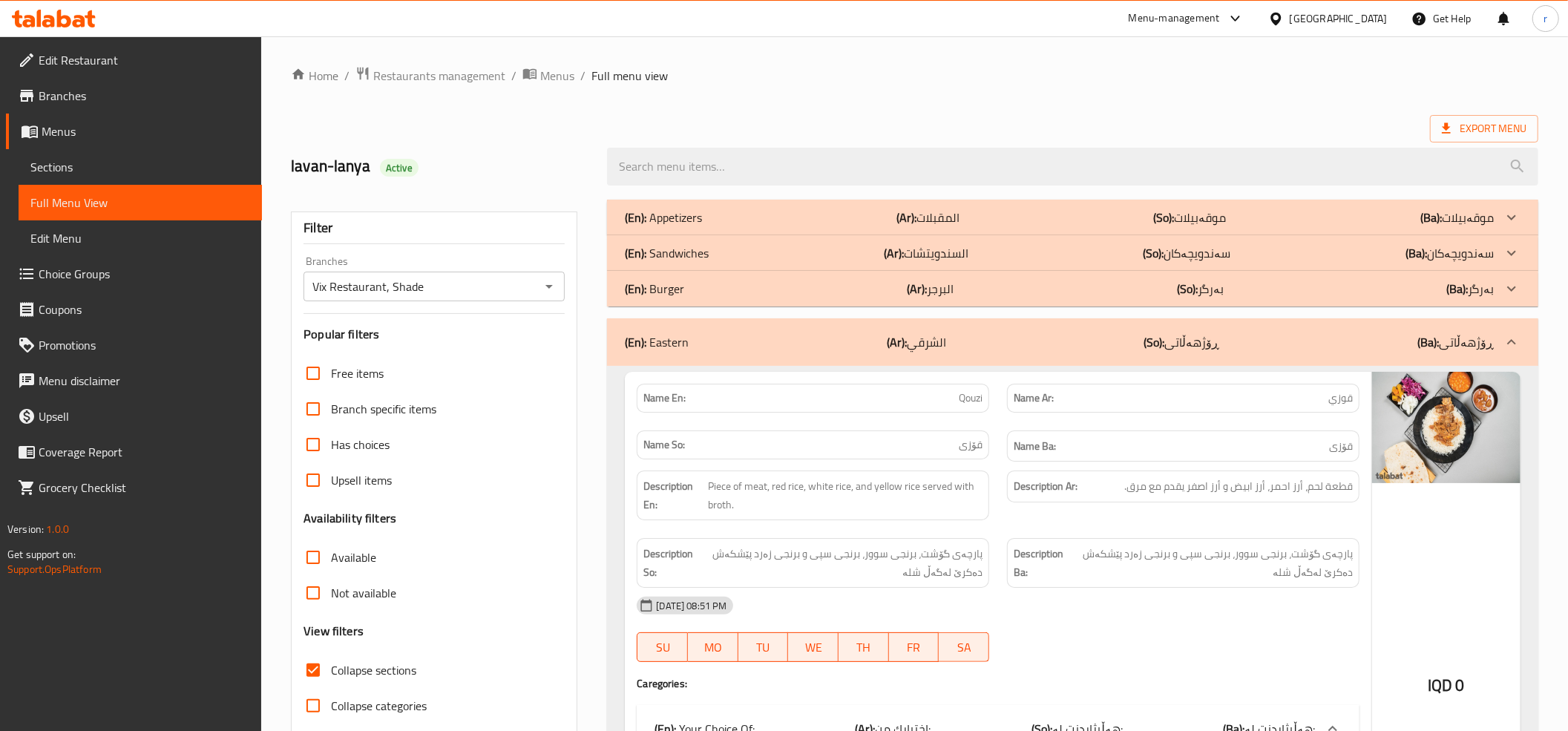
click at [878, 329] on div "(En): Eastern (Ar): الشرقي (So): ڕۆژهەڵاتی (Ba): ڕۆژهەڵاتی" at bounding box center [1073, 342] width 931 height 47
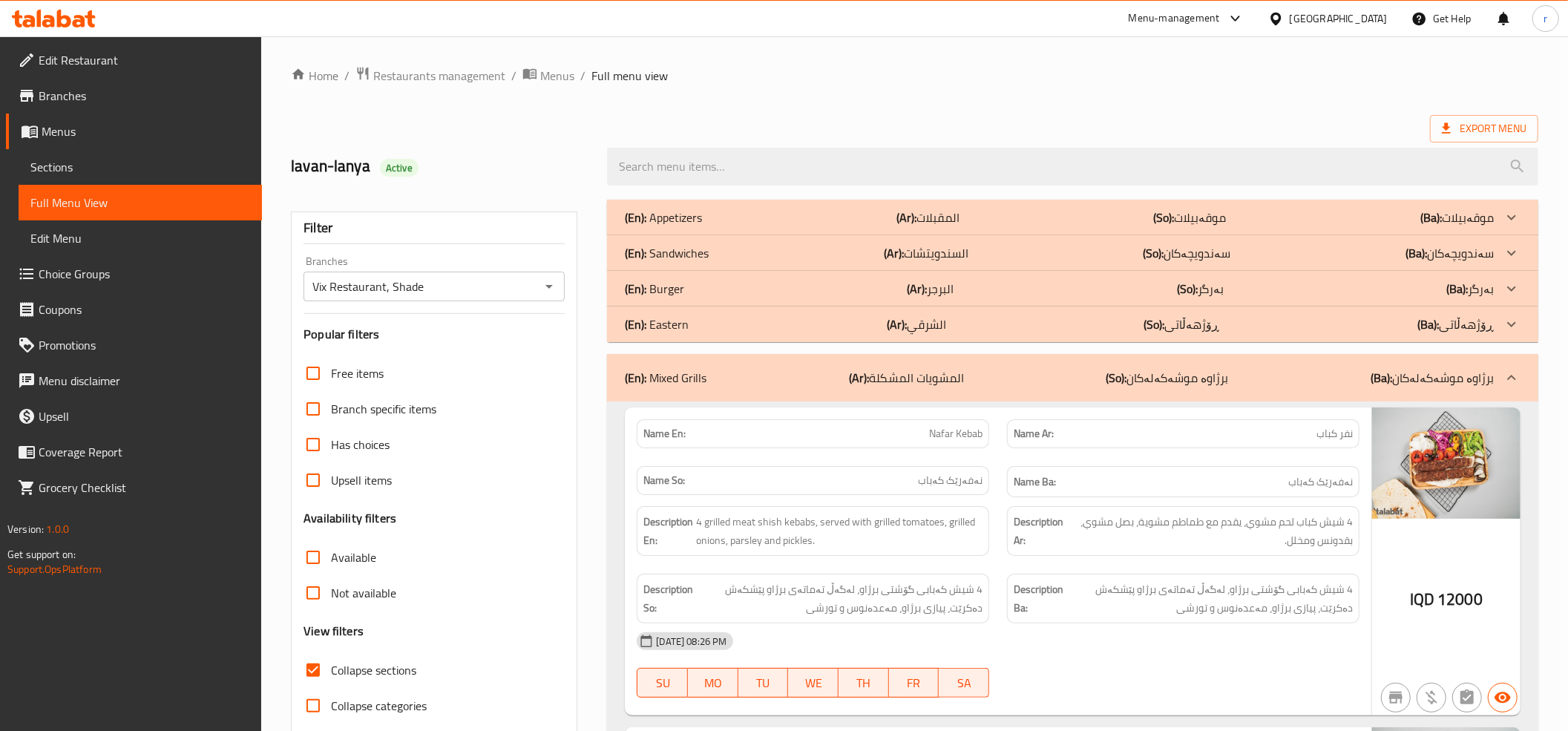
click at [817, 213] on div "(En): Appetizers (Ar): المقبلات (So): موقەبیلات (Ba): موقەبیلات" at bounding box center [1059, 217] width 869 height 18
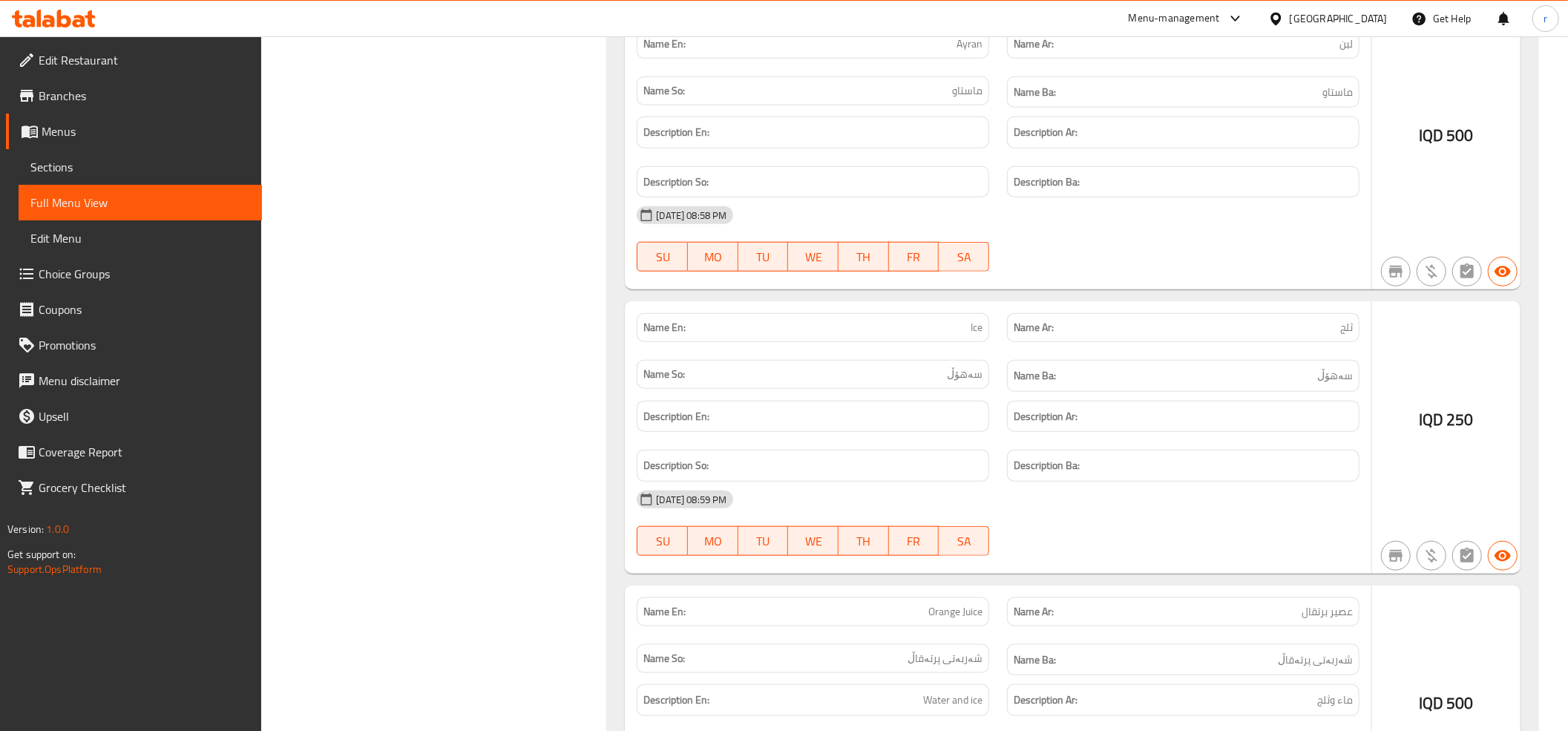
scroll to position [6107, 0]
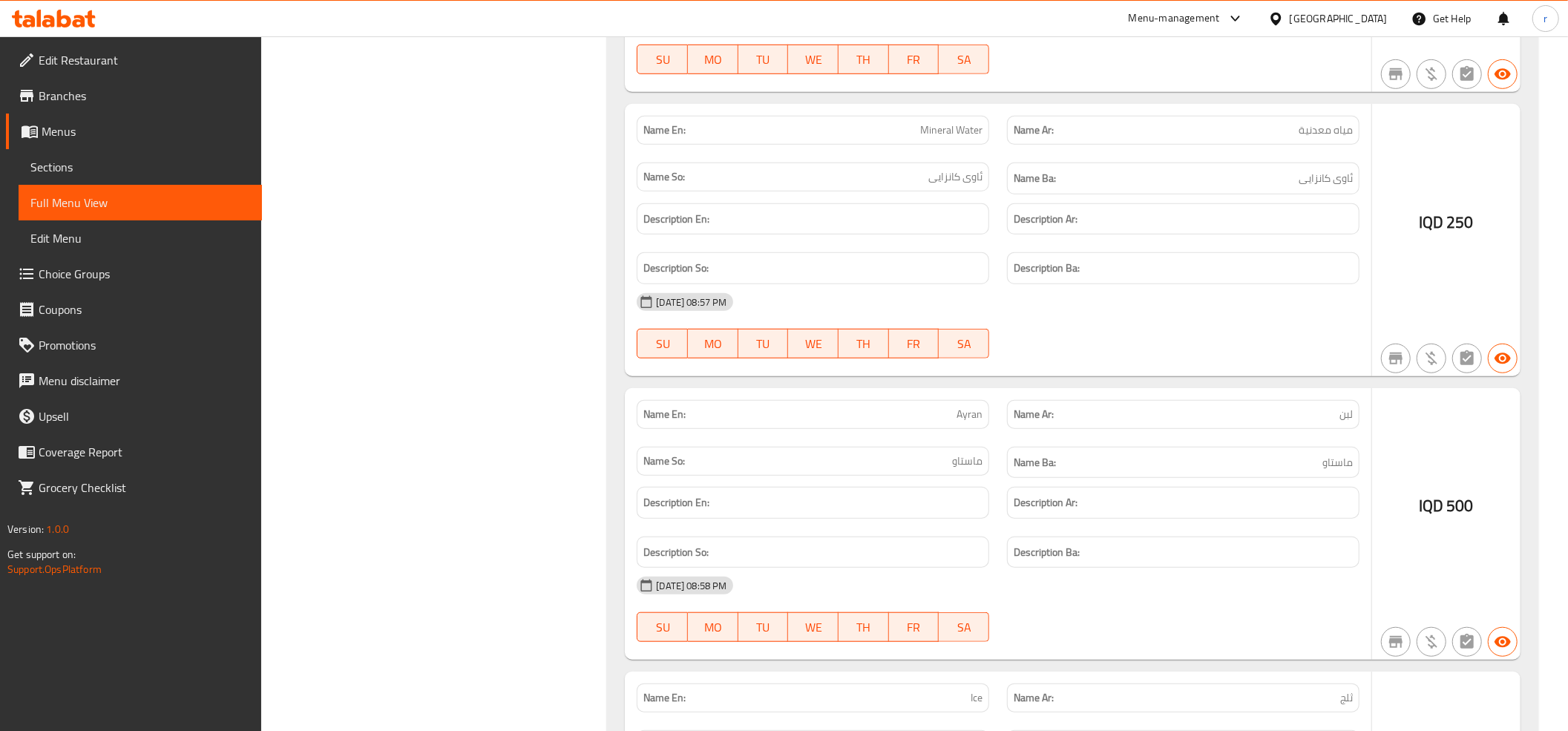
scroll to position [5448, 0]
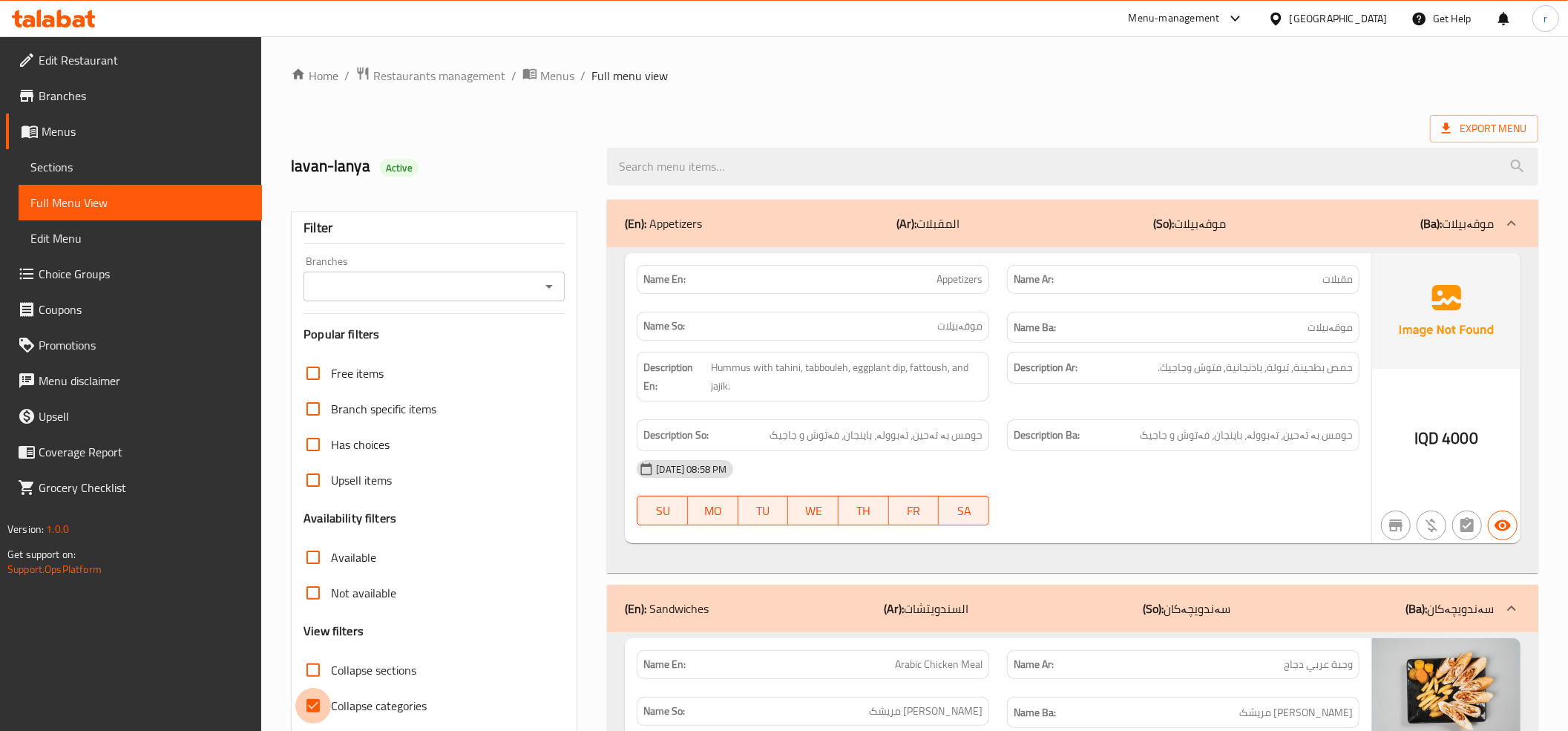
click at [309, 697] on input "Collapse categories" at bounding box center [313, 705] width 35 height 35
checkbox input "false"
click at [319, 660] on input "Collapse sections" at bounding box center [313, 670] width 35 height 35
checkbox input "true"
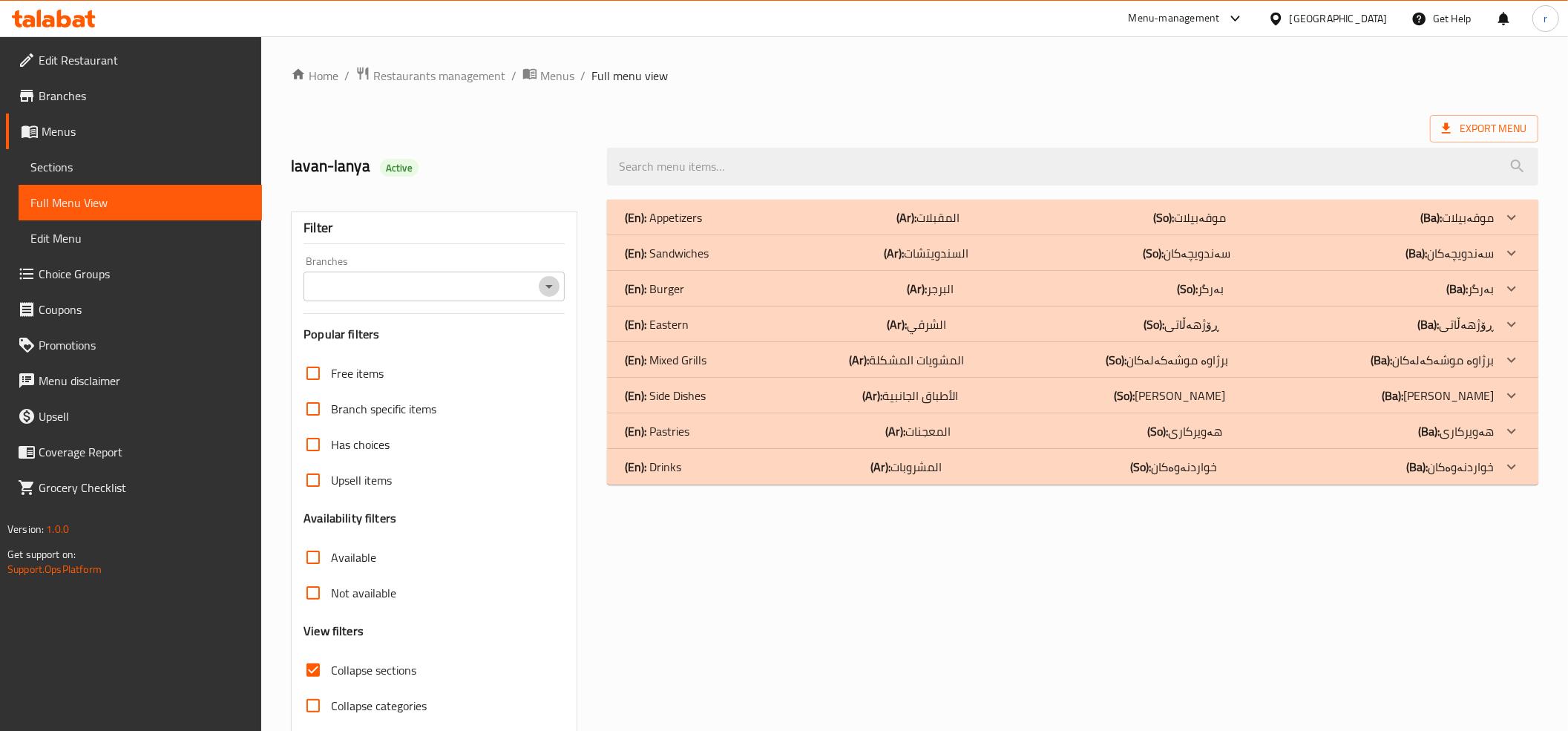
click at [550, 283] on icon "Open" at bounding box center [549, 286] width 18 height 18
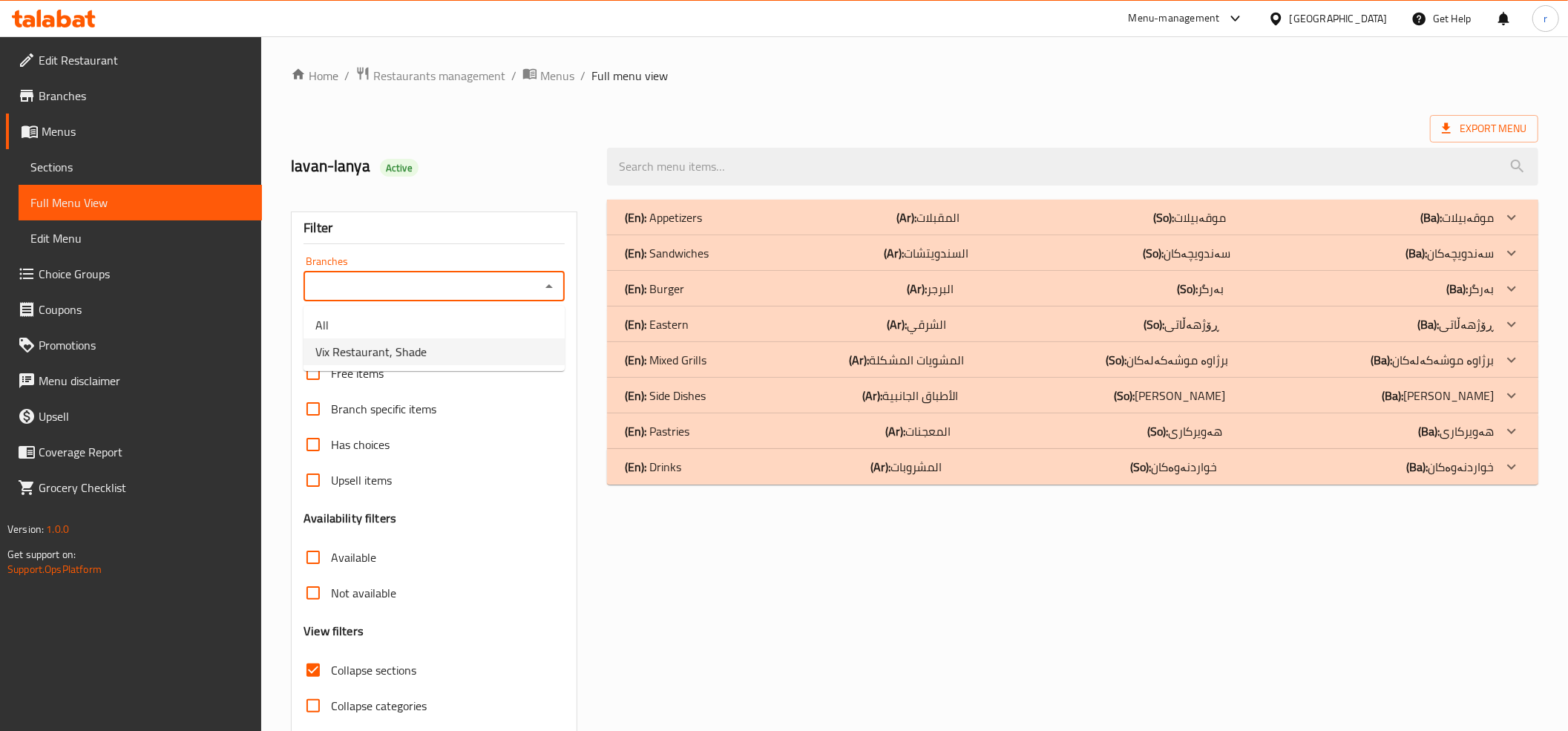
click at [499, 359] on li "Vix Restaurant, Shade" at bounding box center [434, 351] width 261 height 26
type input "Vix Restaurant, Shade"
click at [803, 467] on div "(En): Drinks (Ar): المشروبات (So): خواردنەوەکان (Ba): خواردنەوەکان" at bounding box center [1059, 466] width 869 height 18
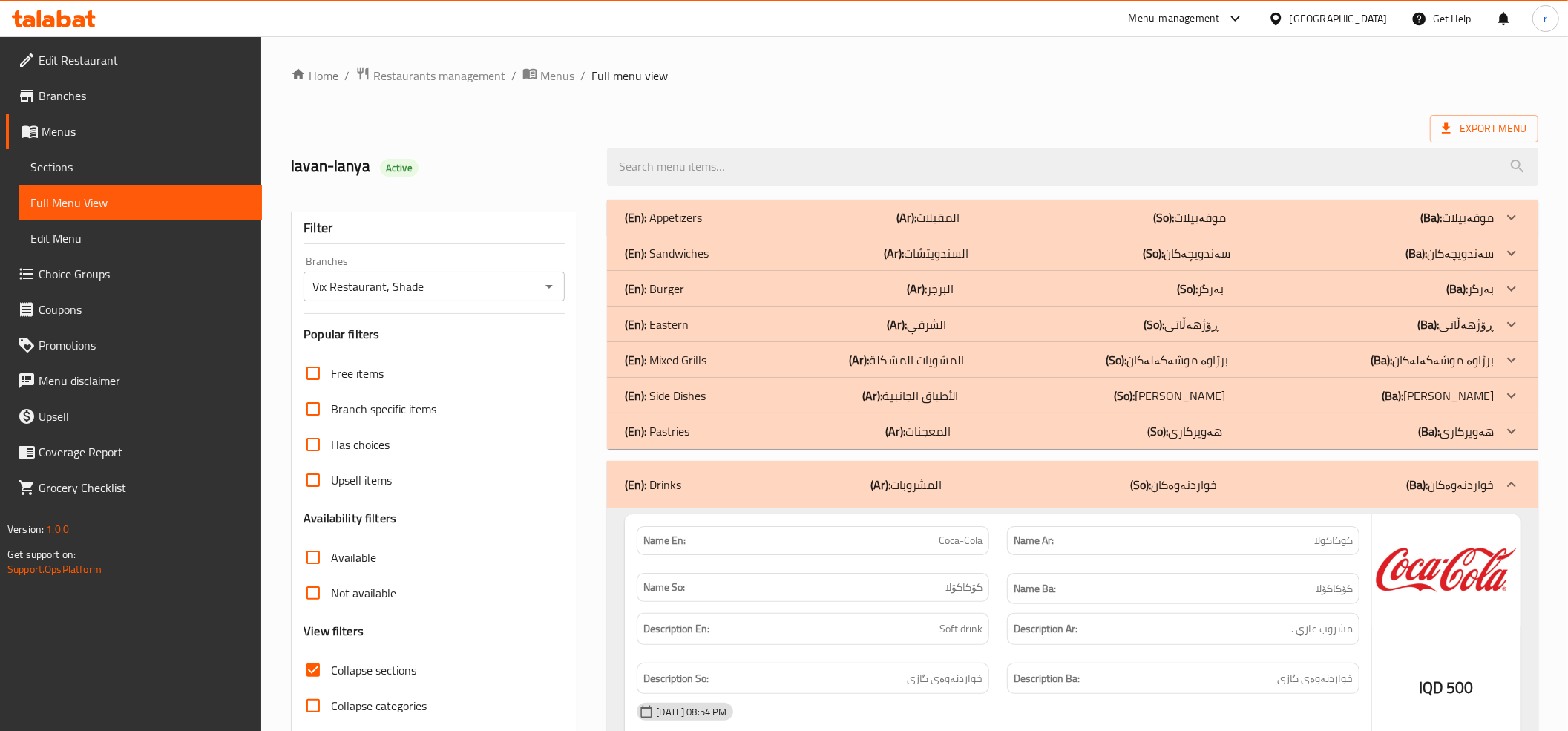
click at [796, 440] on div "(En): Pastries (Ar): المعجنات (So): هەویرکاری (Ba): هەویرکاری" at bounding box center [1059, 431] width 869 height 18
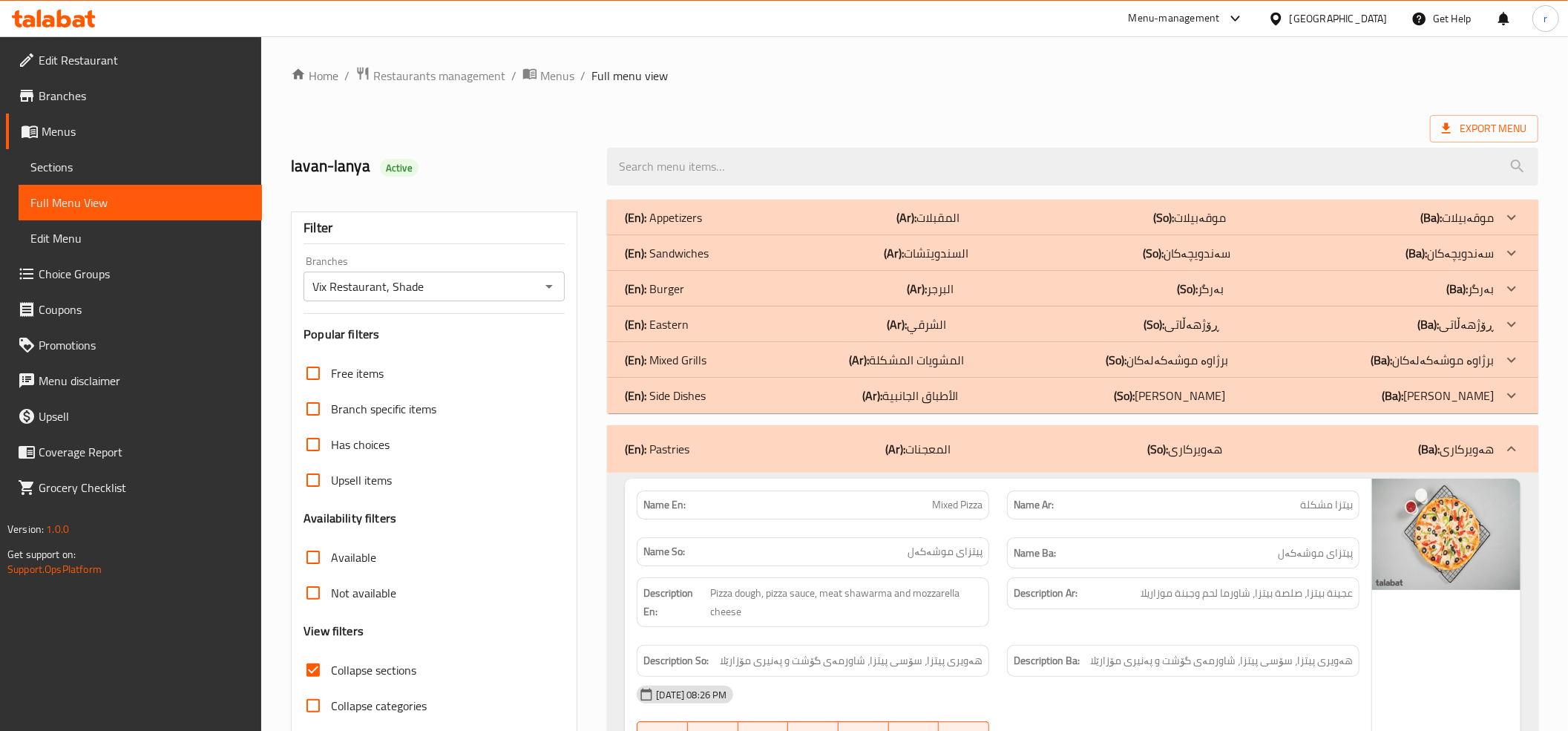
click at [796, 440] on div "(En): Pastries (Ar): المعجنات (So): هەویرکاری (Ba): هەویرکاری" at bounding box center [1059, 449] width 869 height 18
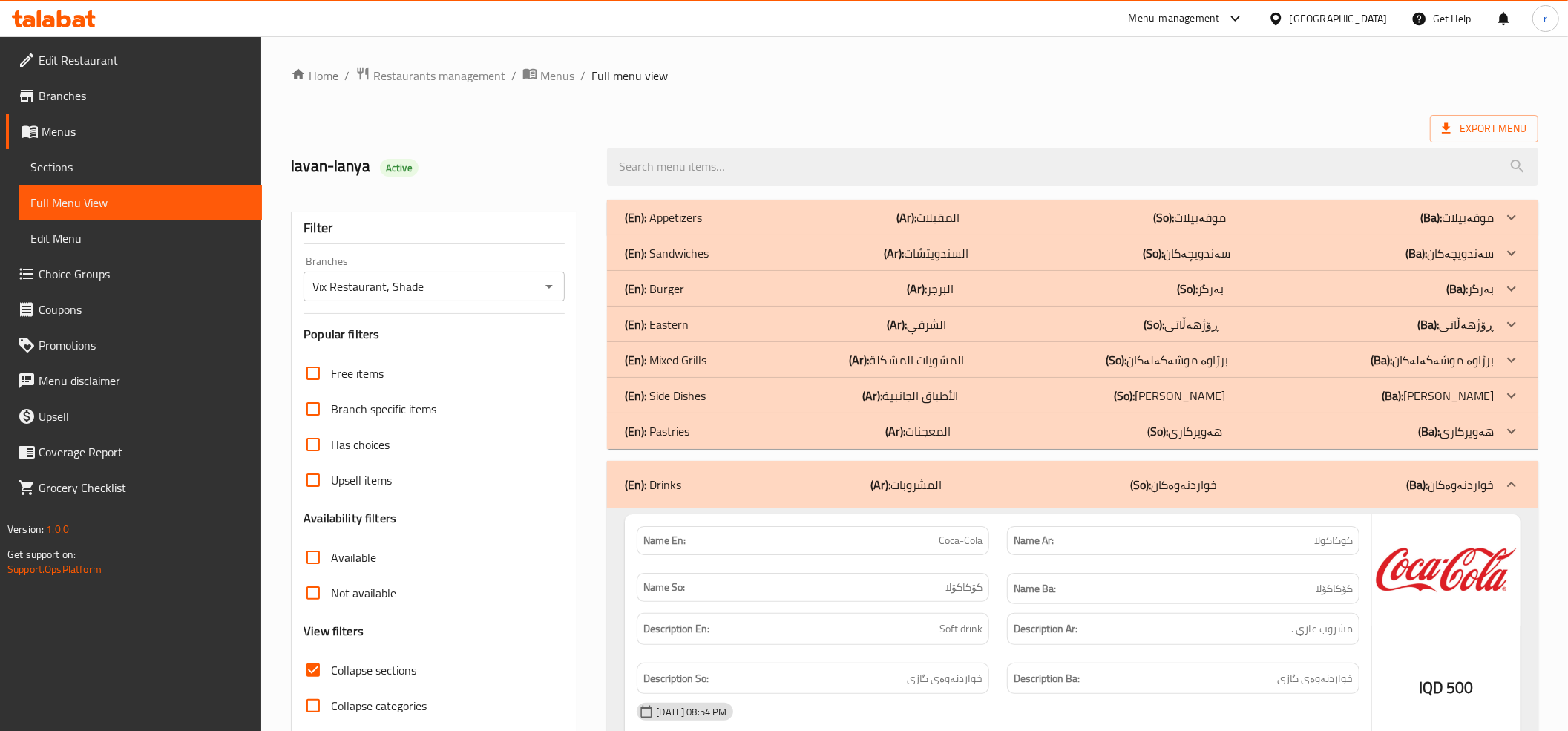
click at [804, 396] on div "(En): Side Dishes (Ar): الأطباق الجانبية (So): ژەمە لاوەکییەکان (Ba): ژەمە لاوە…" at bounding box center [1059, 396] width 869 height 18
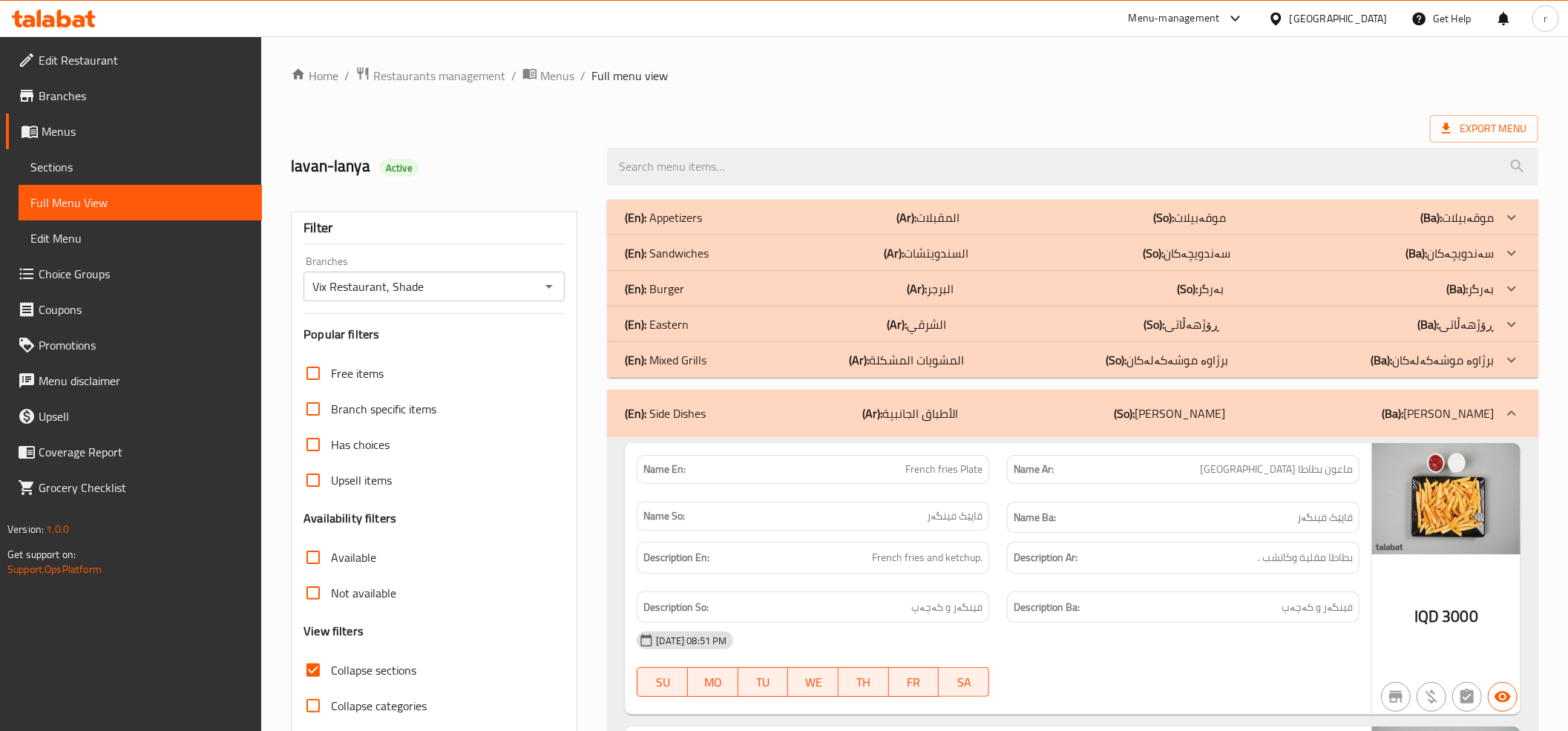
click at [810, 400] on div "(En): Side Dishes (Ar): الأطباق الجانبية (So): ژەمە لاوەکییەکان (Ba): ژەمە لاوە…" at bounding box center [1073, 412] width 931 height 47
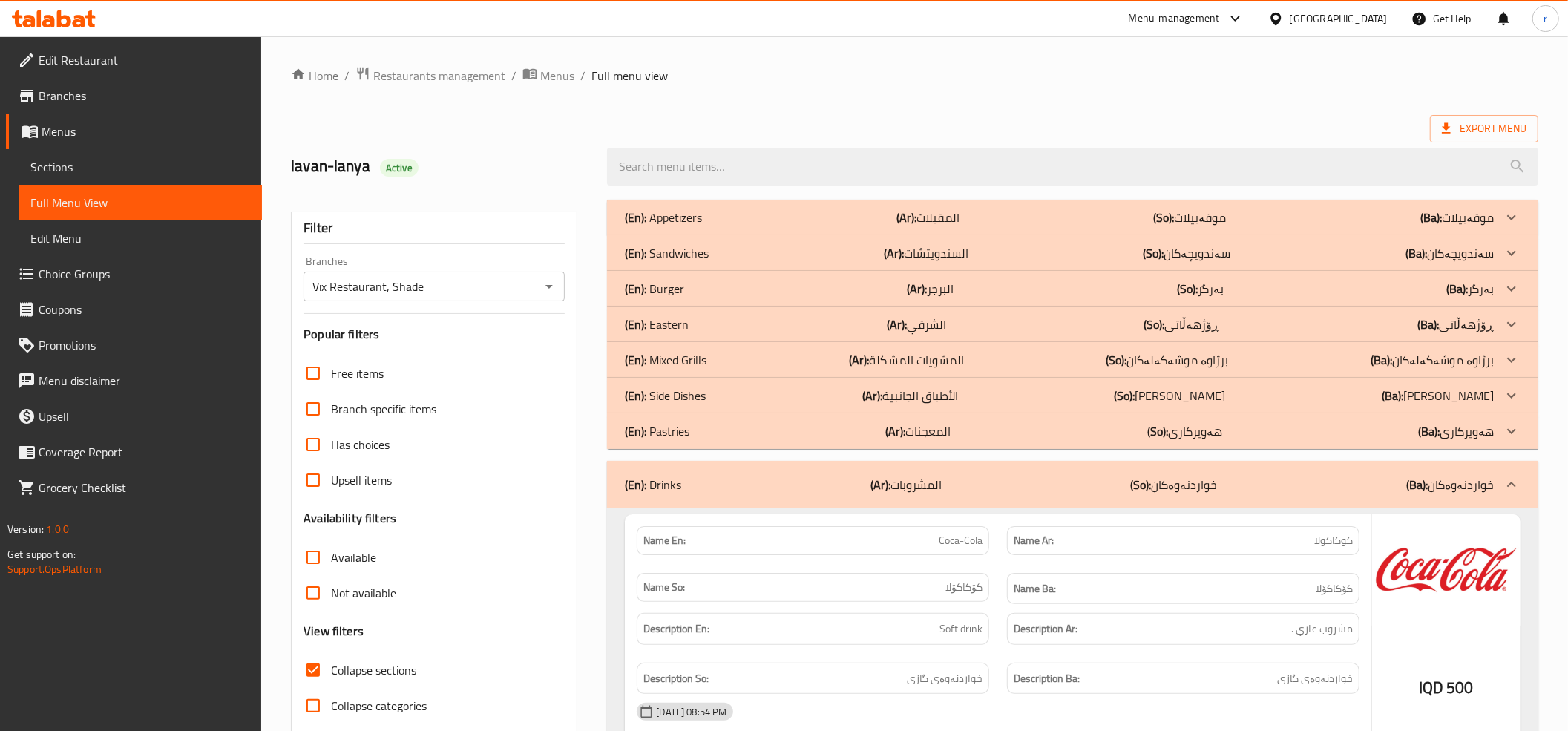
click at [803, 363] on div "(En): Mixed Grills (Ar): المشويات المشكلة (So): برژاوە موشەکەلەکان (Ba): برژاوە…" at bounding box center [1059, 359] width 869 height 18
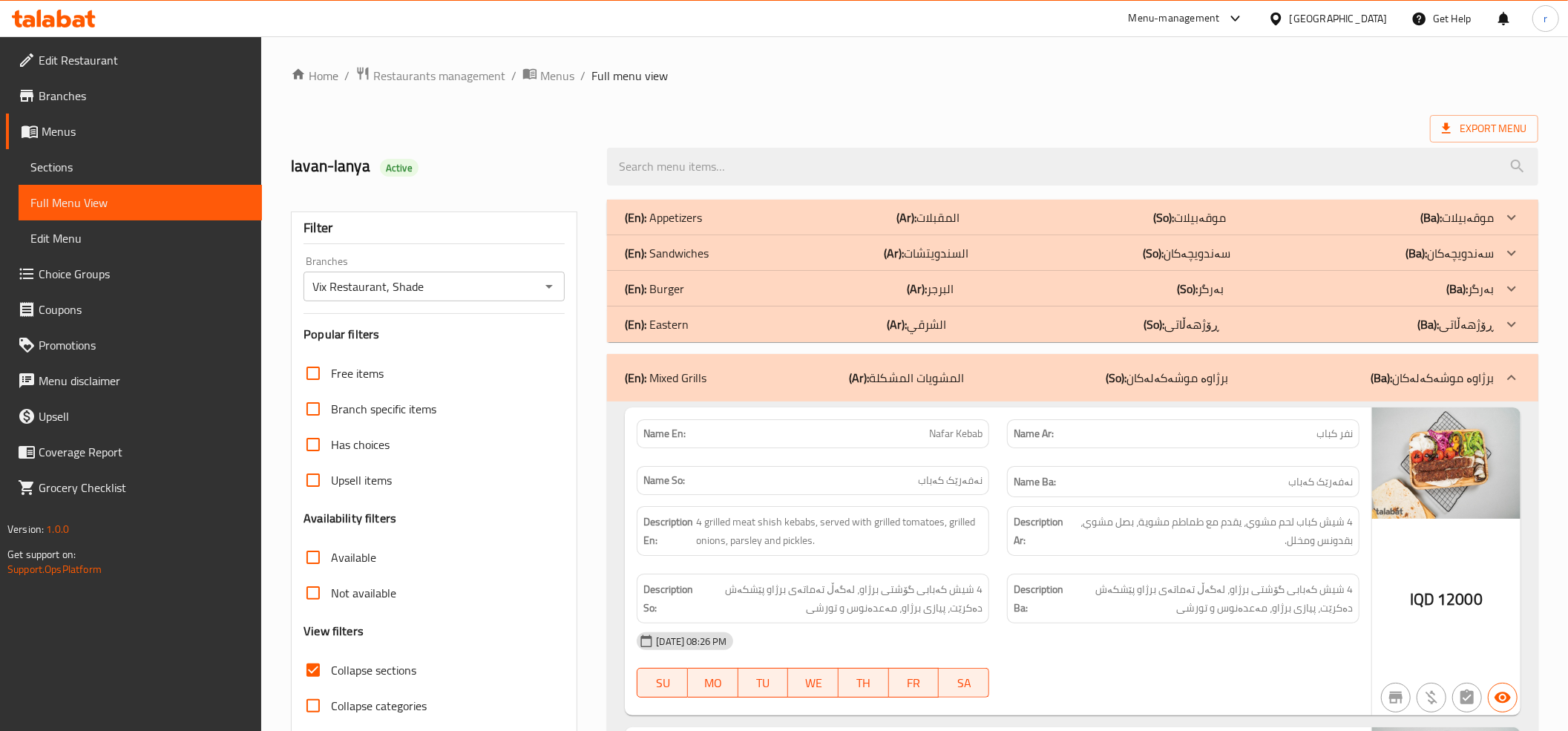
click at [879, 229] on div "(En): Appetizers (Ar): المقبلات (So): موقەبیلات (Ba): موقەبیلات" at bounding box center [1073, 217] width 931 height 35
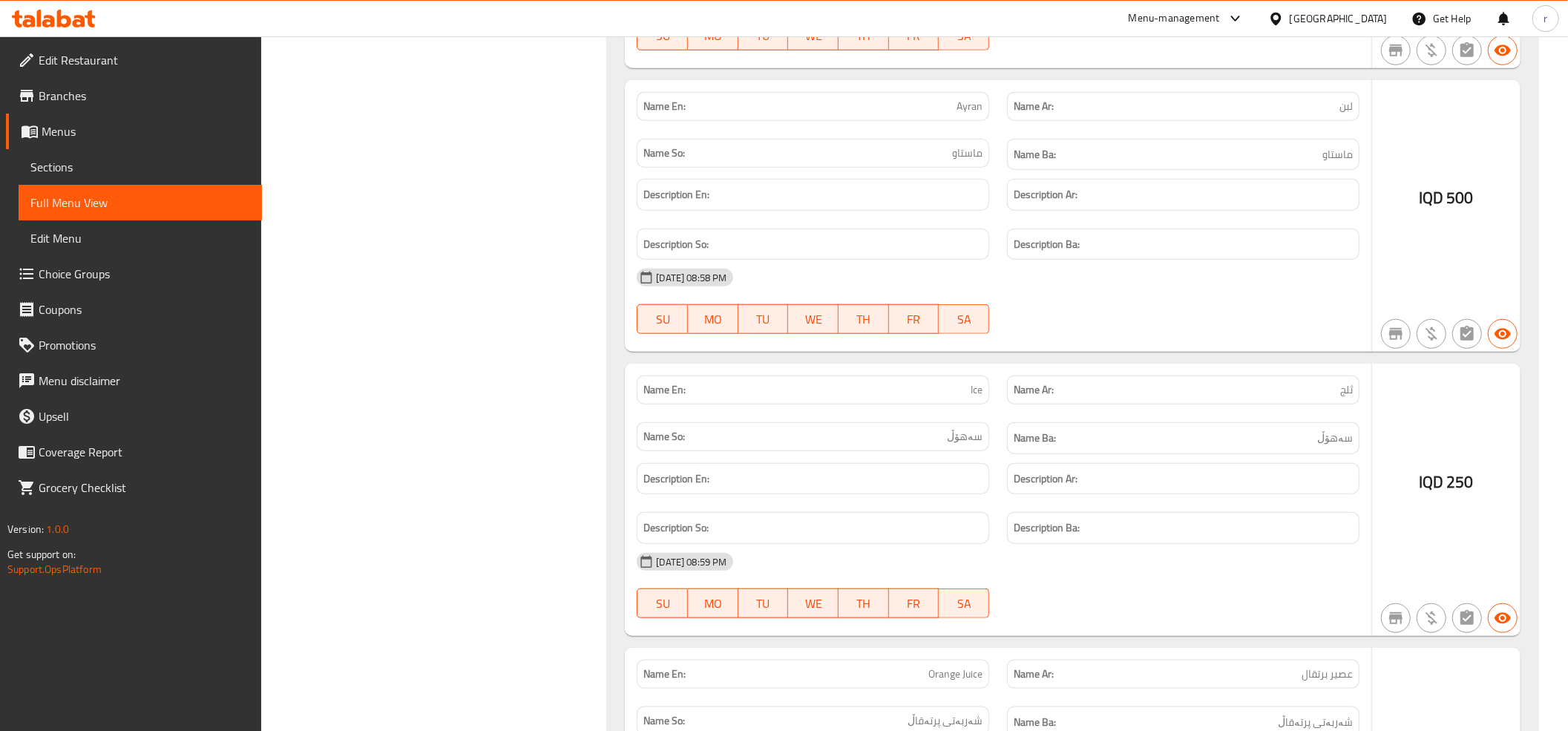
scroll to position [5612, 0]
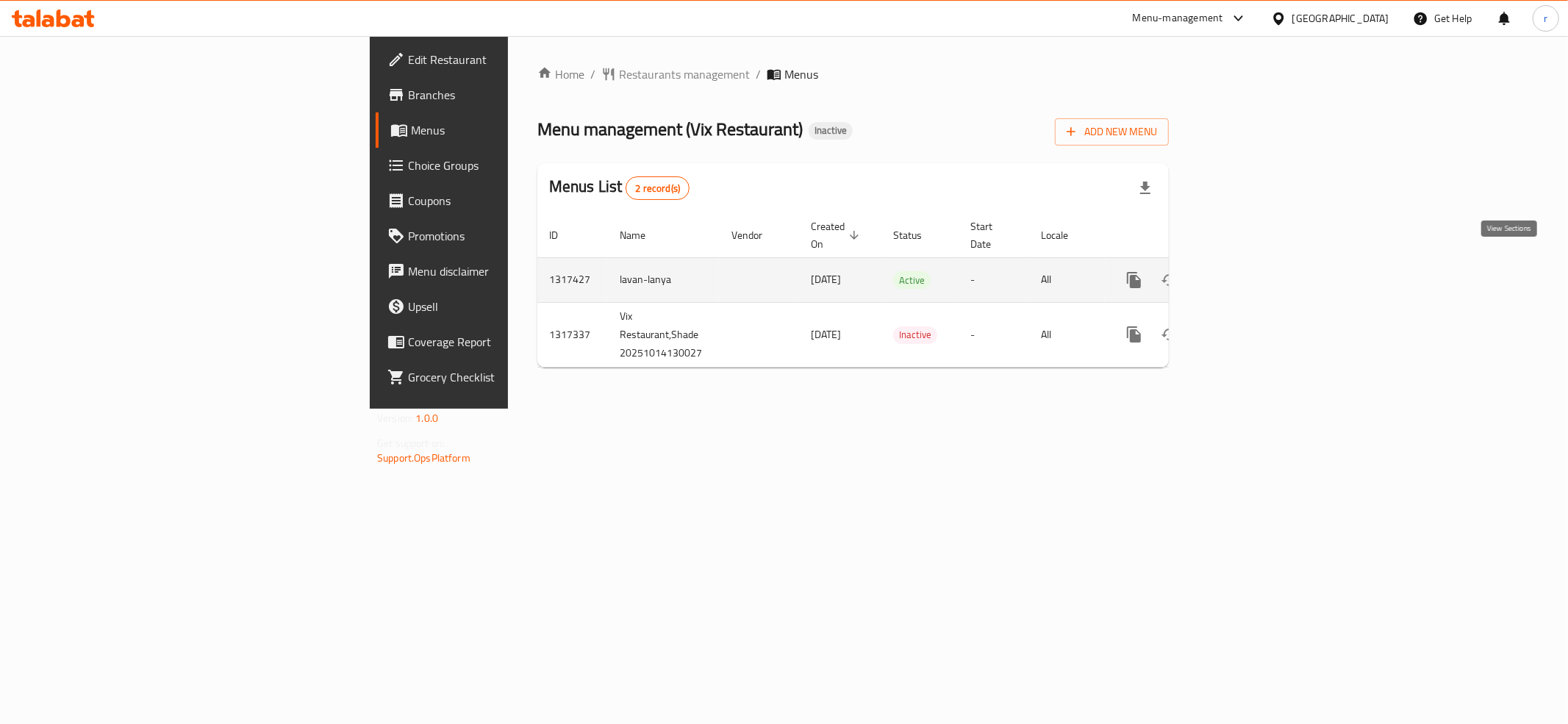
click at [1258, 271] on link "enhanced table" at bounding box center [1240, 280] width 35 height 35
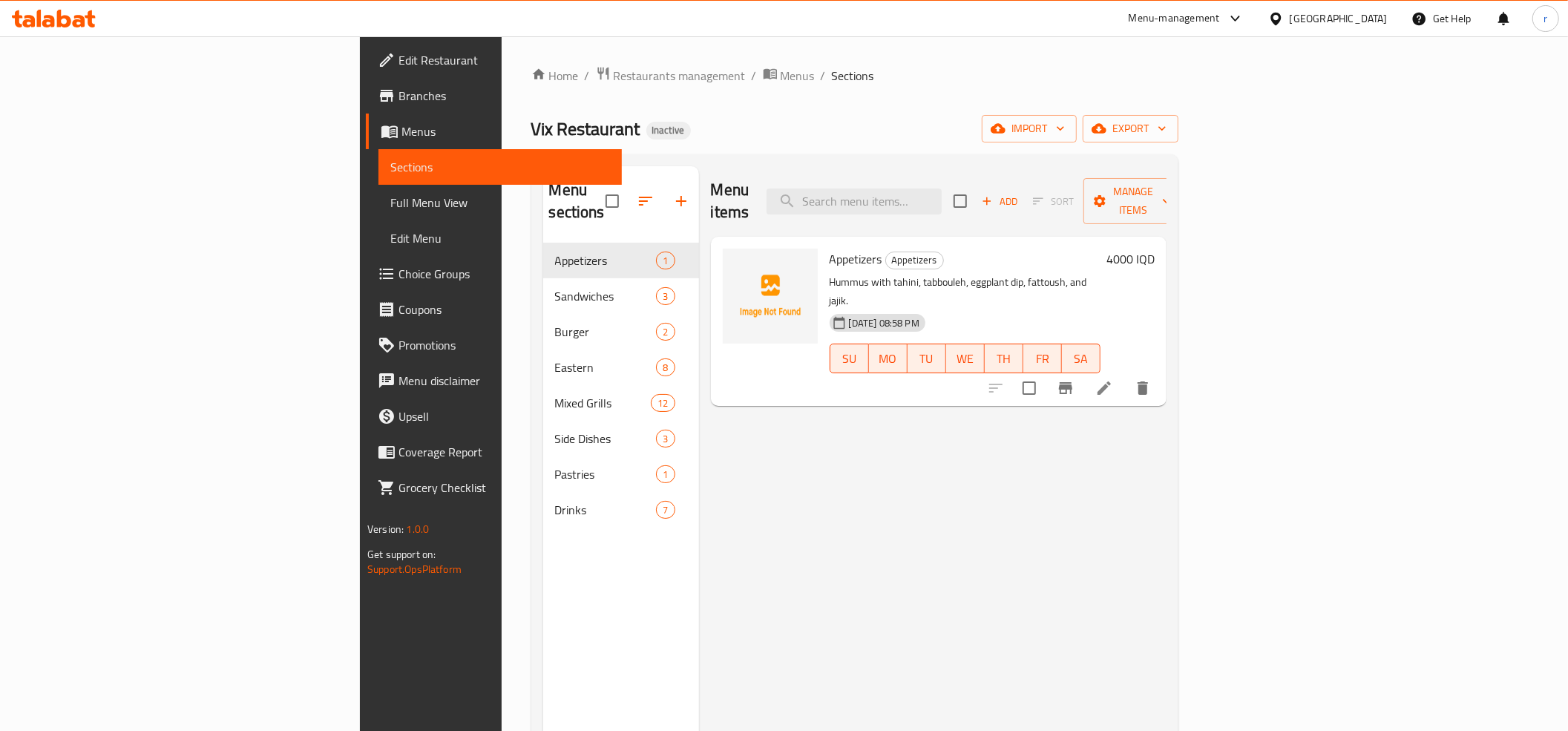
click at [390, 201] on span "Full Menu View" at bounding box center [500, 202] width 220 height 18
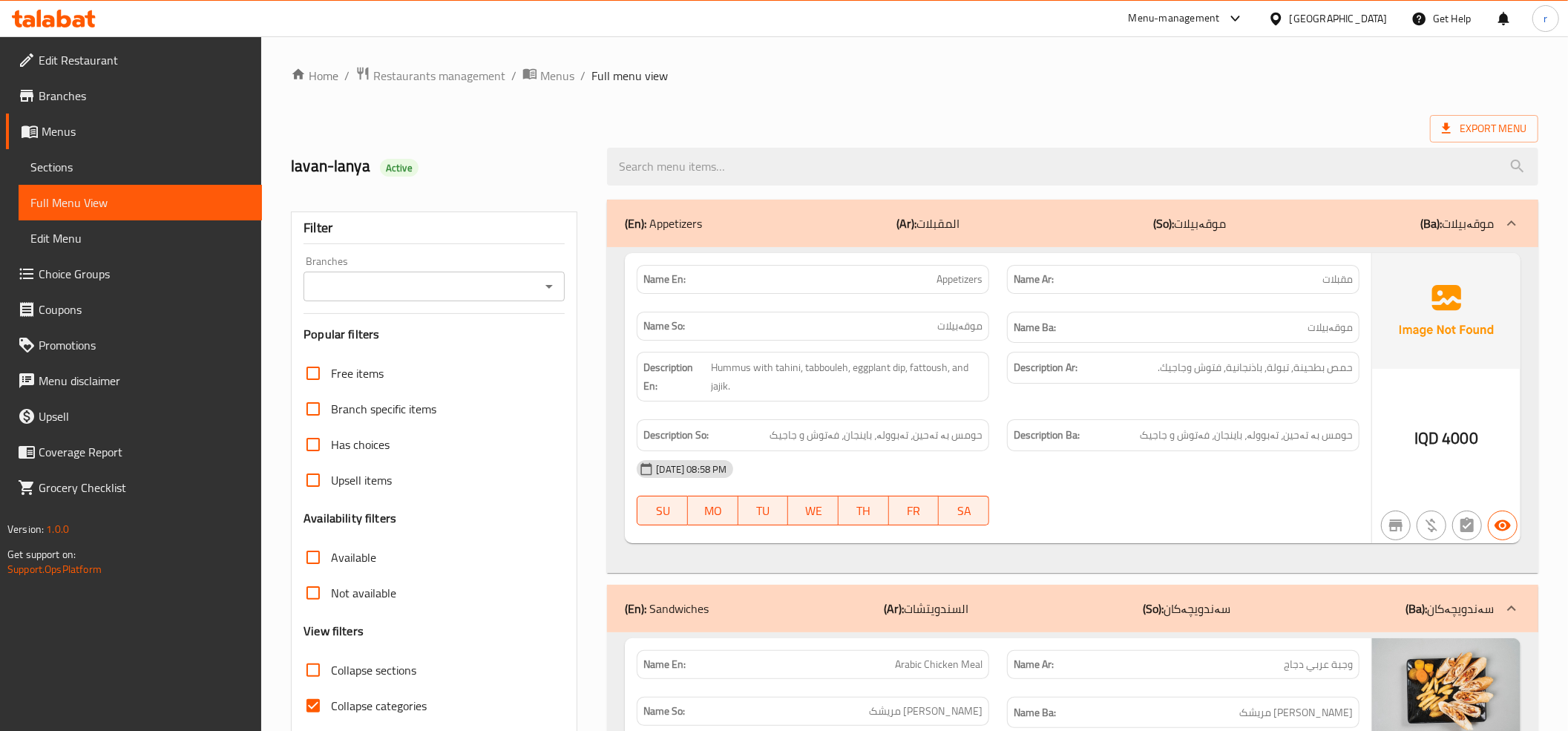
scroll to position [164, 0]
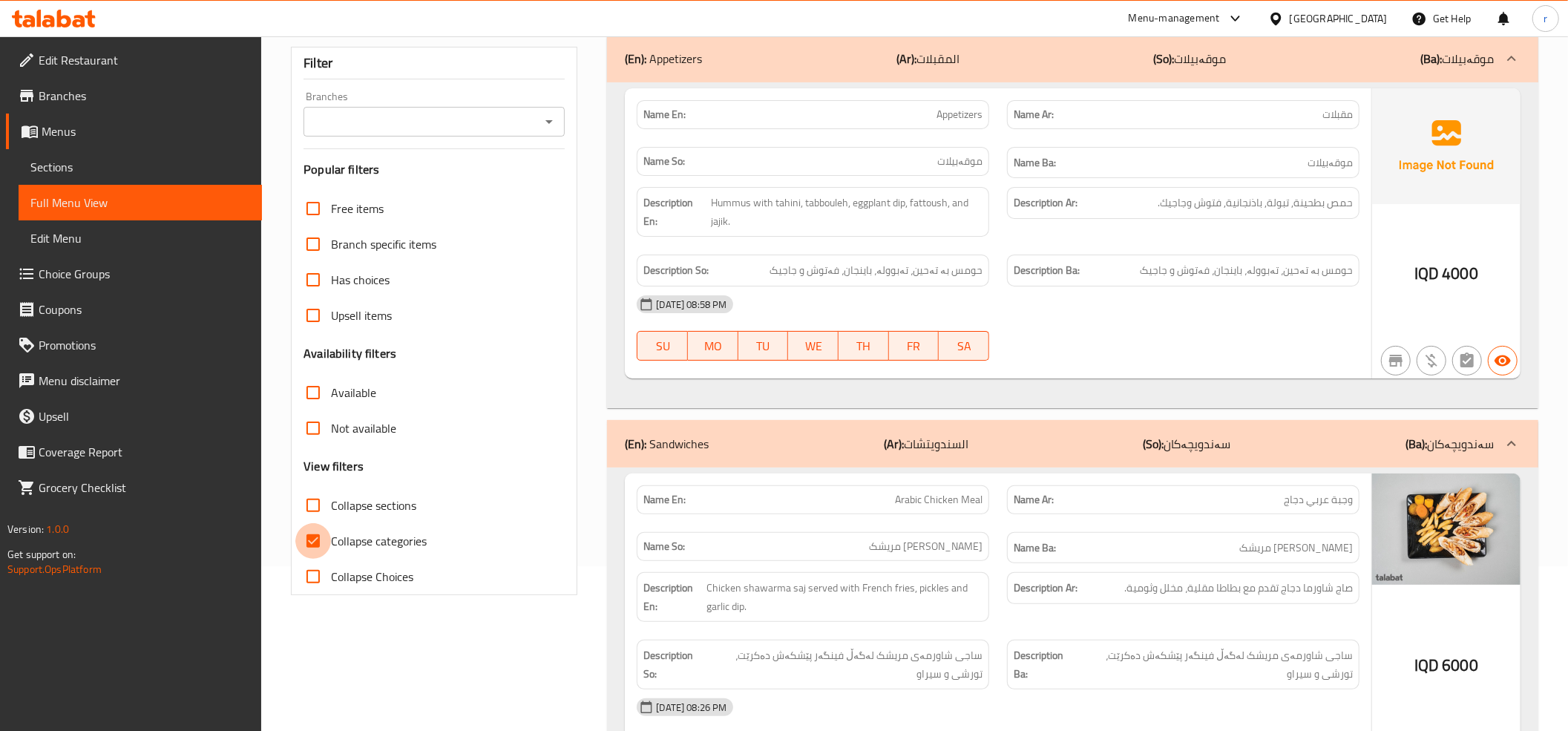
click at [319, 544] on input "Collapse categories" at bounding box center [313, 541] width 35 height 35
checkbox input "false"
click at [316, 514] on input "Collapse sections" at bounding box center [313, 505] width 35 height 35
checkbox input "true"
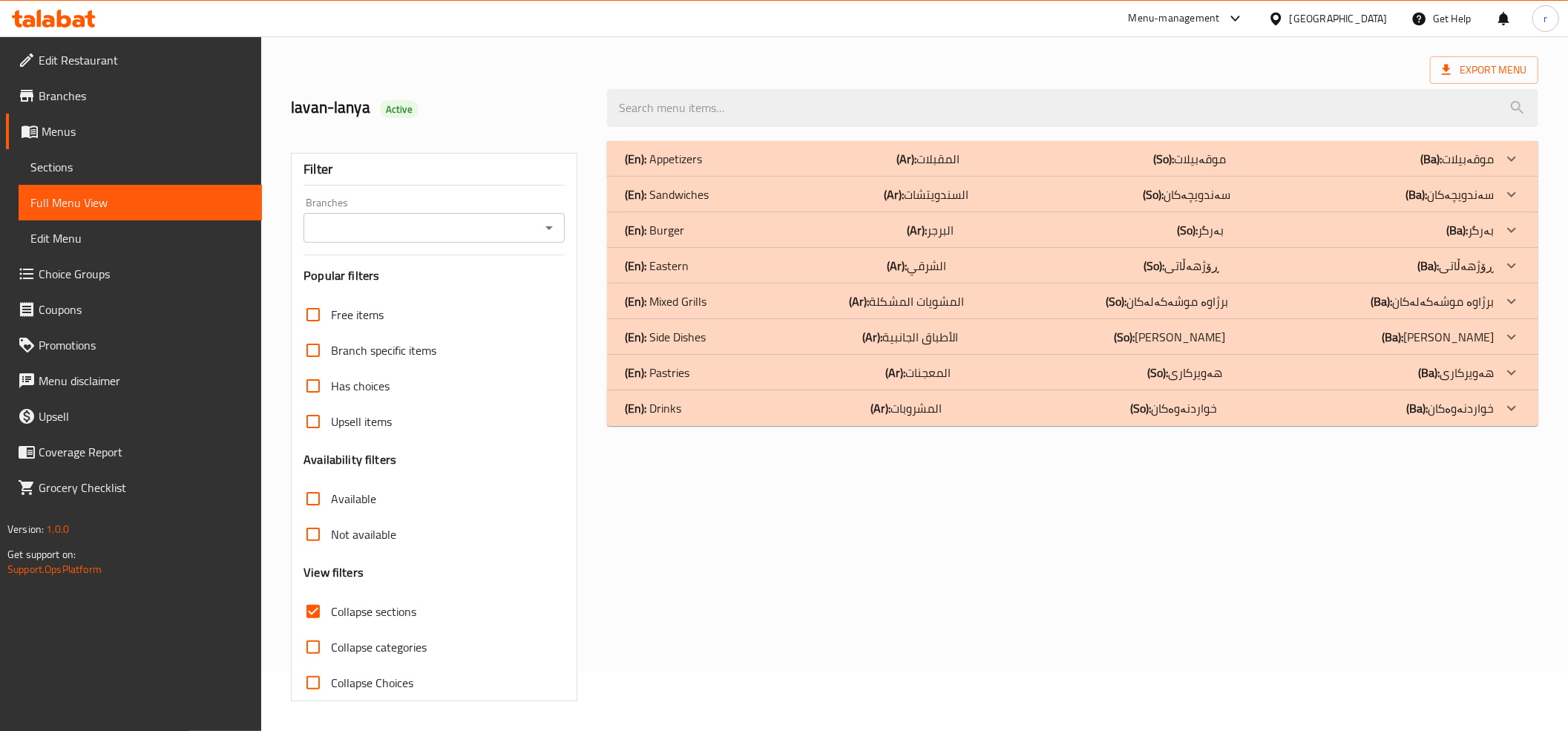
scroll to position [60, 0]
click at [544, 123] on div "[PERSON_NAME] Active" at bounding box center [440, 108] width 316 height 66
click at [553, 221] on icon "Open" at bounding box center [549, 228] width 18 height 18
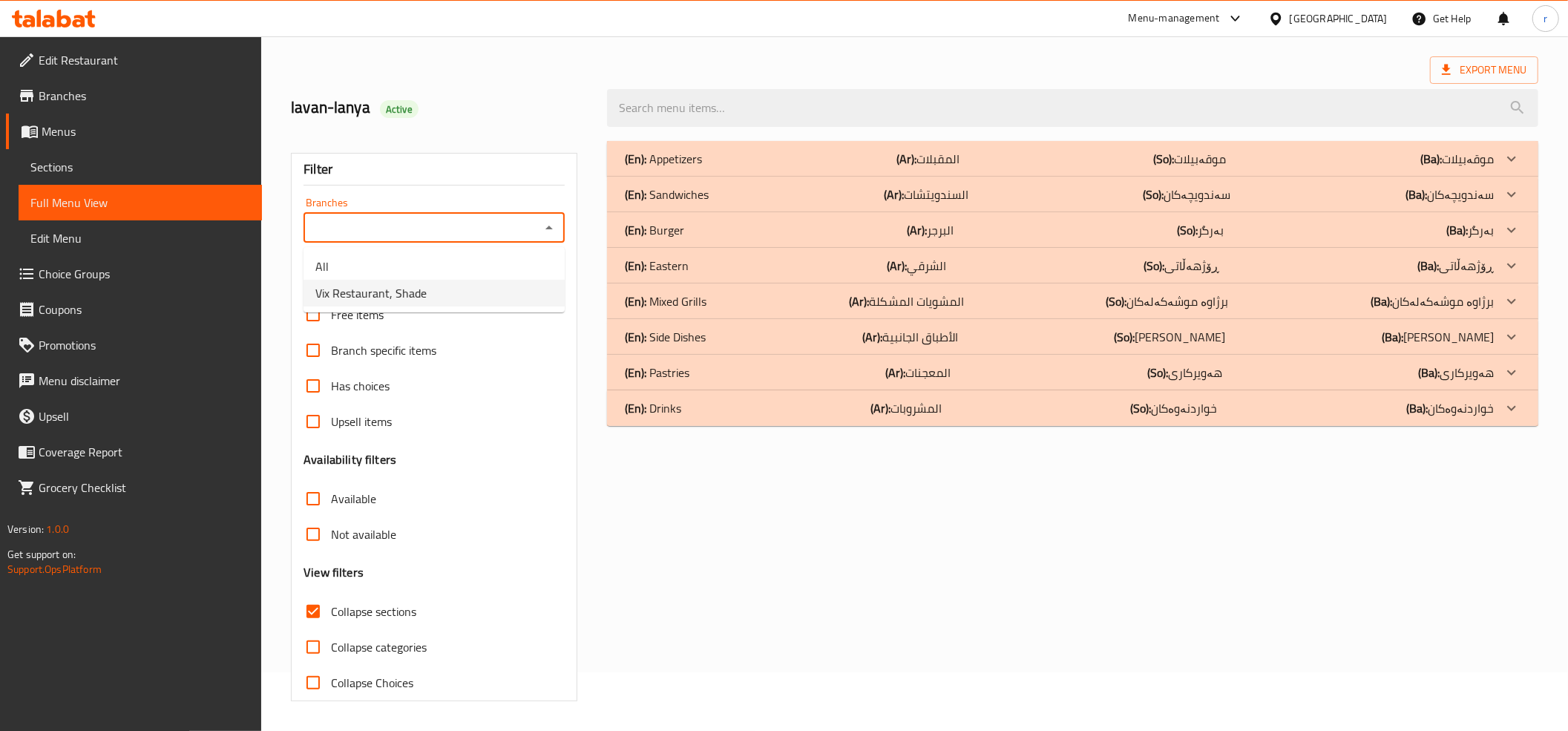
click at [537, 295] on li "Vix Restaurant, Shade" at bounding box center [434, 292] width 261 height 26
type input "Vix Restaurant, Shade"
click at [841, 396] on div "(En): Drinks (Ar): المشروبات (So): خواردنەوەکان (Ba): خواردنەوەکان" at bounding box center [1073, 408] width 931 height 35
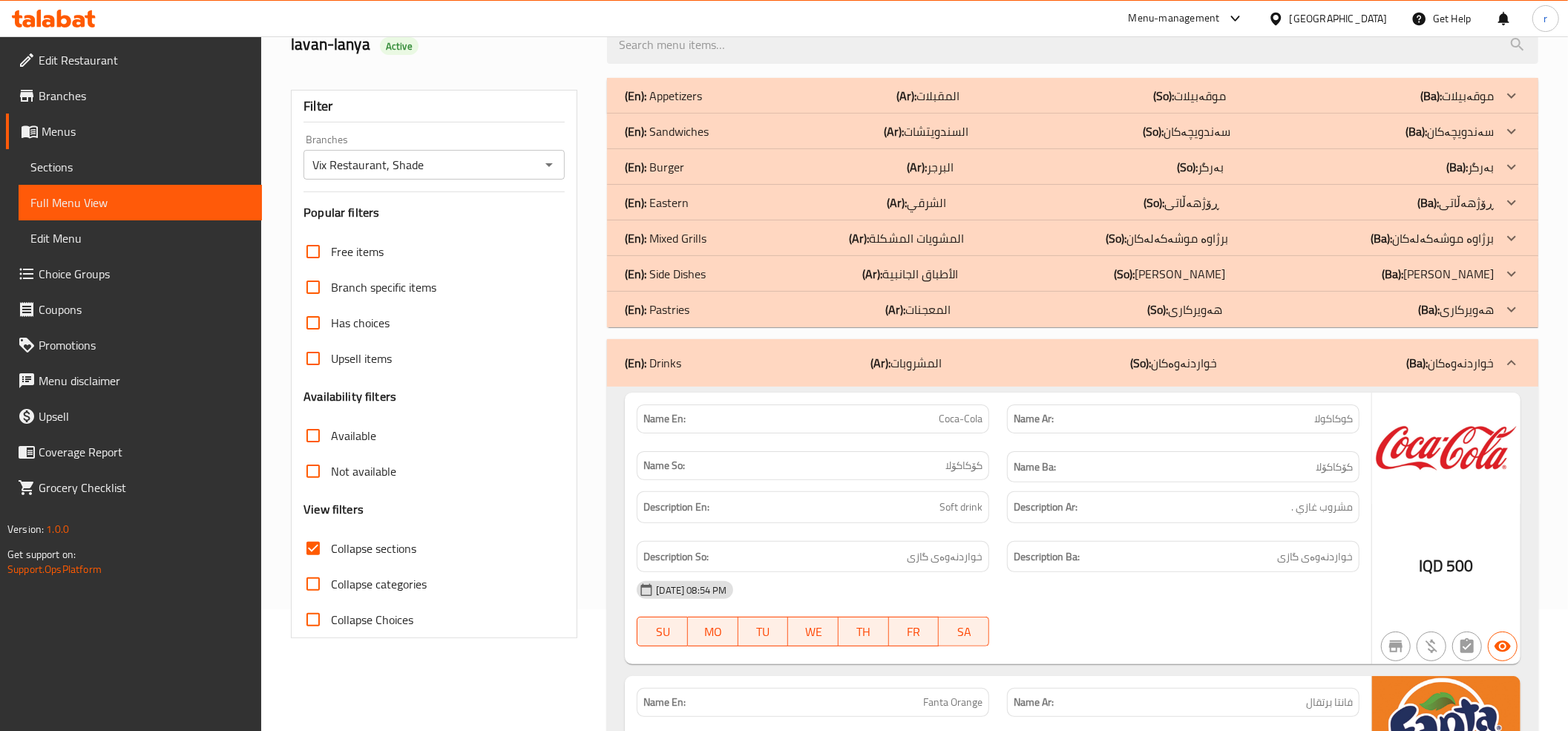
scroll to position [18, 0]
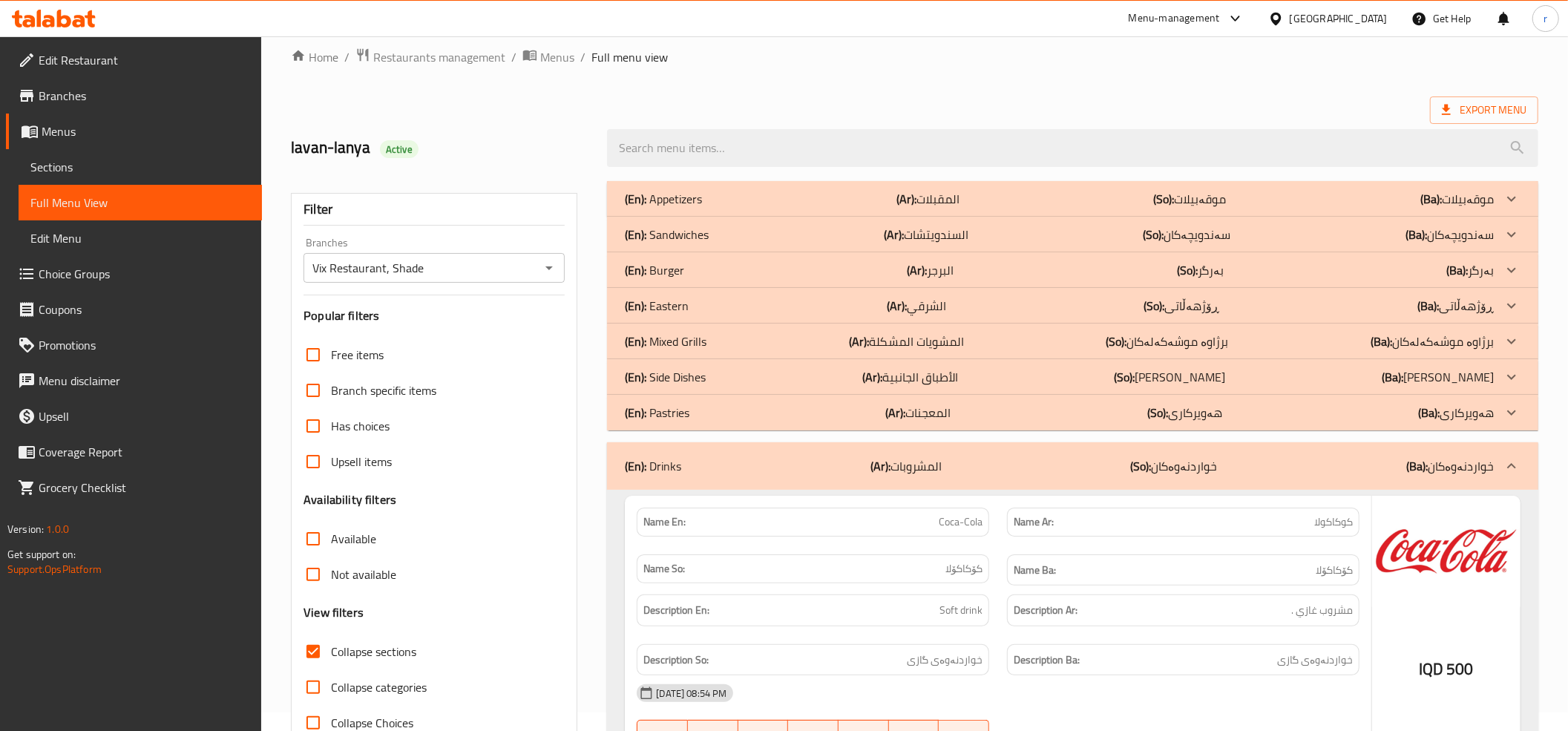
click at [849, 343] on div "(En): Mixed Grills (Ar): المشويات المشكلة (So): برژاوە موشەکەلەکان (Ba): برژاوە…" at bounding box center [1059, 341] width 869 height 18
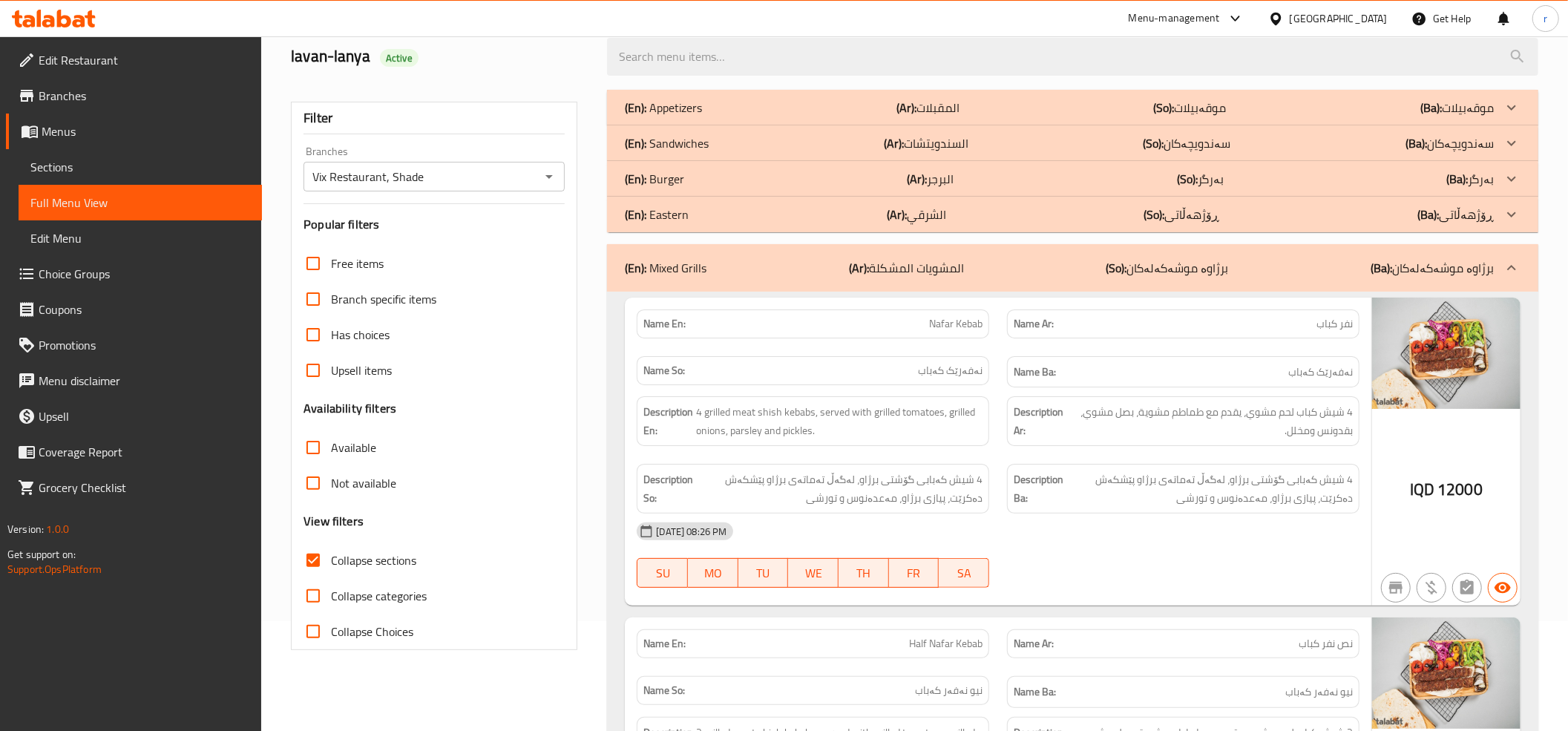
scroll to position [0, 0]
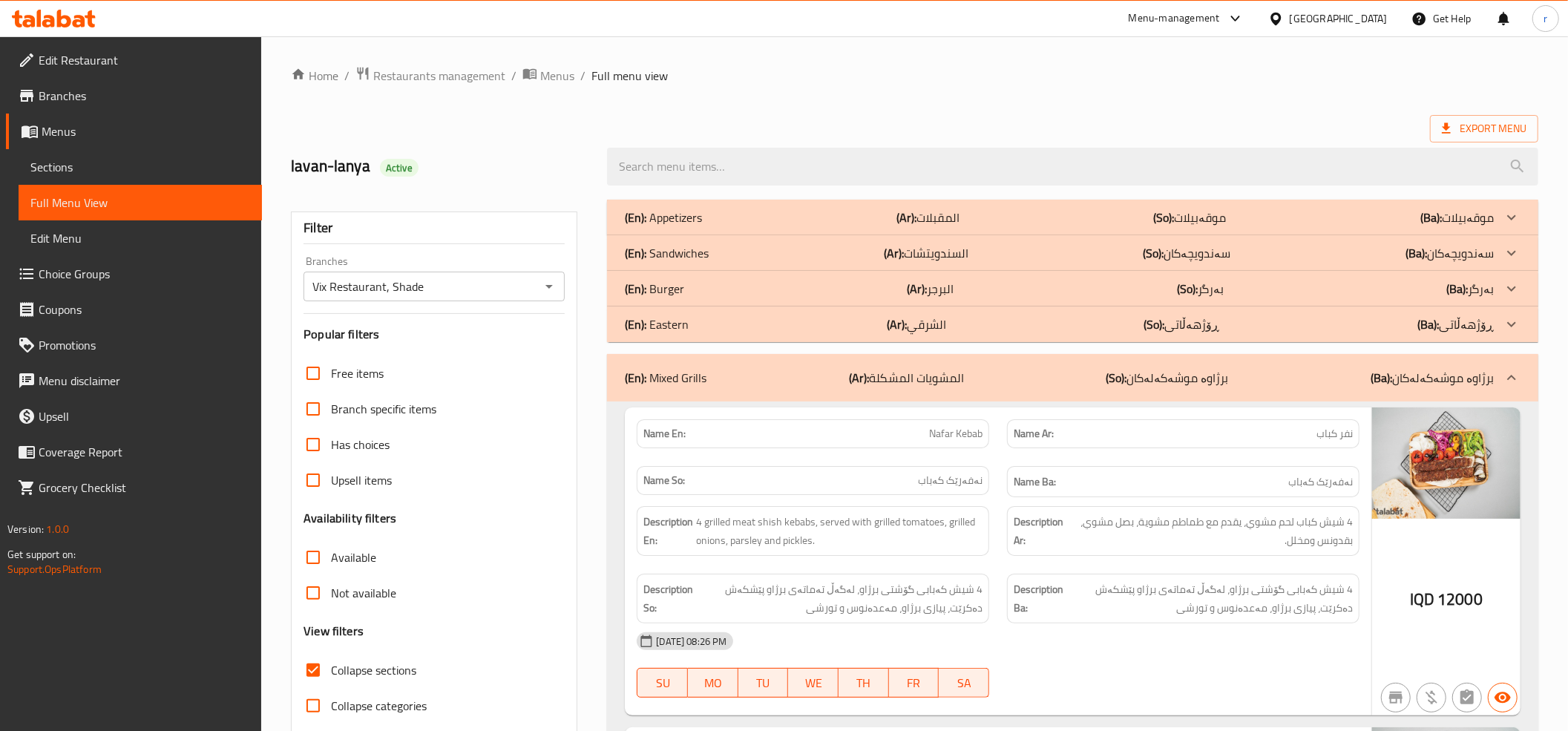
click at [782, 229] on div "(En): Appetizers (Ar): المقبلات (So): موقەبیلات (Ba): موقەبیلات" at bounding box center [1073, 217] width 931 height 35
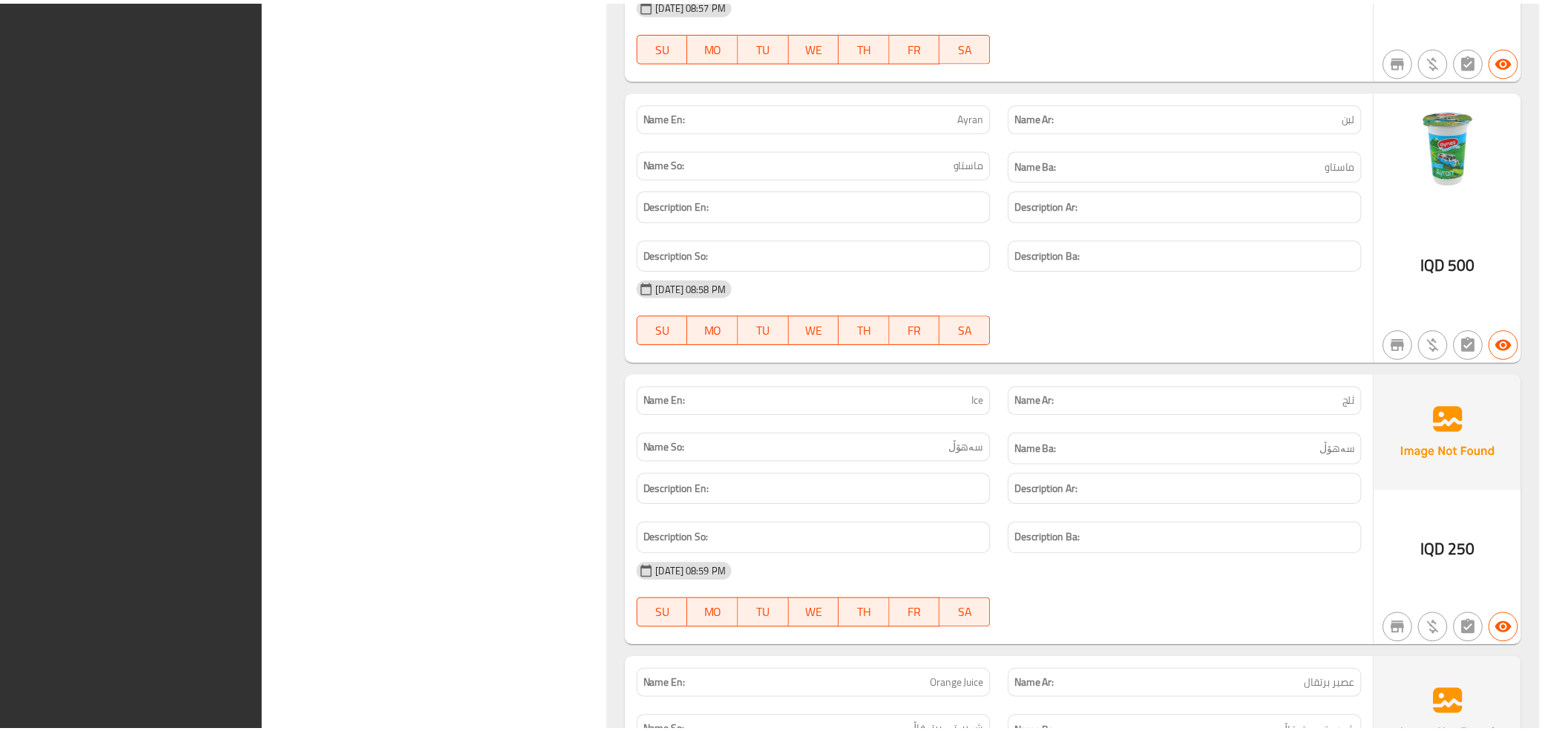
scroll to position [6107, 0]
